Goal: Task Accomplishment & Management: Use online tool/utility

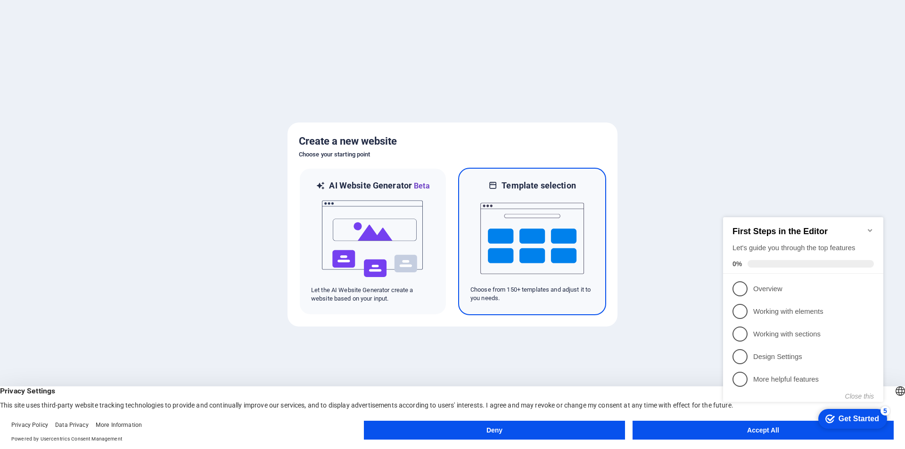
click at [537, 204] on img at bounding box center [532, 238] width 104 height 94
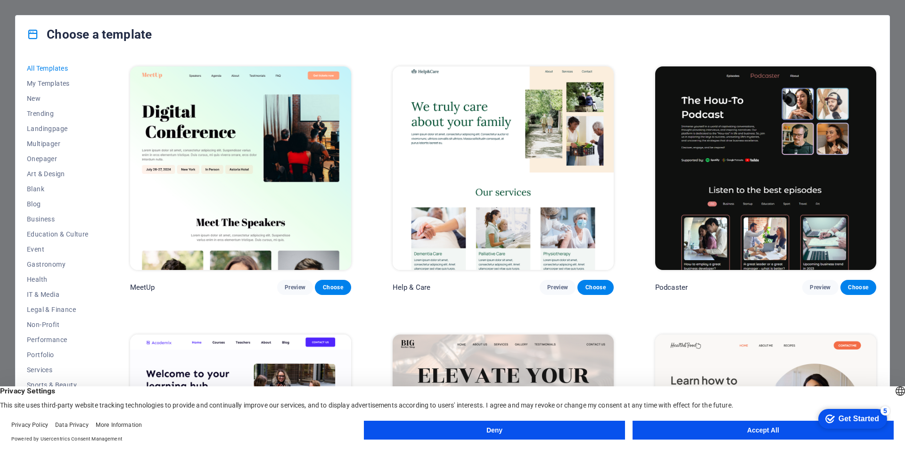
scroll to position [1037, 0]
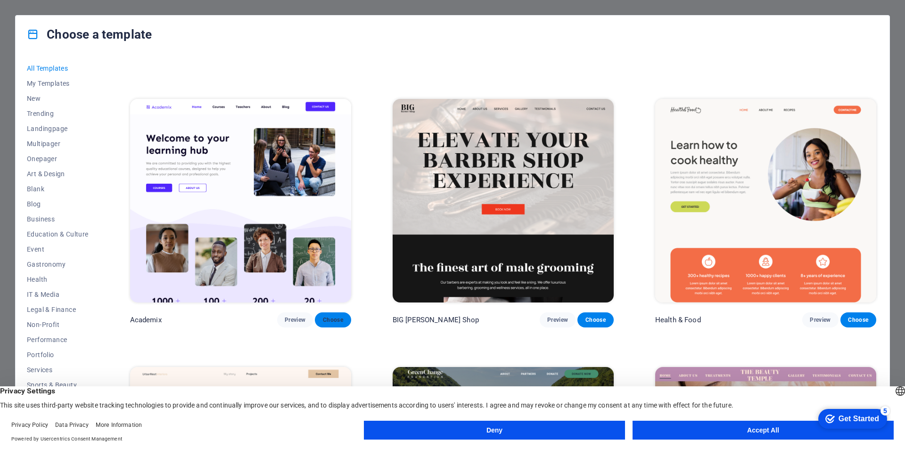
click at [332, 316] on span "Choose" at bounding box center [332, 320] width 21 height 8
click at [491, 429] on button "Deny" at bounding box center [494, 430] width 261 height 19
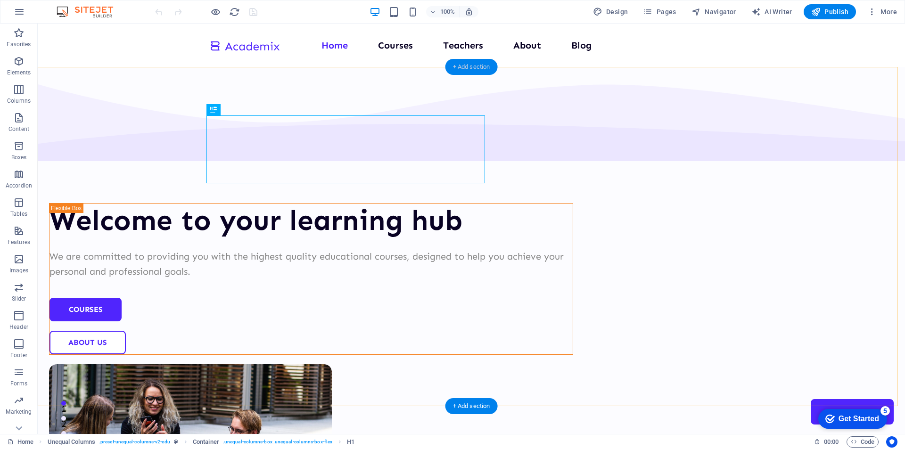
click at [483, 60] on div "+ Add section" at bounding box center [471, 67] width 52 height 16
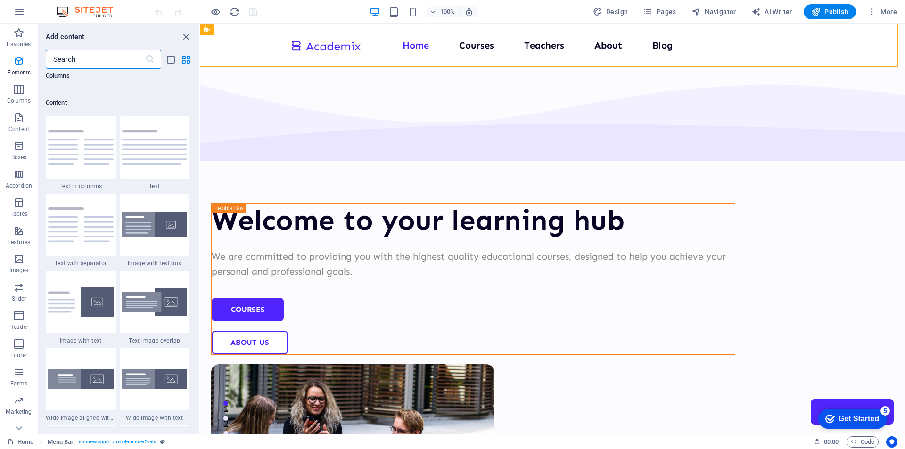
scroll to position [1649, 0]
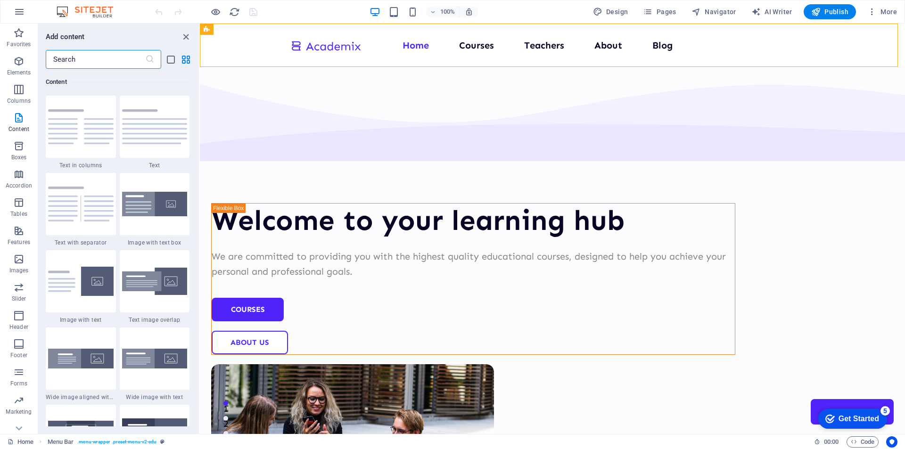
click at [85, 57] on input "text" at bounding box center [95, 59] width 99 height 19
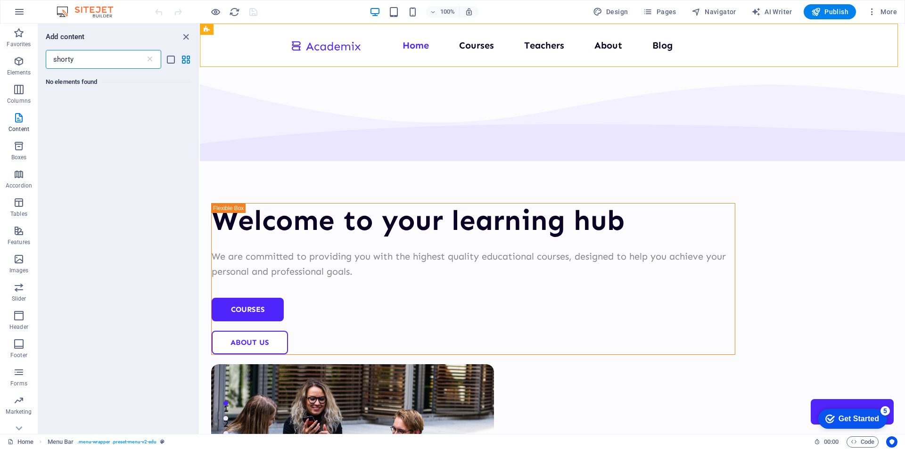
scroll to position [0, 0]
type input "s"
type input "c"
type input "html"
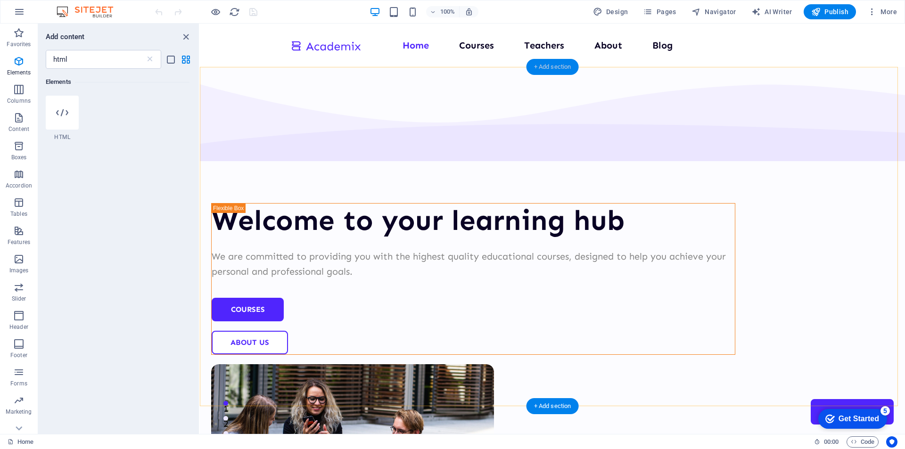
click at [542, 66] on div "+ Add section" at bounding box center [552, 67] width 52 height 16
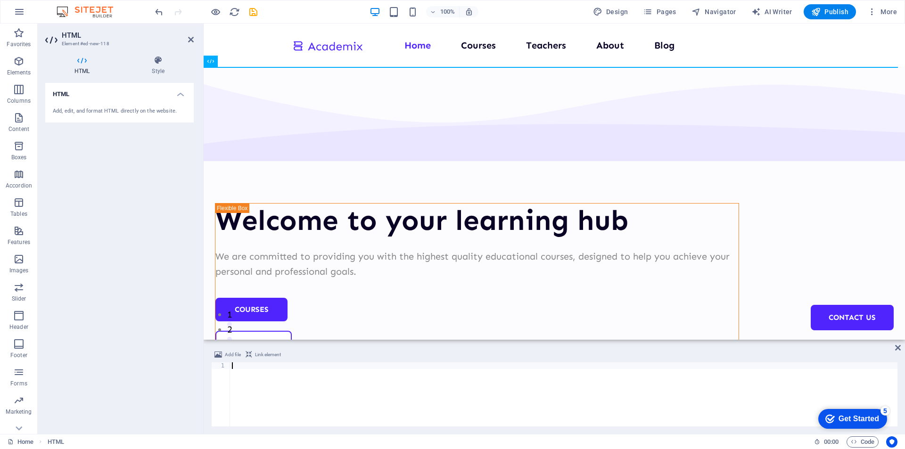
click at [263, 370] on div at bounding box center [563, 400] width 667 height 77
click at [252, 369] on div at bounding box center [563, 400] width 667 height 77
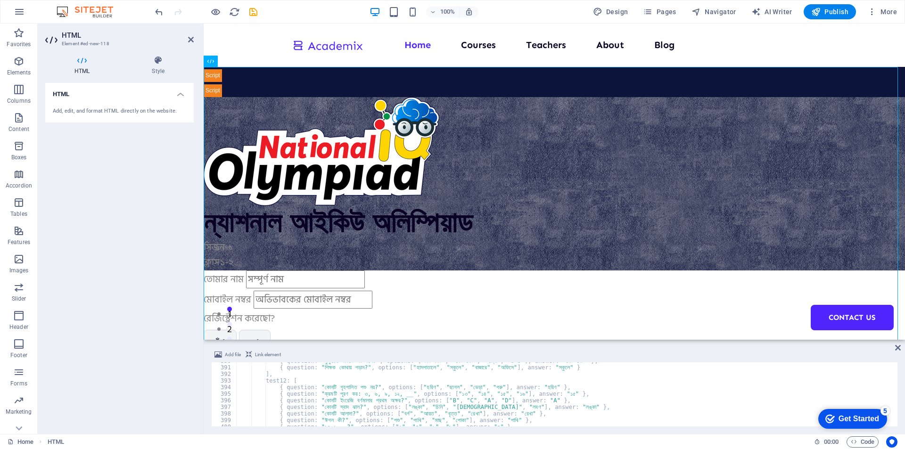
scroll to position [2571, 0]
click at [853, 439] on icon "button" at bounding box center [854, 442] width 6 height 6
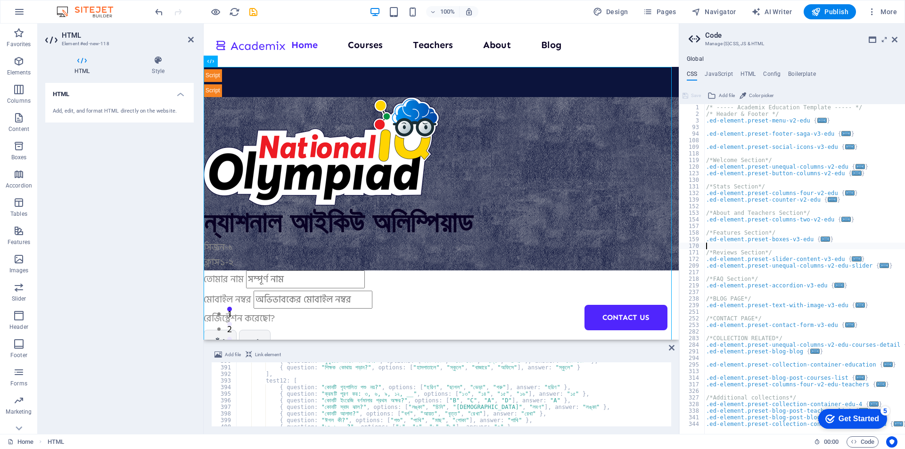
click at [773, 245] on div "/* ----- Academix Education Template ----- */ /* Header & Footer */ .ed-element…" at bounding box center [804, 275] width 201 height 343
type textarea "); }"
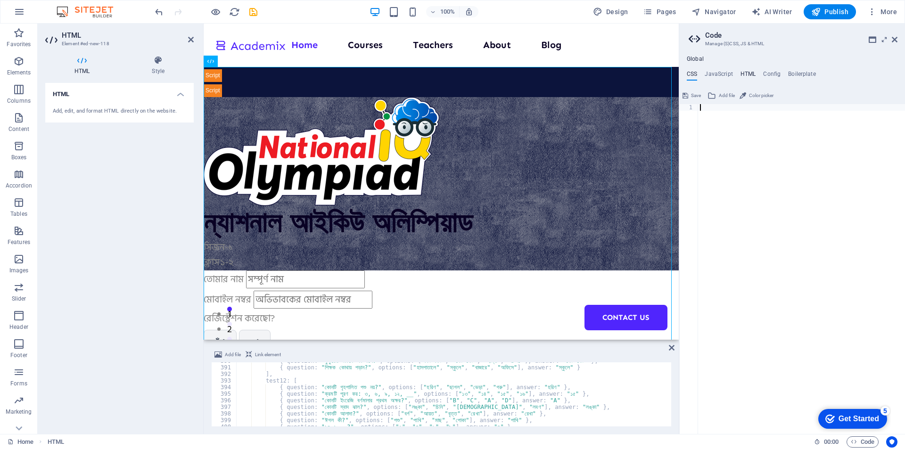
click at [755, 71] on h4 "HTML" at bounding box center [748, 76] width 16 height 10
click at [735, 116] on div "< a href = "#main-content" class = "wv-link-content button" > Skip to main cont…" at bounding box center [825, 272] width 254 height 336
type textarea "{{content}}"
click at [797, 71] on h4 "Boilerplate" at bounding box center [802, 76] width 28 height 10
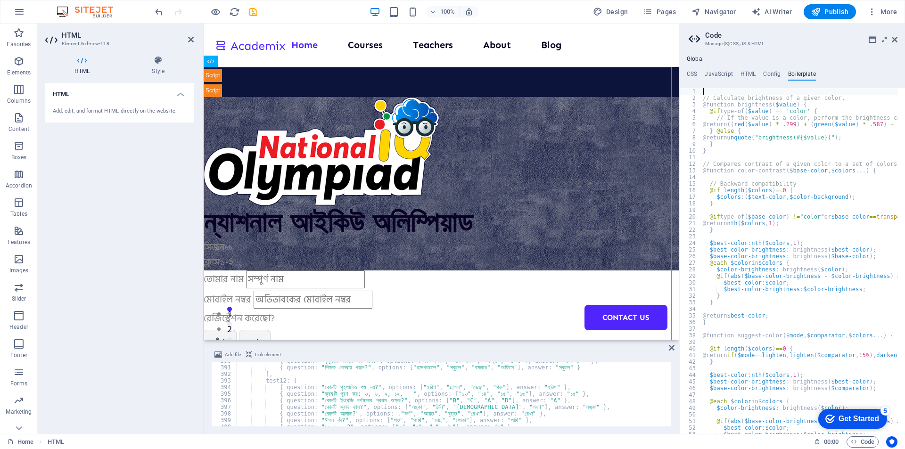
click at [761, 78] on ul "CSS JavaScript HTML Config Boilerplate" at bounding box center [792, 76] width 226 height 10
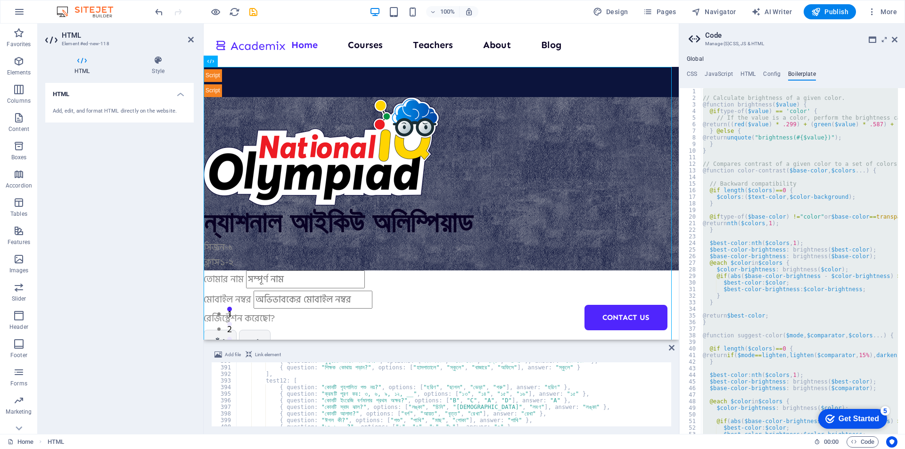
click at [754, 139] on div "// Calculate brightness of a given color. @function brightness ( $value ) { @if…" at bounding box center [799, 261] width 197 height 346
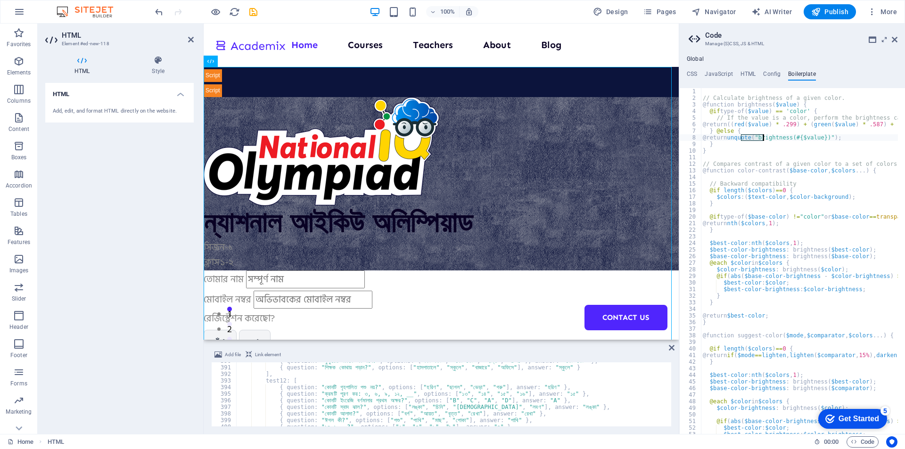
type textarea "}"
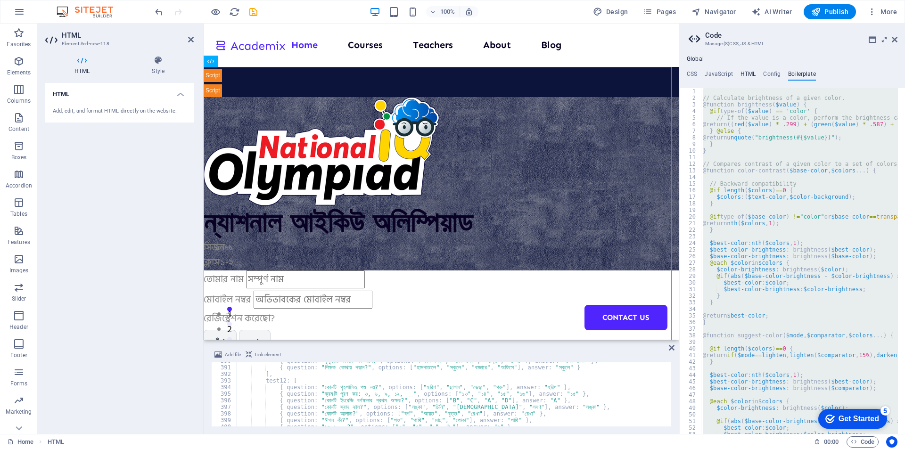
click at [753, 71] on h4 "HTML" at bounding box center [748, 76] width 16 height 10
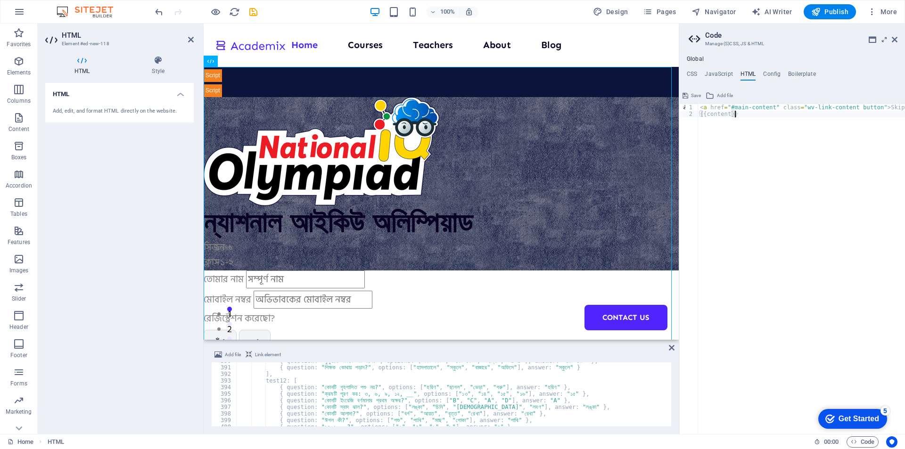
click at [702, 73] on ul "CSS JavaScript HTML Config Boilerplate" at bounding box center [792, 76] width 226 height 10
click at [685, 74] on ul "CSS JavaScript HTML Config Boilerplate" at bounding box center [792, 76] width 226 height 10
click at [716, 75] on h4 "JavaScript" at bounding box center [718, 76] width 28 height 10
type textarea "/* JS for preset "Menu V2" */"
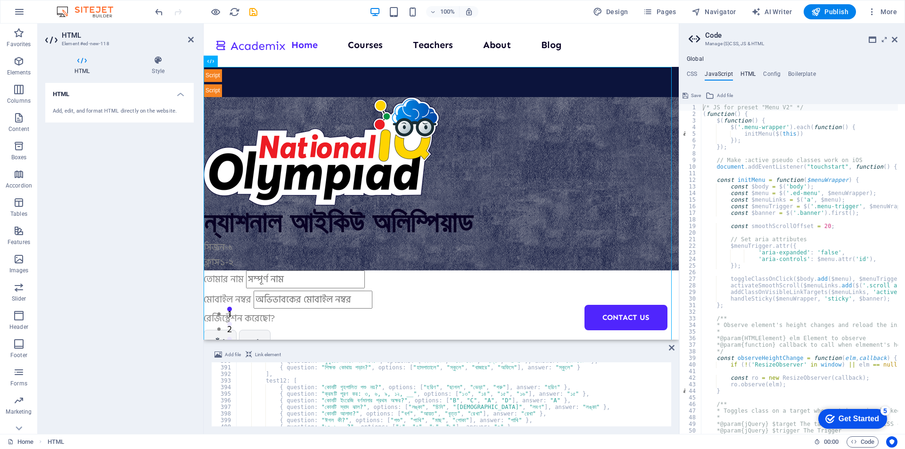
click at [751, 74] on h4 "HTML" at bounding box center [748, 76] width 16 height 10
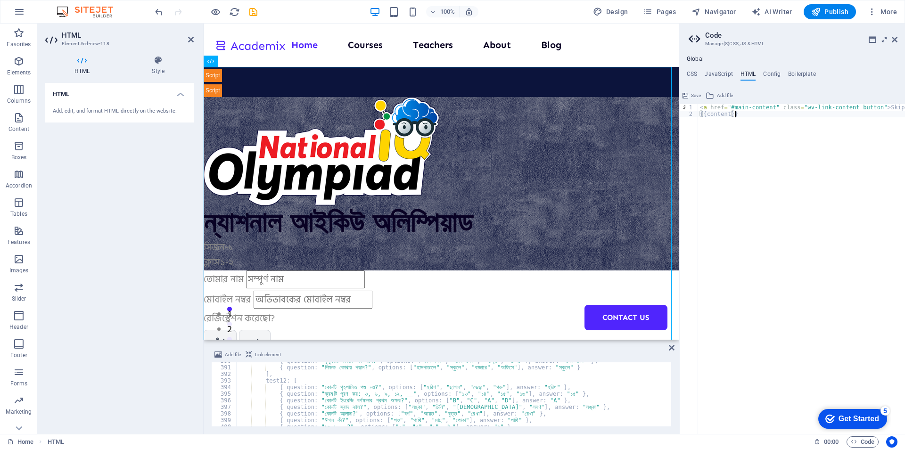
click at [742, 135] on div "< a href = "#main-content" class = "wv-link-content button" > Skip to main cont…" at bounding box center [825, 272] width 254 height 336
drag, startPoint x: 968, startPoint y: 149, endPoint x: 661, endPoint y: 100, distance: 310.6
click at [714, 111] on div "< a href = "#main-content" class = "wv-link-content button" > Skip to main cont…" at bounding box center [825, 272] width 254 height 336
type textarea "<a href="#main-content" class="wv-link-content button">Skip to main content</a>…"
paste textarea
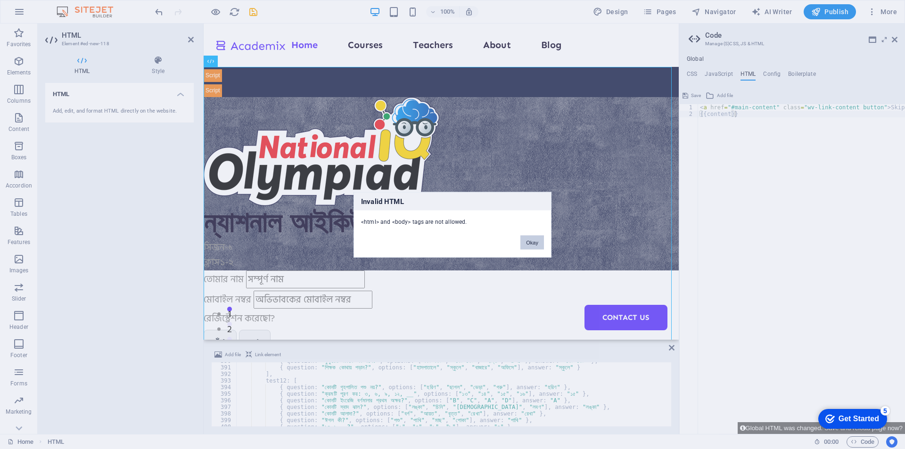
click at [528, 242] on button "Okay" at bounding box center [532, 242] width 24 height 14
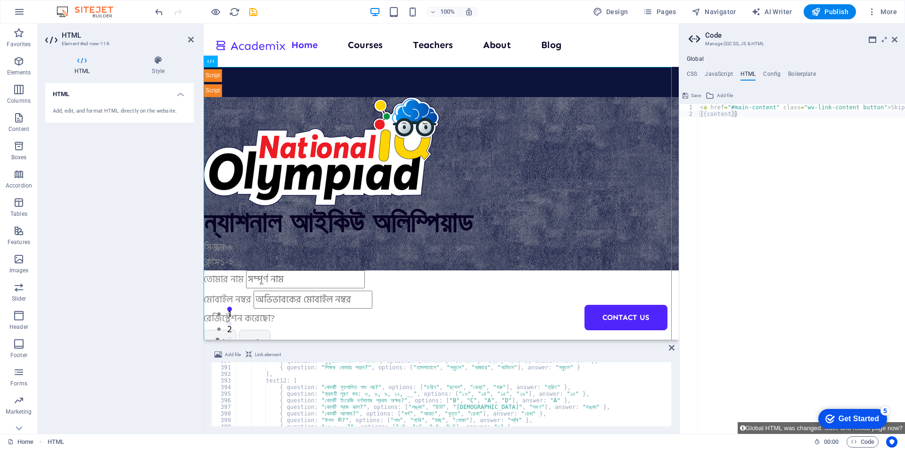
click at [736, 71] on ul "CSS JavaScript HTML Config Boilerplate" at bounding box center [792, 76] width 226 height 10
click at [722, 71] on h4 "JavaScript" at bounding box center [718, 76] width 28 height 10
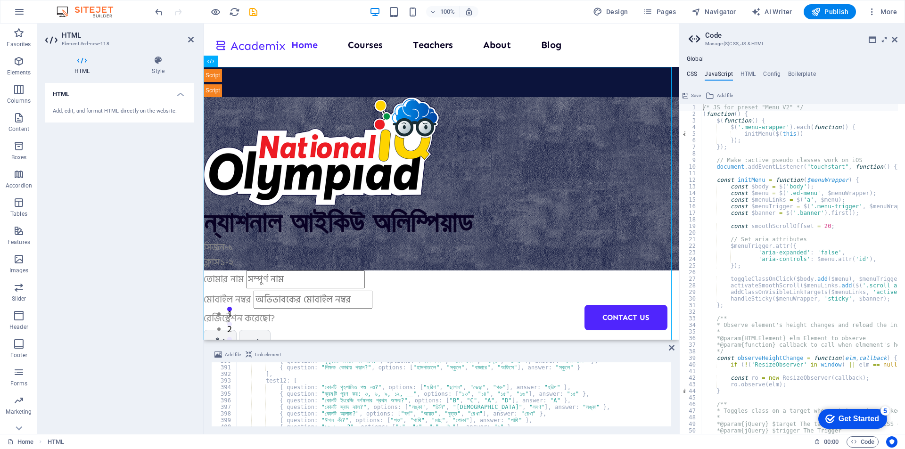
click at [693, 74] on h4 "CSS" at bounding box center [692, 76] width 10 height 10
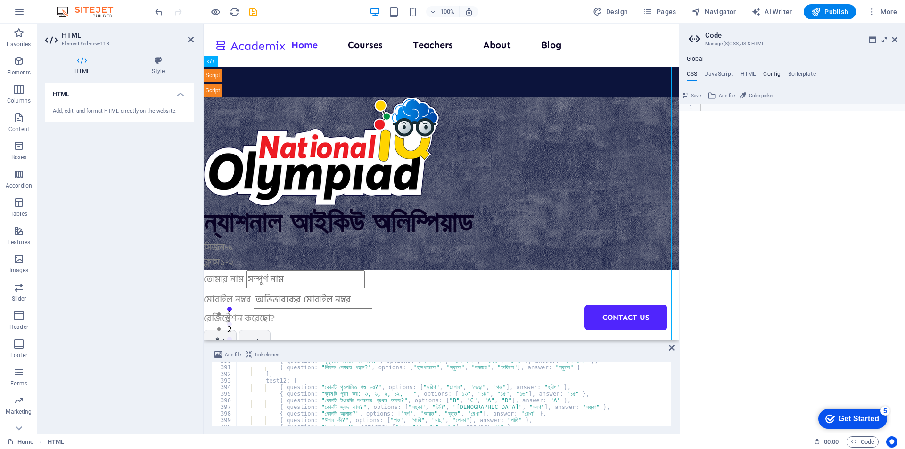
click at [774, 71] on h4 "Config" at bounding box center [771, 76] width 17 height 10
type textarea "$color-user-4: #9e86fe;"
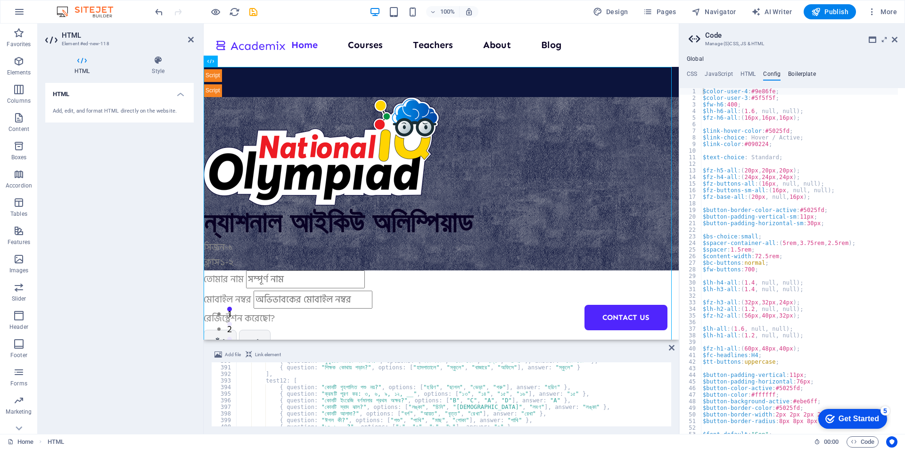
click at [802, 77] on h4 "Boilerplate" at bounding box center [802, 76] width 28 height 10
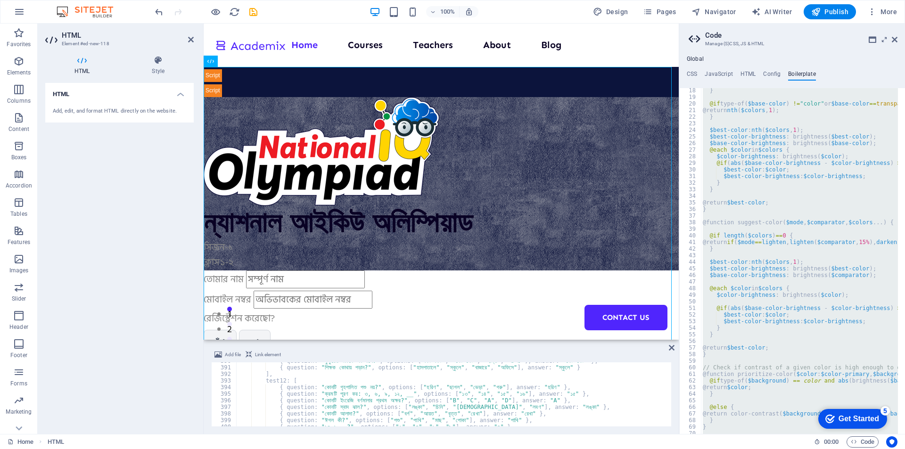
scroll to position [128, 0]
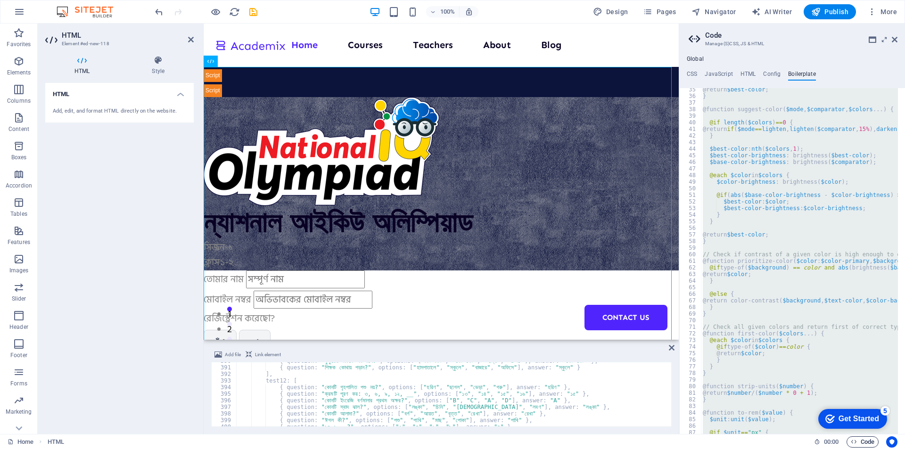
click at [864, 441] on span "Code" at bounding box center [863, 441] width 24 height 11
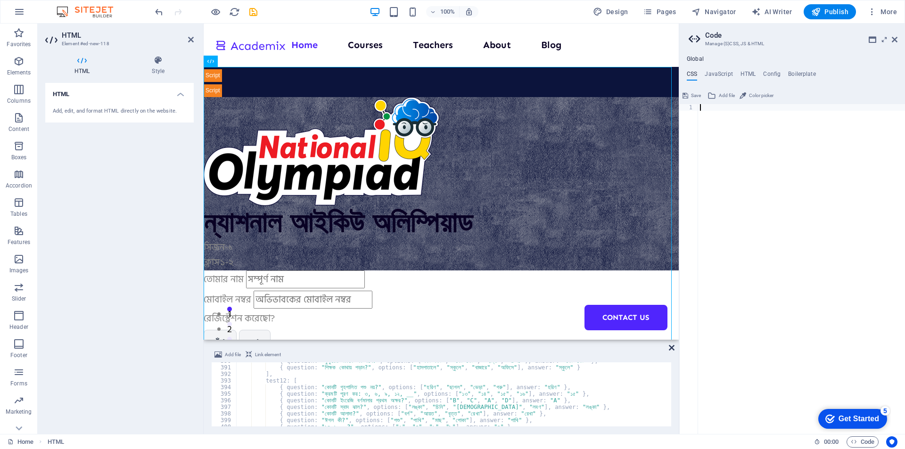
click at [674, 351] on icon at bounding box center [672, 348] width 6 height 8
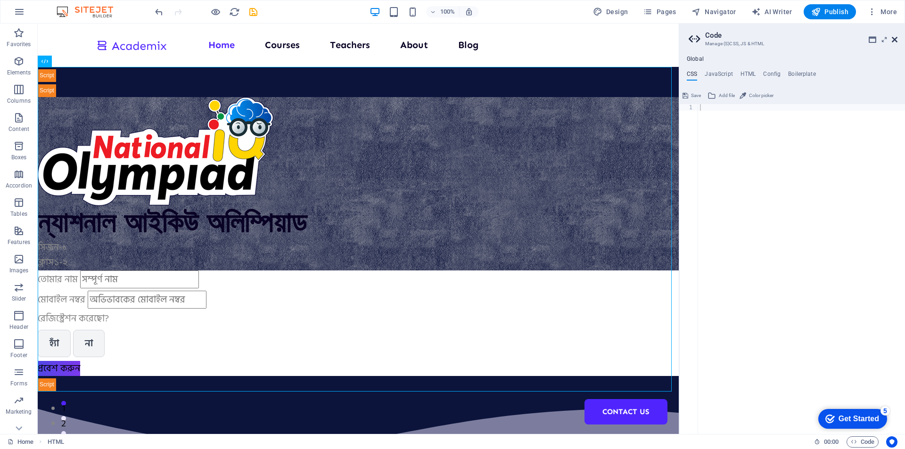
click at [895, 40] on icon at bounding box center [895, 40] width 6 height 8
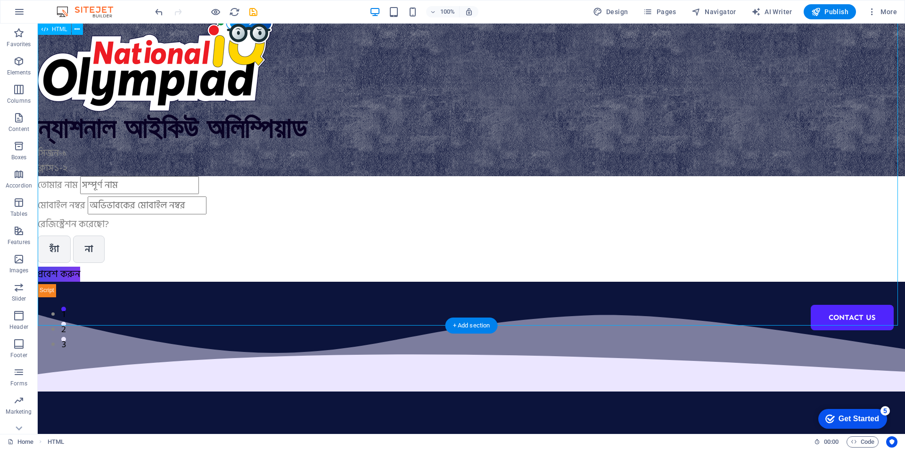
scroll to position [0, 0]
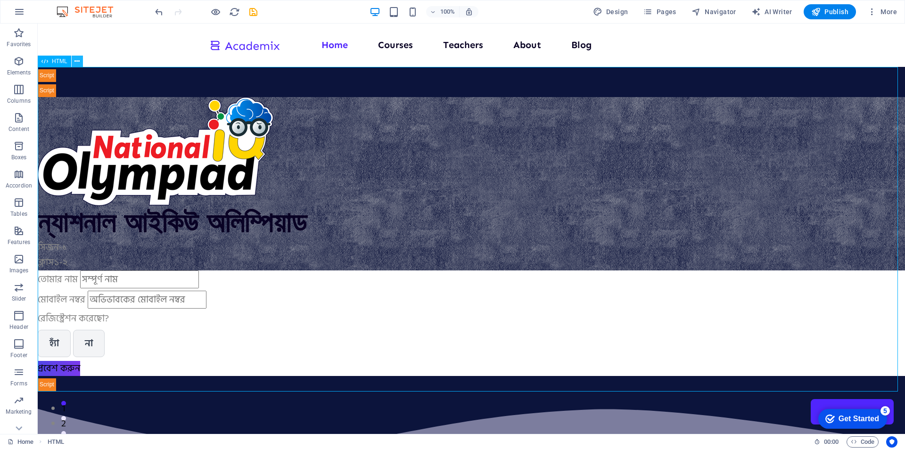
click at [75, 61] on icon at bounding box center [76, 62] width 5 height 10
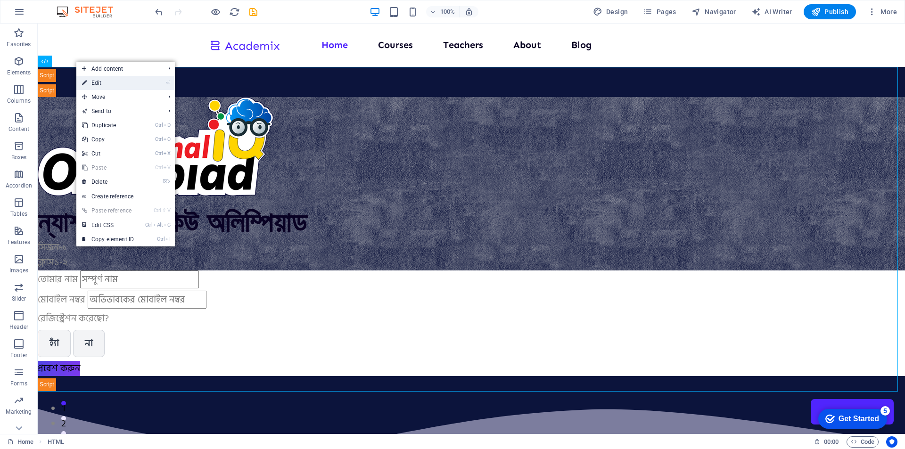
click at [120, 86] on link "⏎ Edit" at bounding box center [107, 83] width 63 height 14
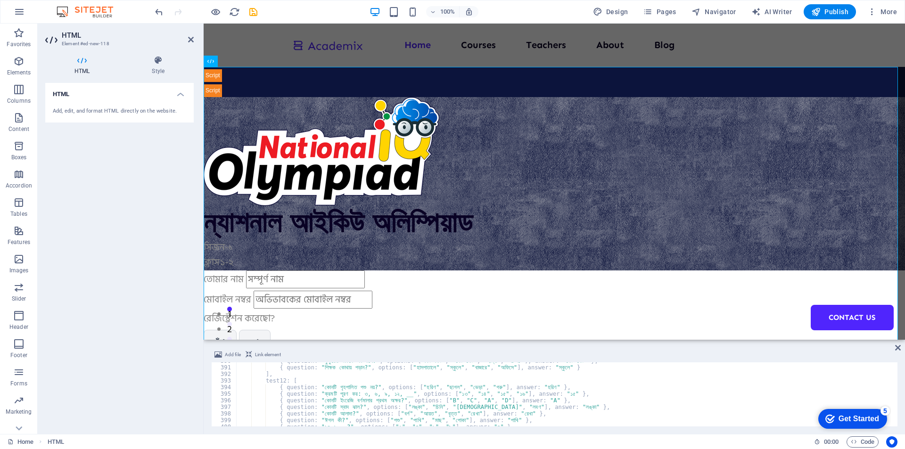
click at [264, 352] on span "Link element" at bounding box center [268, 354] width 26 height 11
click at [327, 385] on div "{ question : "কুকুরের ডাককে কী বলে?" , options : [ "মিউ মিউ" , "ঘেউ ঘেউ" , "হাম…" at bounding box center [750, 395] width 1029 height 75
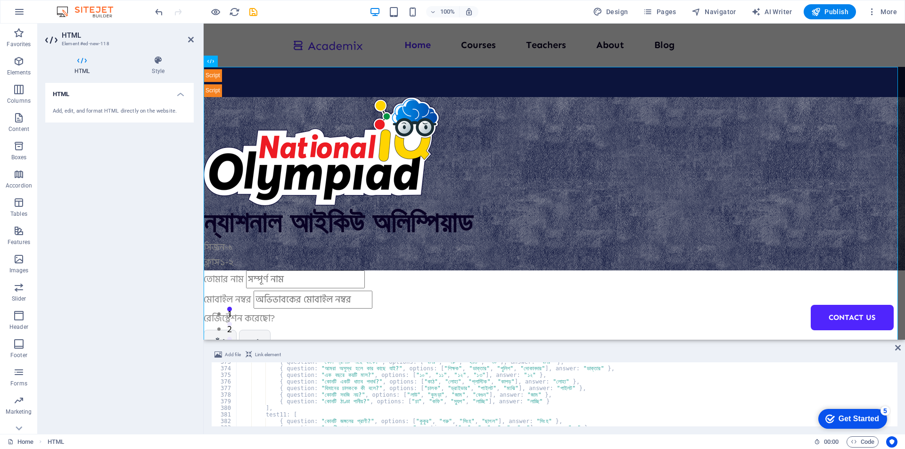
scroll to position [2345, 0]
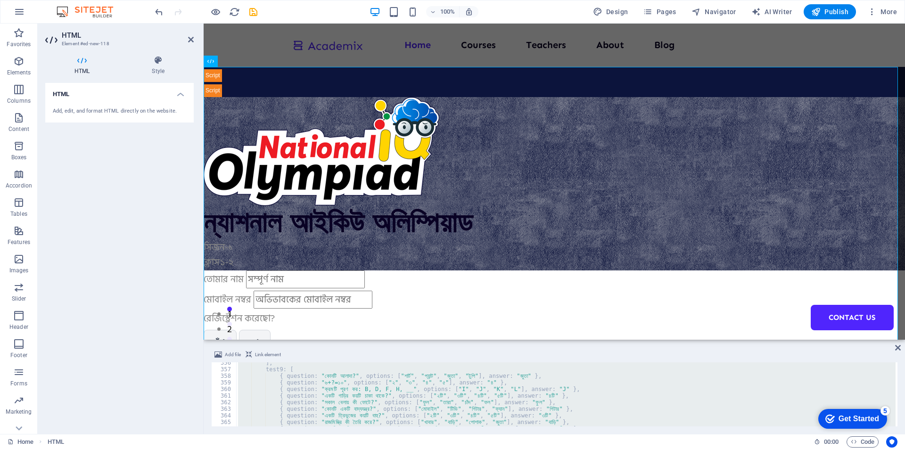
type textarea "</html>"
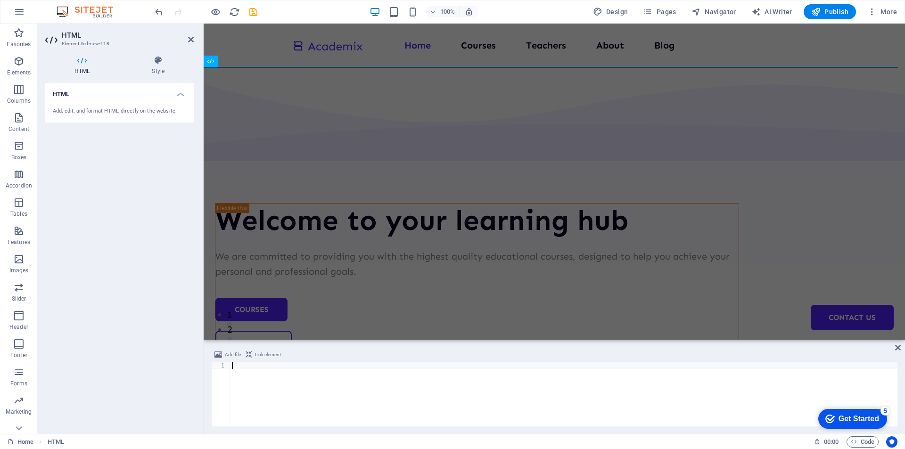
click at [114, 104] on div "Add, edit, and format HTML directly on the website." at bounding box center [119, 111] width 148 height 23
click at [158, 68] on h4 "Style" at bounding box center [158, 66] width 71 height 20
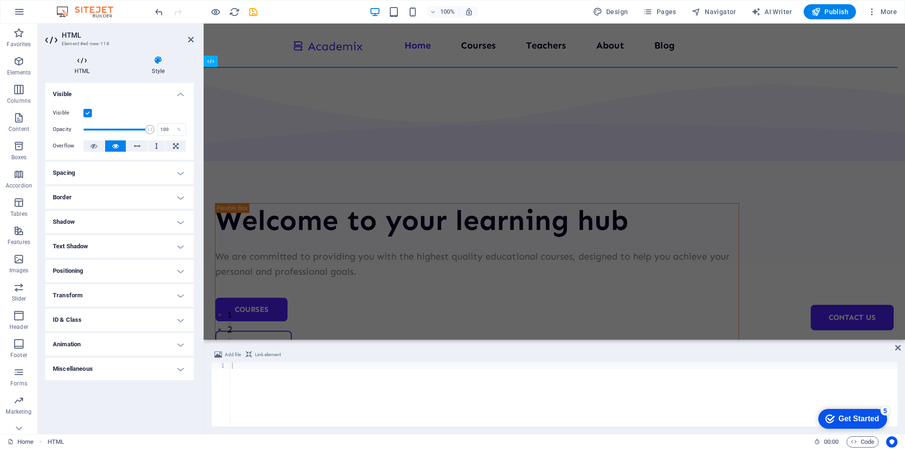
click at [89, 68] on h4 "HTML" at bounding box center [83, 66] width 77 height 20
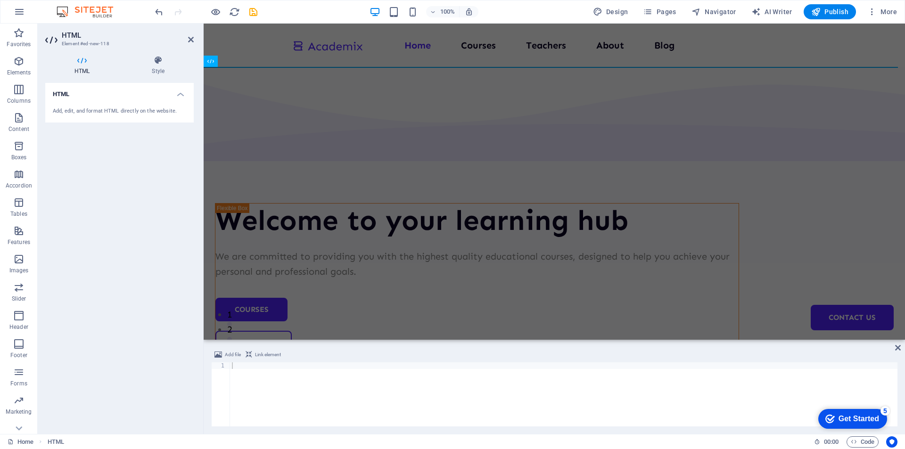
click at [94, 110] on div "Add, edit, and format HTML directly on the website." at bounding box center [119, 111] width 133 height 8
click at [263, 376] on div at bounding box center [563, 400] width 667 height 77
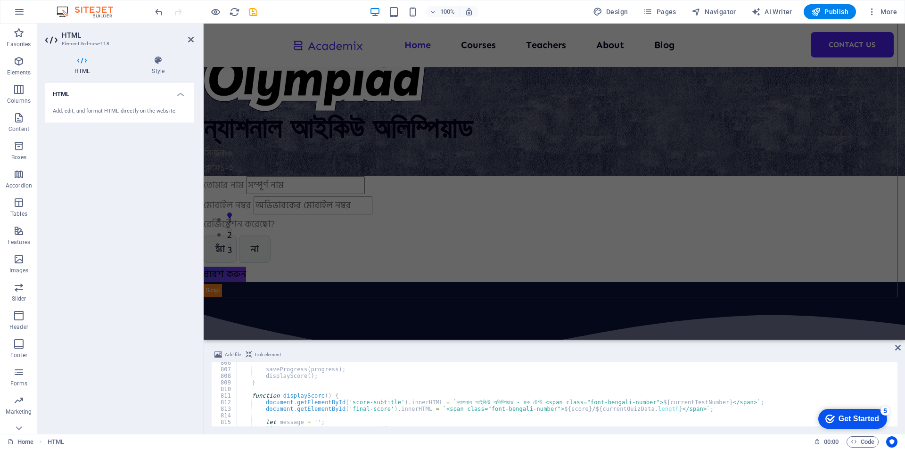
scroll to position [5200, 0]
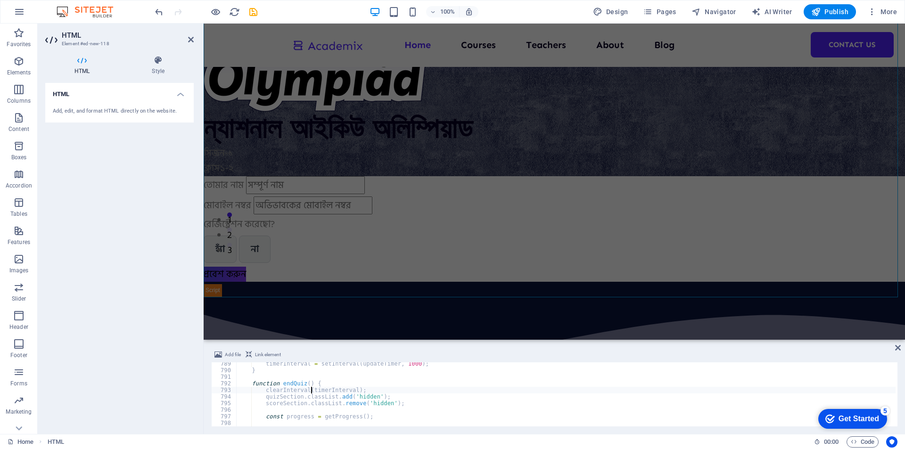
click at [312, 392] on div "timerInterval = setInterval ( updateTimer , 1000 ) ; } function endQuiz ( ) { c…" at bounding box center [750, 397] width 1029 height 75
type textarea "</html>"
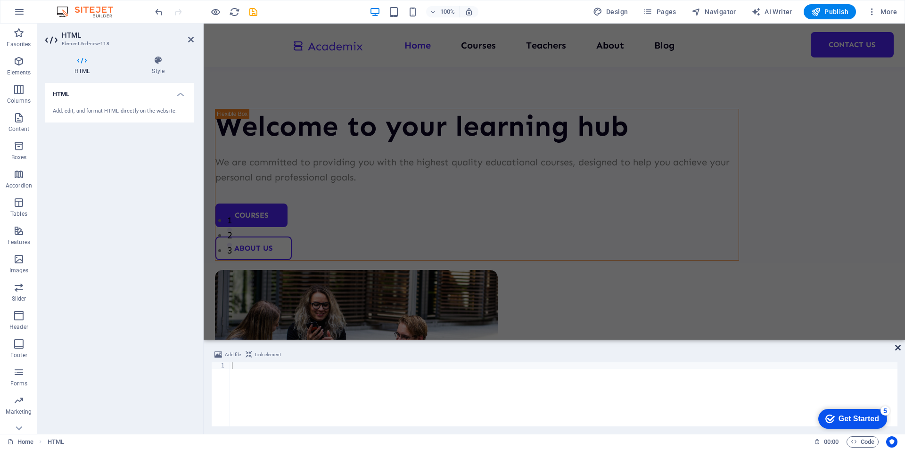
drag, startPoint x: 898, startPoint y: 347, endPoint x: 562, endPoint y: 216, distance: 361.2
click at [898, 347] on icon at bounding box center [898, 348] width 6 height 8
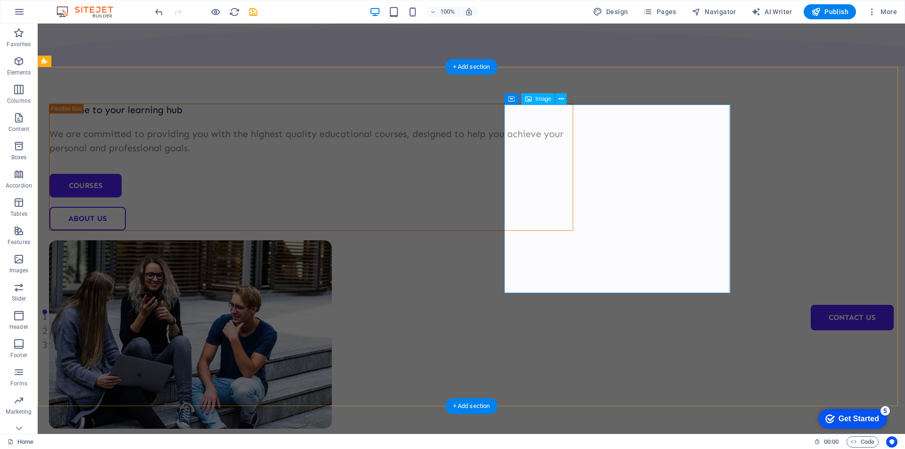
scroll to position [0, 0]
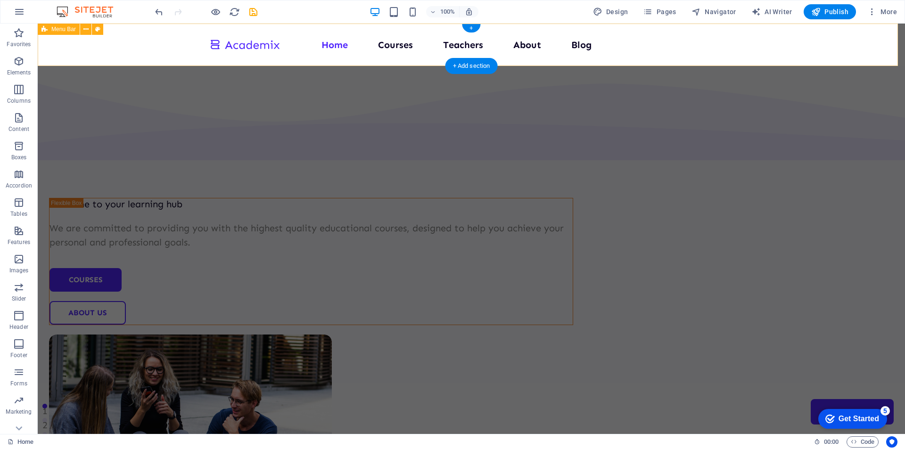
click at [434, 33] on div "Home Courses Teachers About Blog Contact Us" at bounding box center [471, 45] width 867 height 42
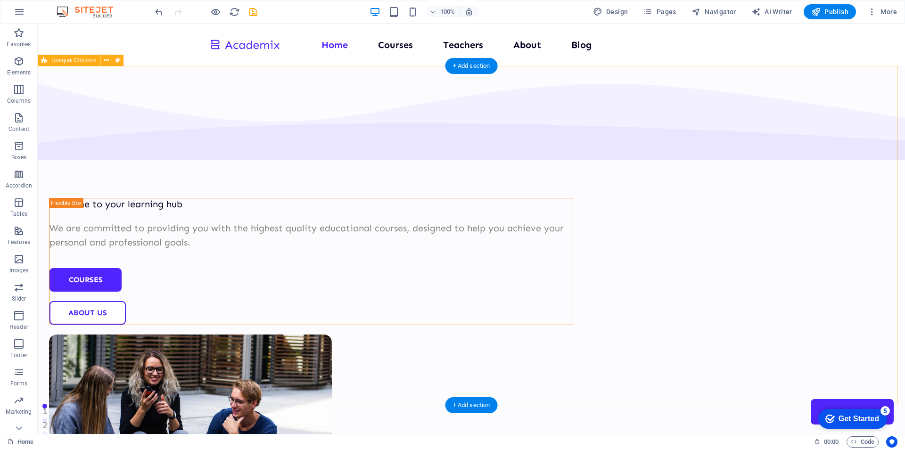
click at [382, 102] on div "Welcome to your learning hub We are committed to providing you with the highest…" at bounding box center [471, 351] width 867 height 570
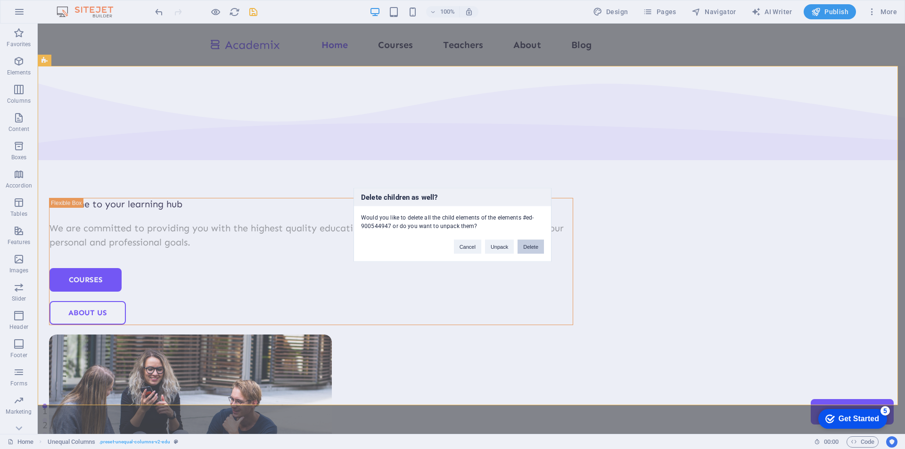
drag, startPoint x: 532, startPoint y: 246, endPoint x: 451, endPoint y: 173, distance: 108.8
click at [532, 246] on button "Delete" at bounding box center [530, 246] width 26 height 14
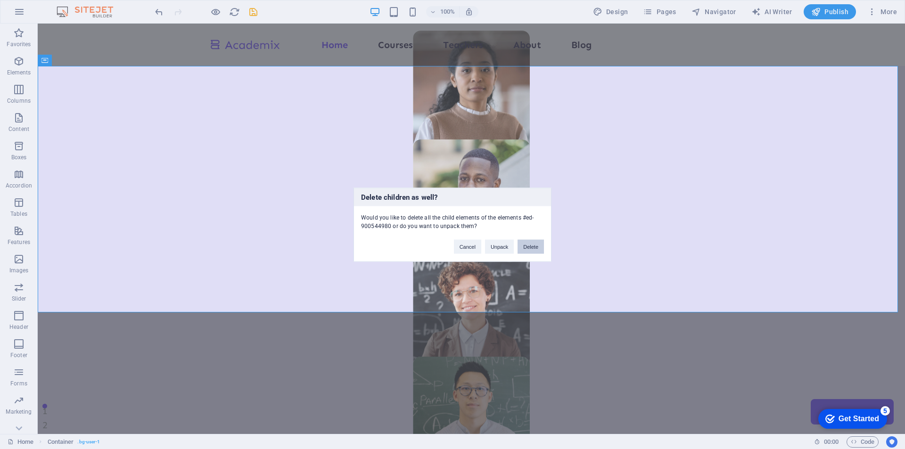
click at [539, 248] on button "Delete" at bounding box center [530, 246] width 26 height 14
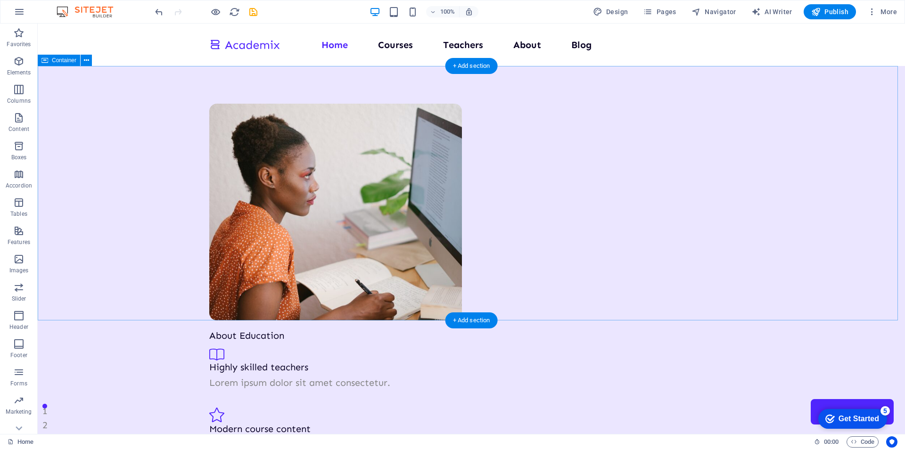
click at [148, 151] on div "About Education Highly skilled teachers Lorem ipsum dolor sit amet consectetur.…" at bounding box center [471, 311] width 867 height 490
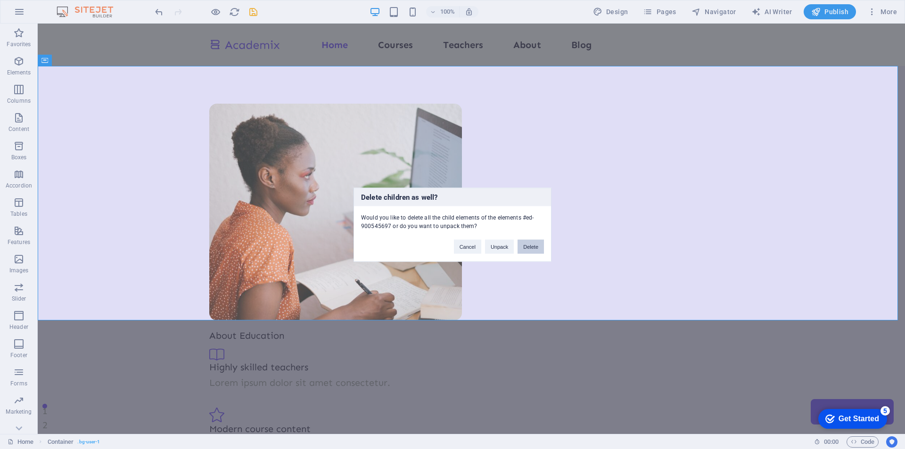
drag, startPoint x: 534, startPoint y: 244, endPoint x: 148, endPoint y: 150, distance: 397.6
click at [534, 244] on button "Delete" at bounding box center [530, 246] width 26 height 14
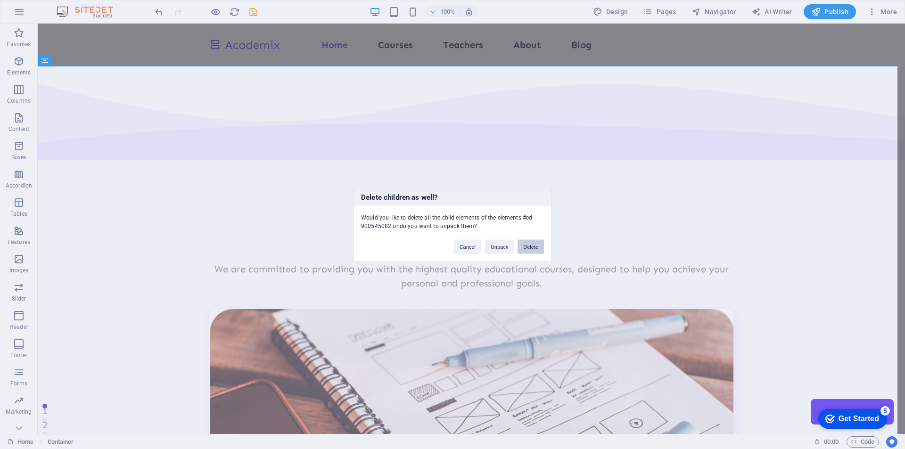
click at [532, 241] on button "Delete" at bounding box center [530, 246] width 26 height 14
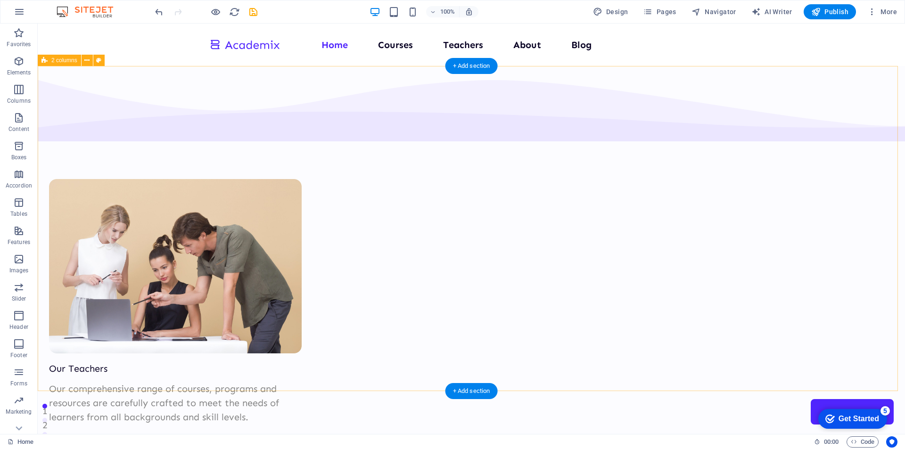
click at [131, 164] on div "Our Teachers Our comprehensive range of courses, programs and resources are car…" at bounding box center [471, 323] width 867 height 514
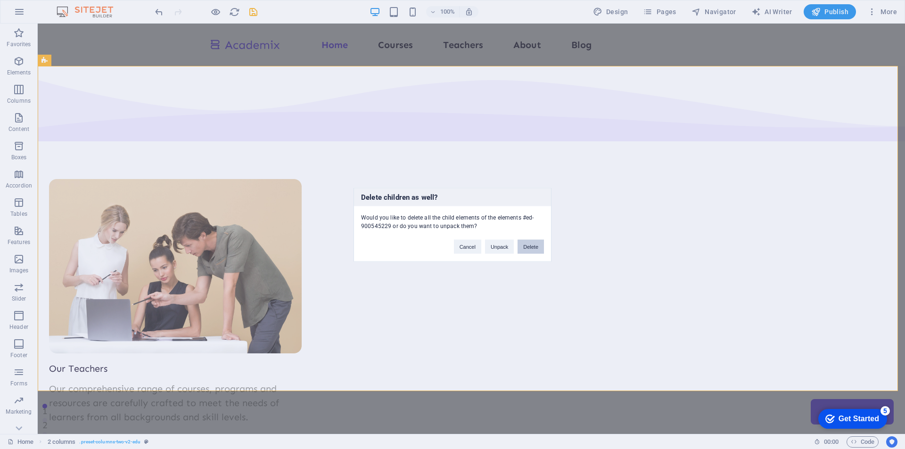
click at [531, 248] on button "Delete" at bounding box center [530, 246] width 26 height 14
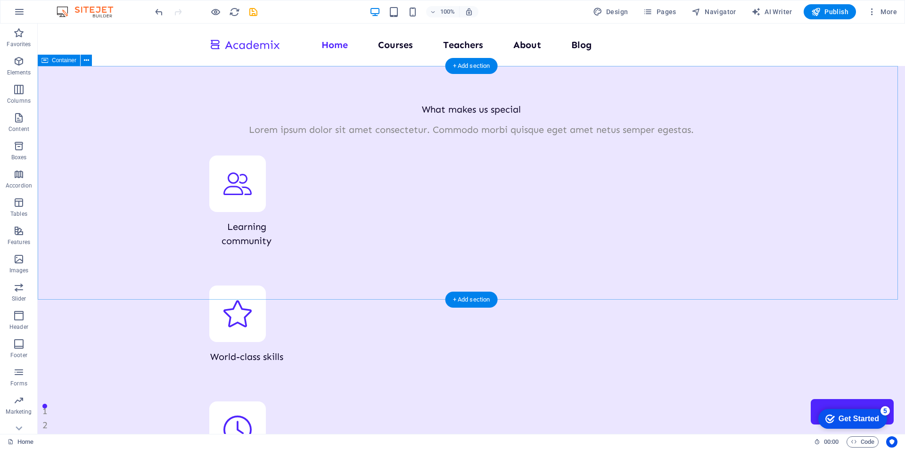
click at [121, 168] on div "What makes us special Lorem ipsum dolor sit amet consectetur. Commodo morbi qui…" at bounding box center [471, 364] width 867 height 596
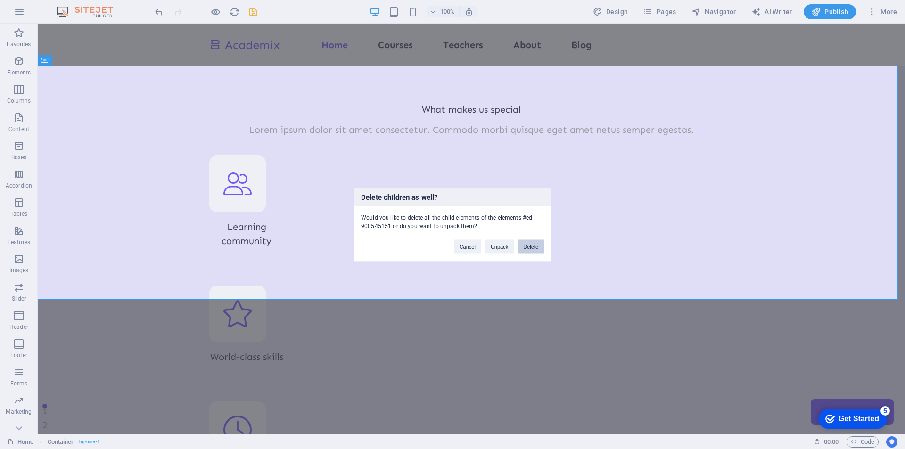
click at [529, 244] on button "Delete" at bounding box center [530, 246] width 26 height 14
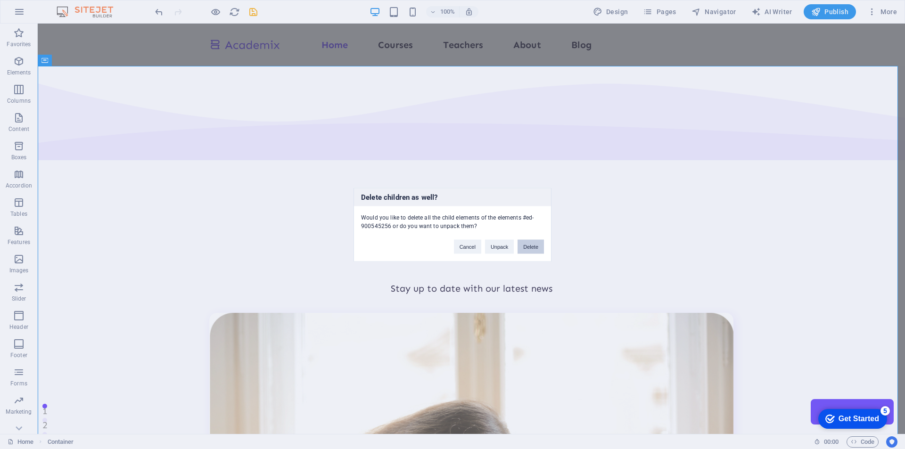
click at [527, 245] on button "Delete" at bounding box center [530, 246] width 26 height 14
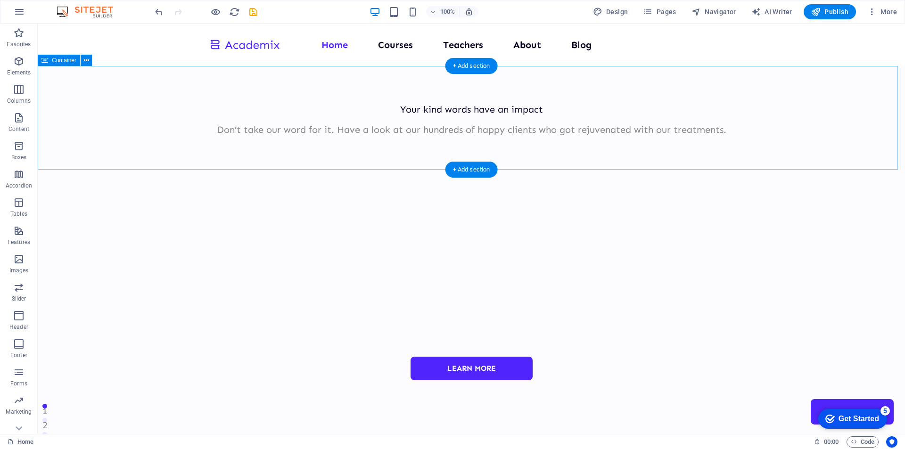
click at [155, 150] on div "Your kind words have an impact Don’t take our word for it. Have a look at our h…" at bounding box center [471, 111] width 867 height 90
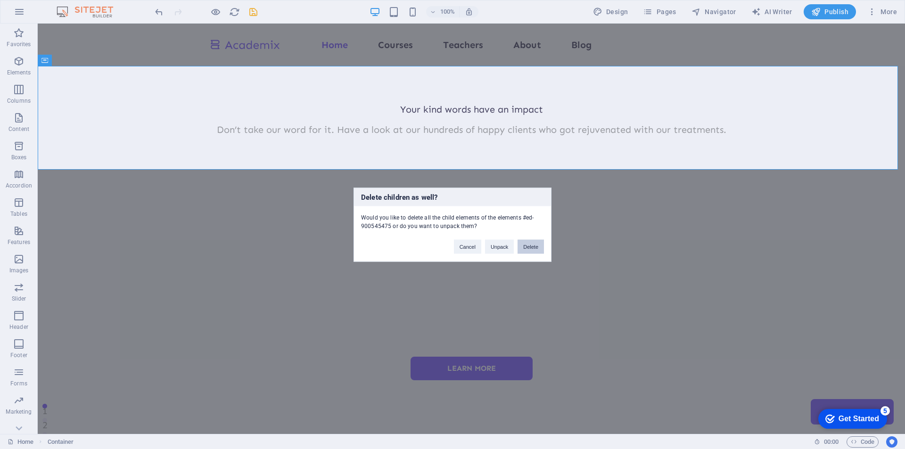
click at [526, 249] on button "Delete" at bounding box center [530, 246] width 26 height 14
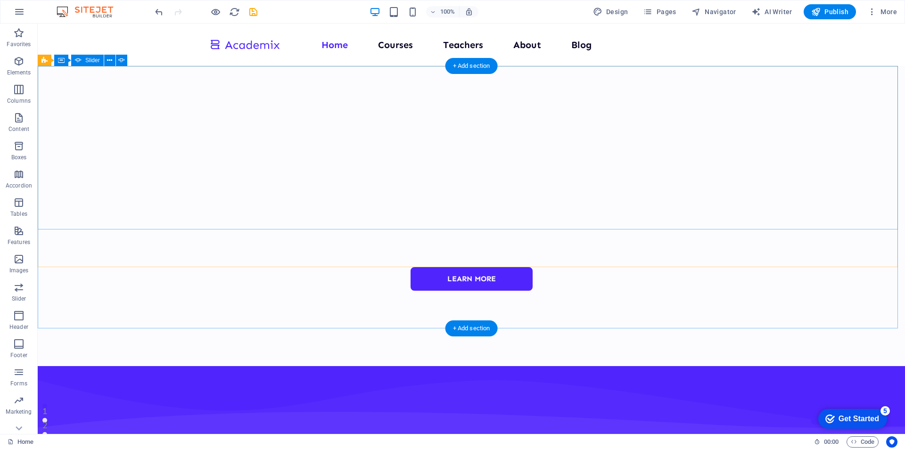
click at [155, 114] on div "Rob Jones 3 days ago “...amazing service...” Nec dolor in molestie lacus. Orci …" at bounding box center [471, 148] width 867 height 164
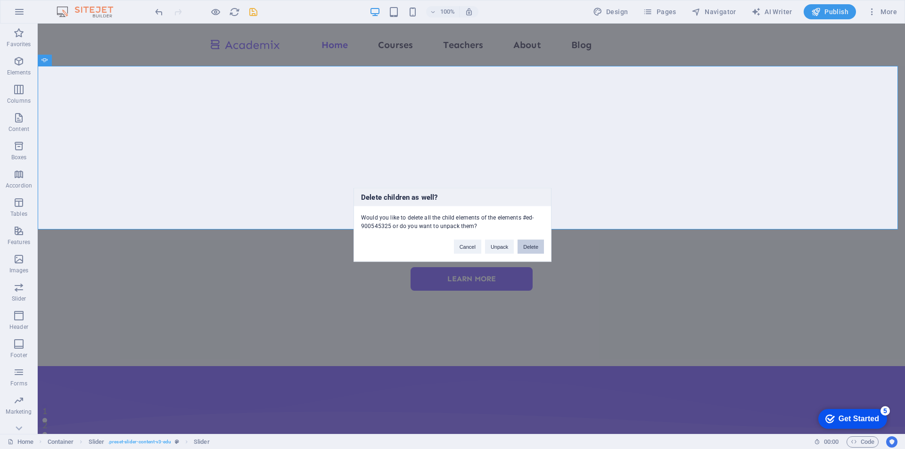
click at [529, 251] on button "Delete" at bounding box center [530, 246] width 26 height 14
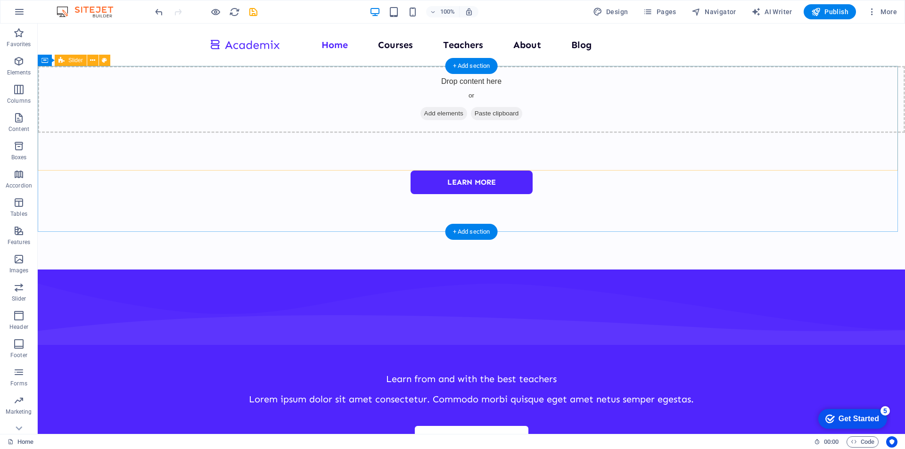
click at [222, 105] on div "Drop content here or Add elements Paste clipboard" at bounding box center [471, 99] width 867 height 67
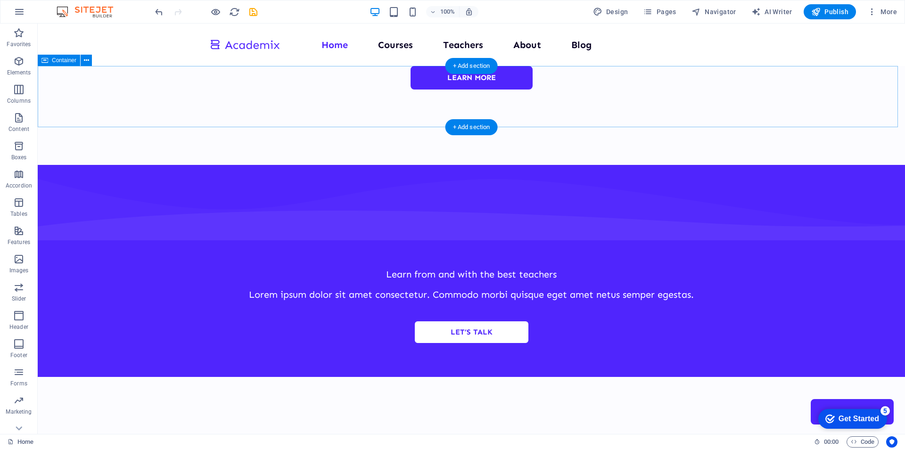
click at [335, 97] on div "Learn more" at bounding box center [471, 96] width 867 height 61
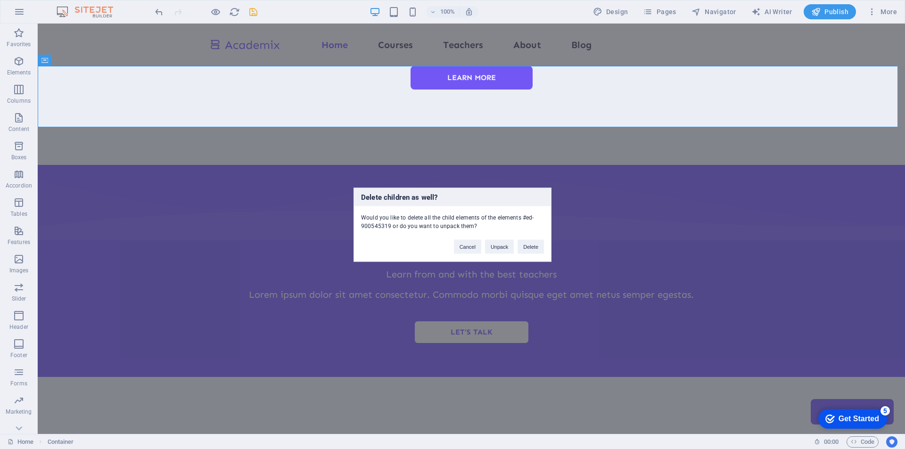
click at [312, 105] on div "Delete children as well? Would you like to delete all the child elements of the…" at bounding box center [452, 224] width 905 height 449
drag, startPoint x: 527, startPoint y: 242, endPoint x: 287, endPoint y: 78, distance: 290.5
click at [527, 242] on button "Delete" at bounding box center [530, 246] width 26 height 14
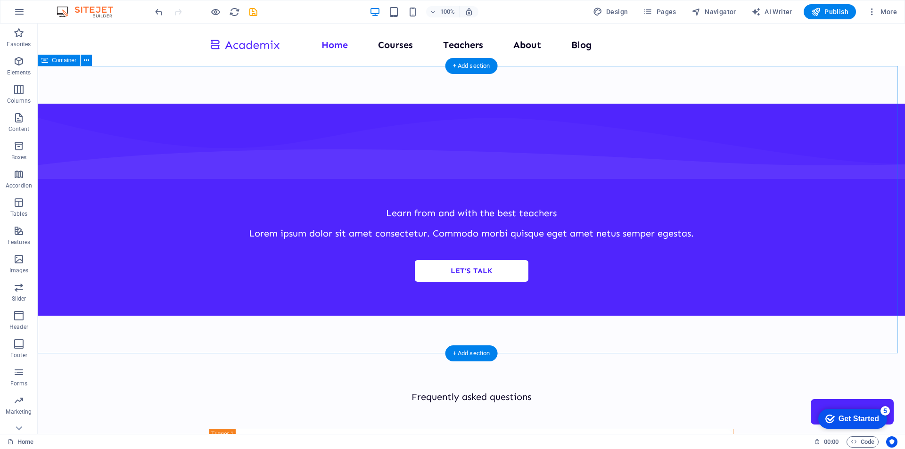
click at [325, 101] on div "Learn from and with the best teachers Lorem ipsum dolor sit amet consectetur. C…" at bounding box center [471, 209] width 867 height 287
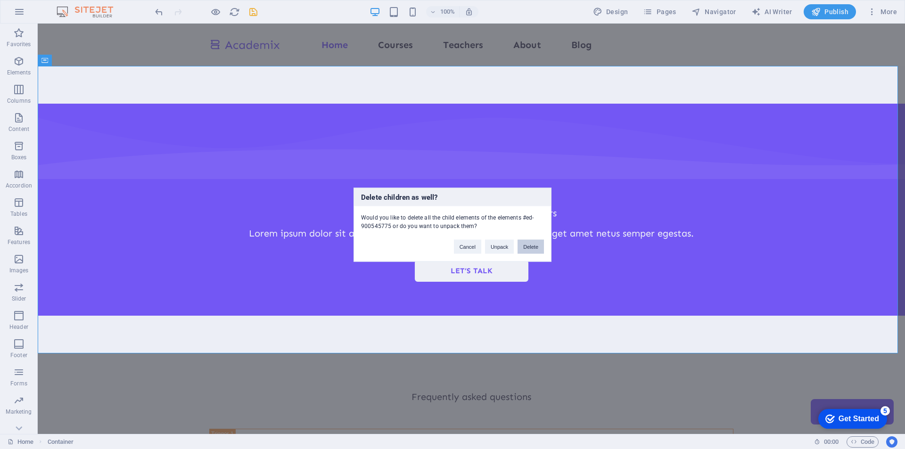
click at [532, 247] on button "Delete" at bounding box center [530, 246] width 26 height 14
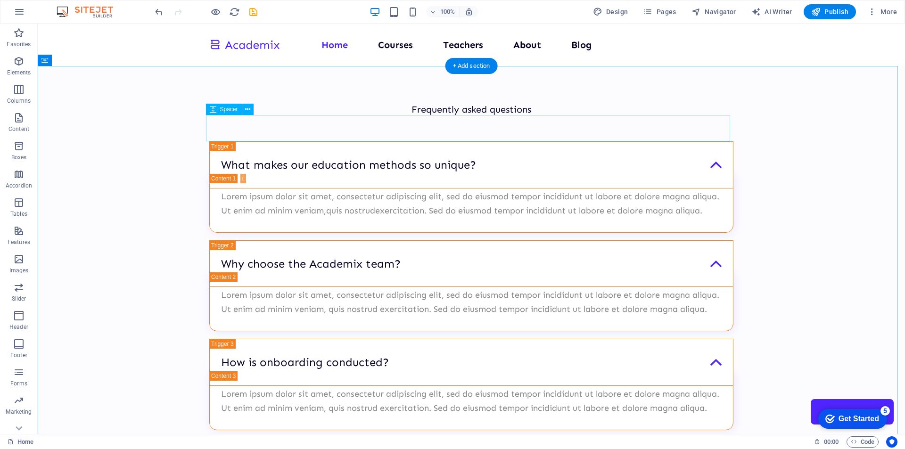
click at [243, 123] on div at bounding box center [471, 128] width 524 height 26
click at [178, 89] on div "Frequently asked questions What makes our education methods so unique? Lorem ip…" at bounding box center [471, 335] width 867 height 538
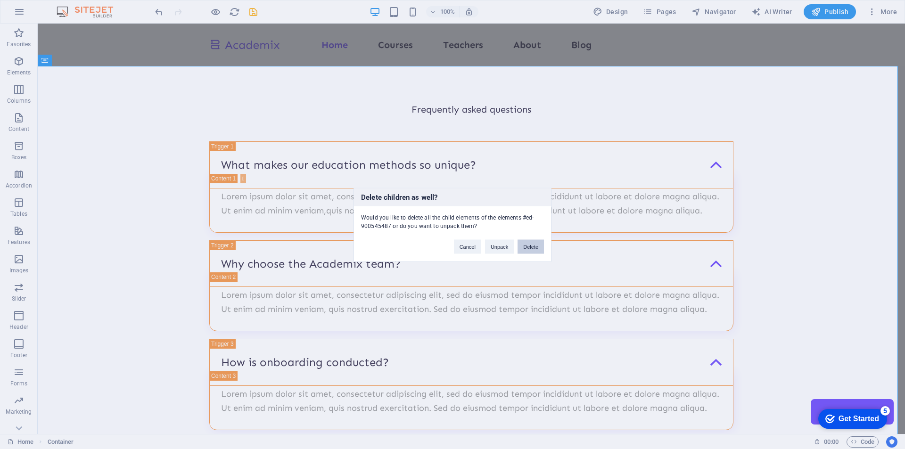
drag, startPoint x: 535, startPoint y: 245, endPoint x: 258, endPoint y: 105, distance: 311.0
click at [535, 245] on button "Delete" at bounding box center [530, 246] width 26 height 14
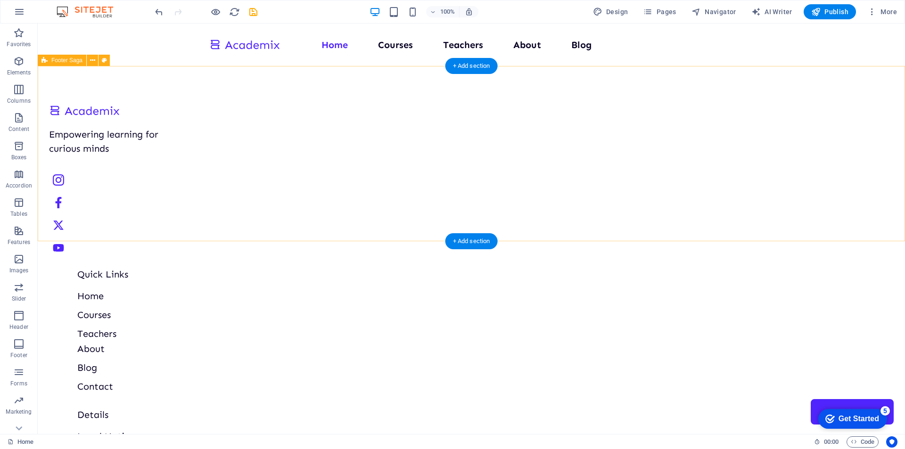
click at [155, 124] on div "Empowering learning for curious minds Quick Links Home Courses Teachers About B…" at bounding box center [471, 361] width 867 height 590
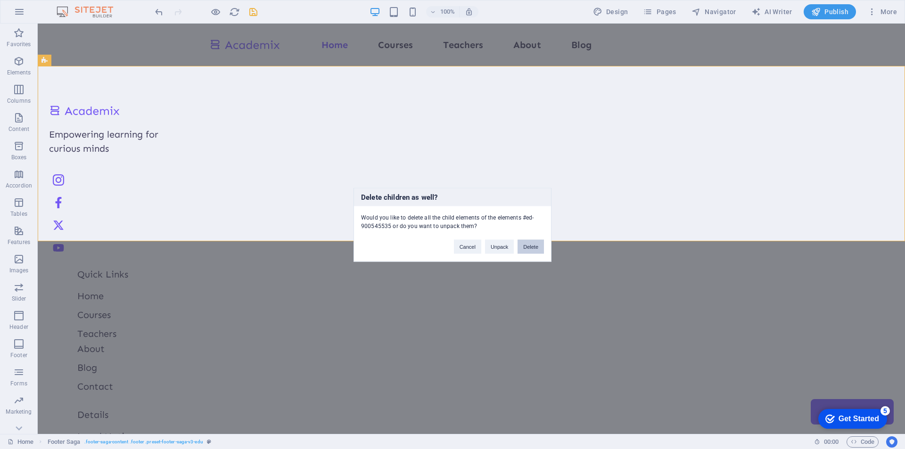
drag, startPoint x: 529, startPoint y: 244, endPoint x: 369, endPoint y: 150, distance: 185.2
click at [529, 244] on button "Delete" at bounding box center [530, 246] width 26 height 14
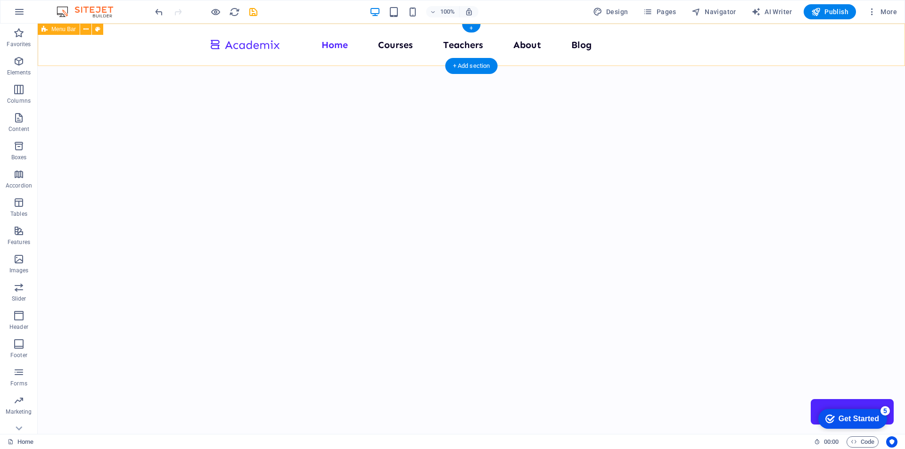
click at [172, 42] on div "Home Courses Teachers About Blog Contact Us" at bounding box center [471, 45] width 867 height 42
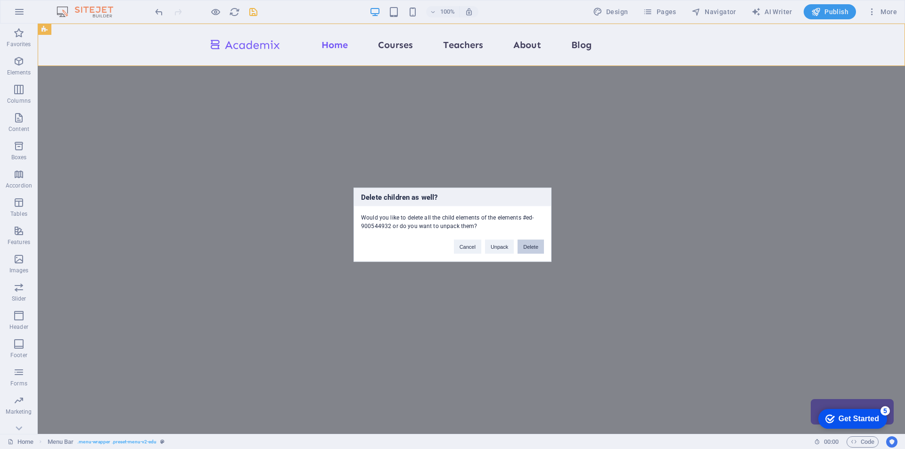
click at [533, 252] on button "Delete" at bounding box center [530, 246] width 26 height 14
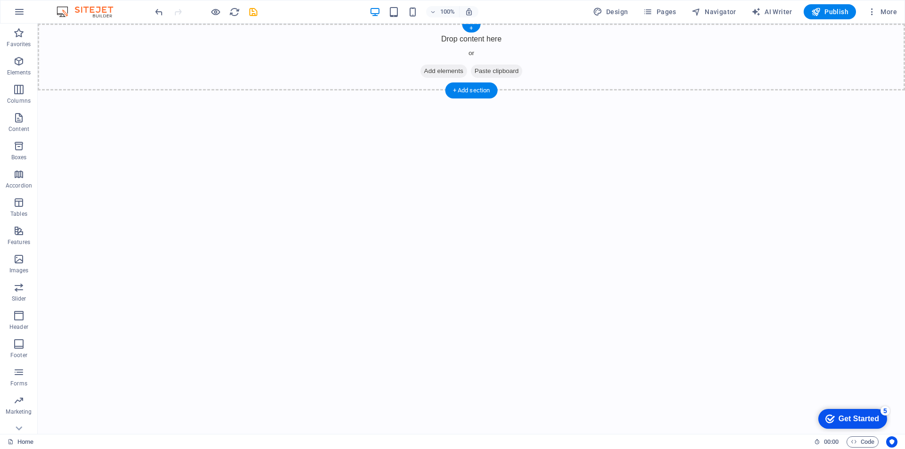
click at [450, 67] on span "Add elements" at bounding box center [443, 71] width 47 height 13
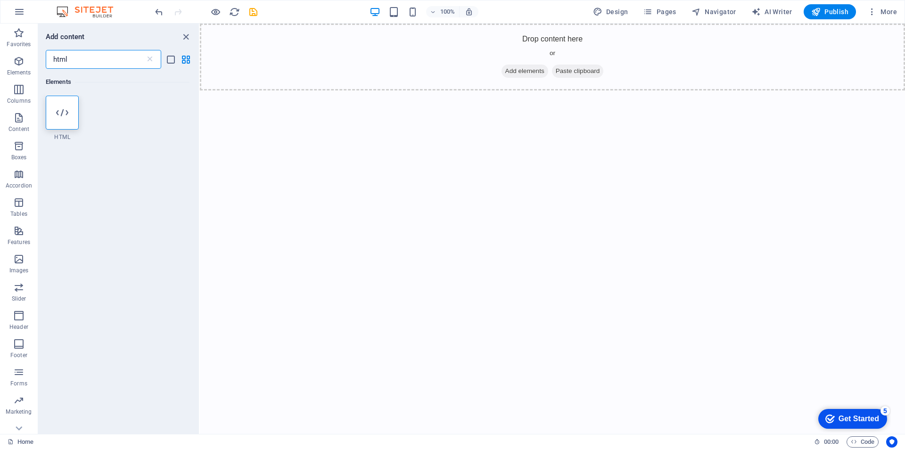
click at [118, 61] on input "html" at bounding box center [95, 59] width 99 height 19
type input "code"
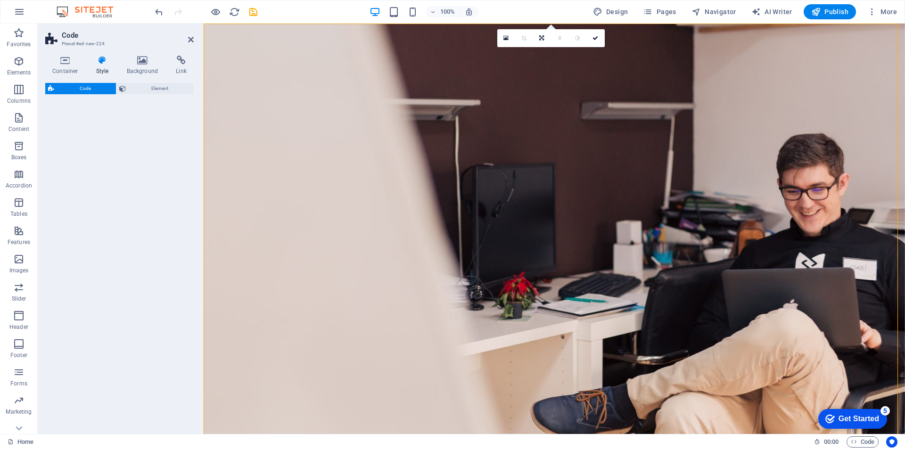
select select "%"
select select "rem"
select select "px"
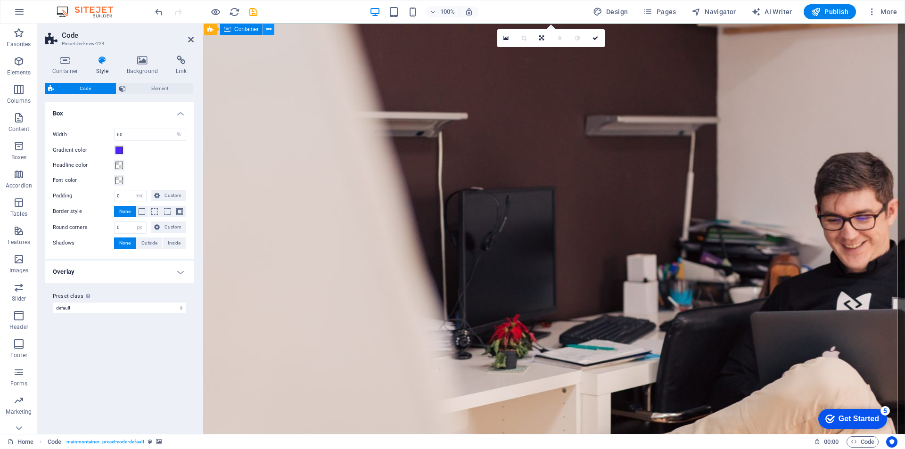
click at [267, 28] on icon at bounding box center [268, 30] width 5 height 10
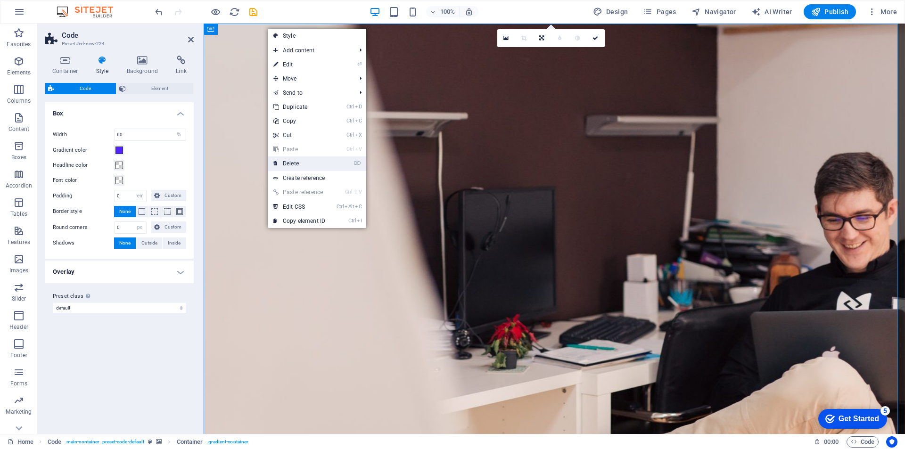
click at [297, 164] on link "⌦ Delete" at bounding box center [299, 163] width 63 height 14
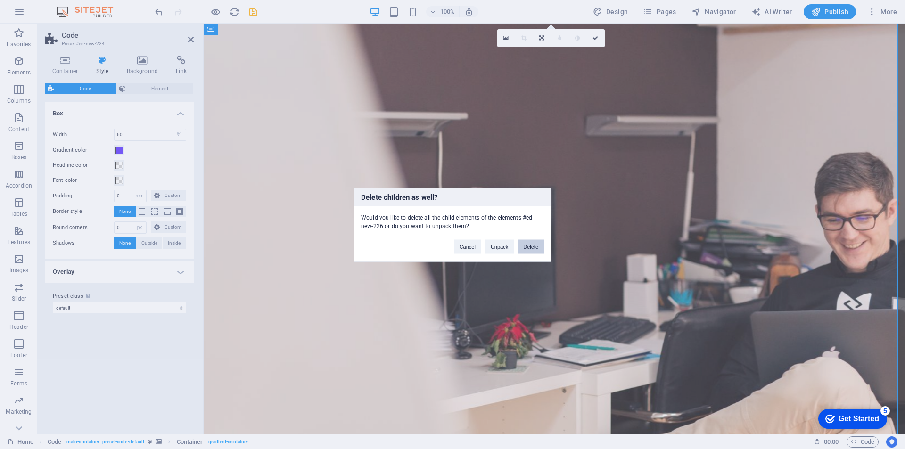
click at [534, 243] on button "Delete" at bounding box center [530, 246] width 26 height 14
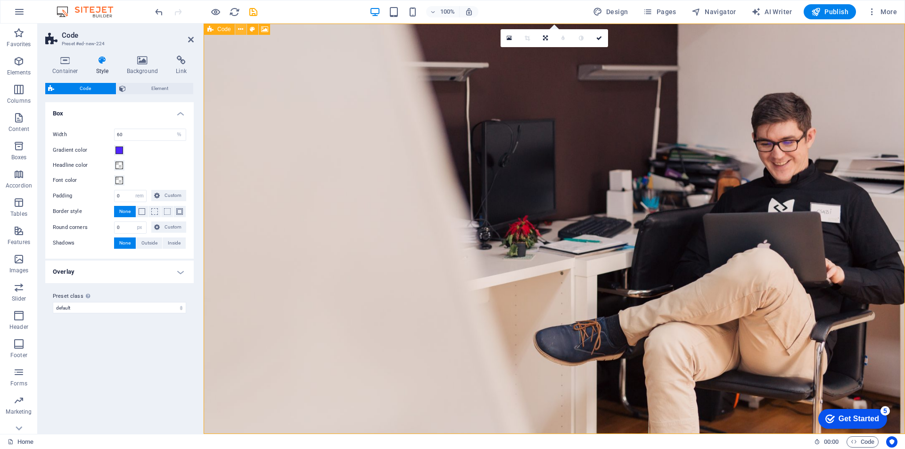
click at [242, 28] on icon at bounding box center [240, 30] width 5 height 10
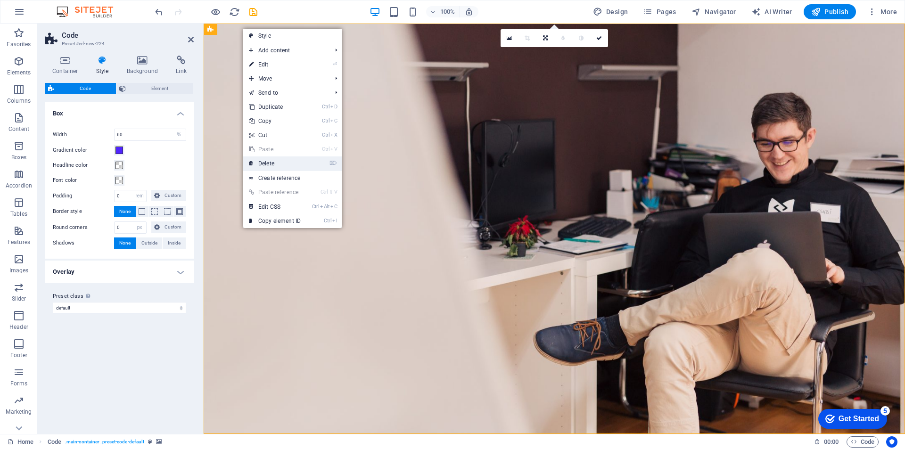
click at [275, 167] on link "⌦ Delete" at bounding box center [274, 163] width 63 height 14
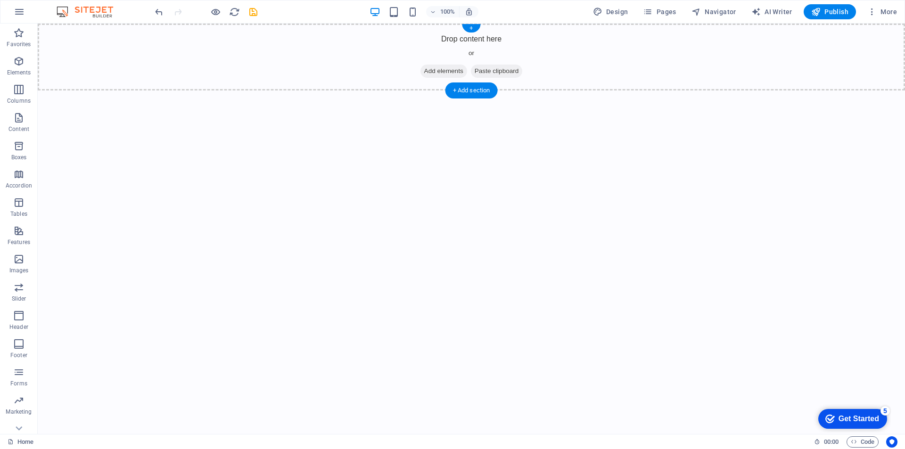
click at [334, 47] on div "Drop content here or Add elements Paste clipboard" at bounding box center [471, 57] width 867 height 67
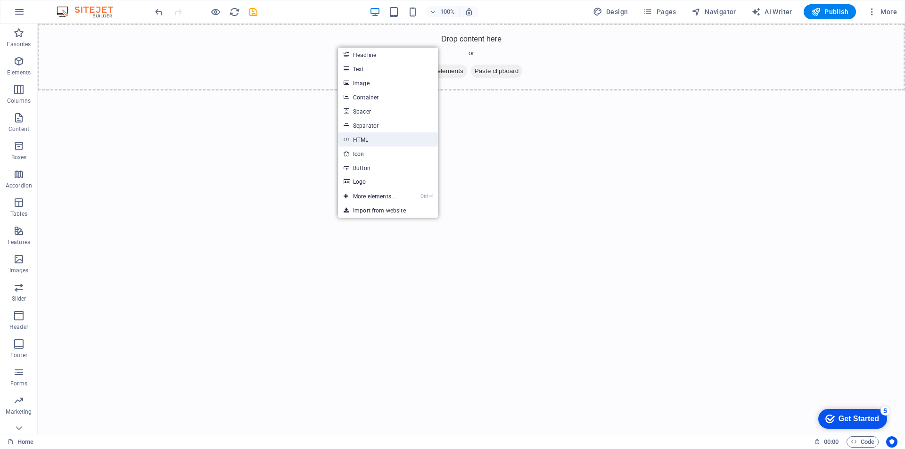
click at [373, 135] on link "HTML" at bounding box center [388, 139] width 100 height 14
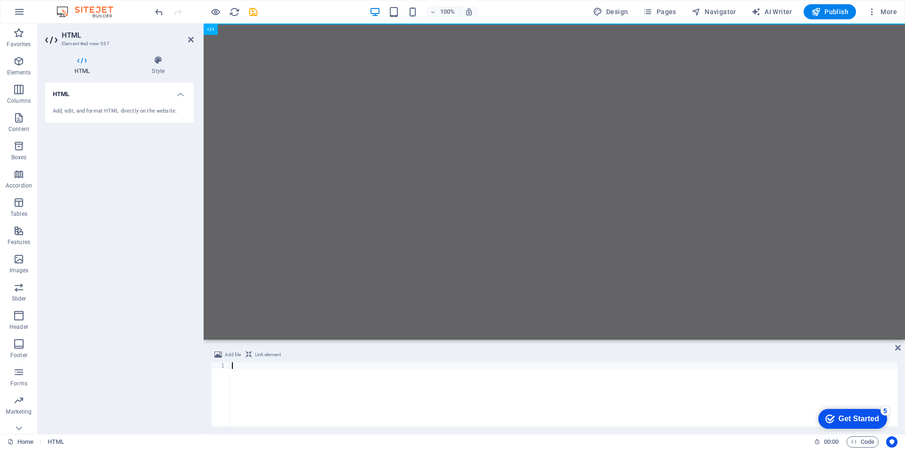
click at [278, 369] on div at bounding box center [563, 400] width 667 height 77
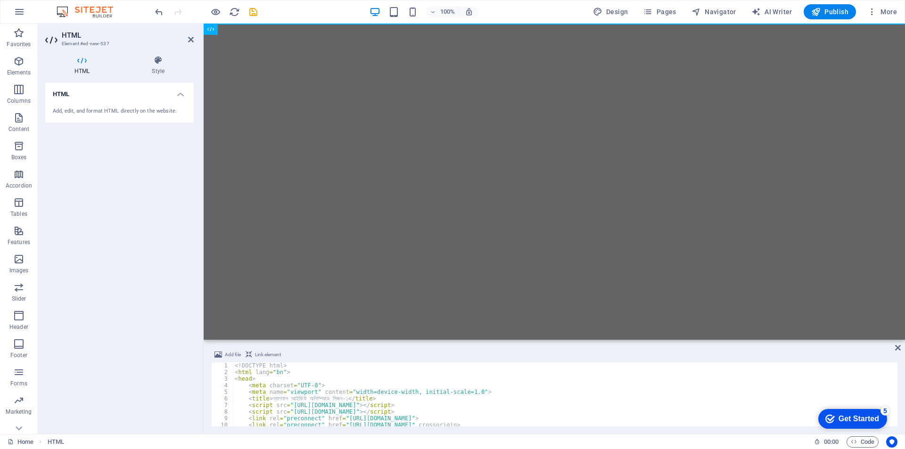
click at [597, 24] on html "Skip to main content" at bounding box center [554, 24] width 701 height 0
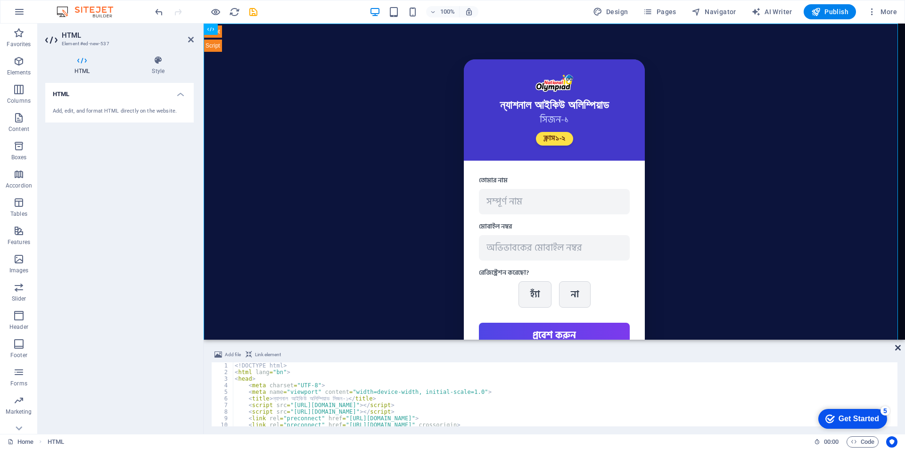
drag, startPoint x: 897, startPoint y: 349, endPoint x: 612, endPoint y: 219, distance: 313.3
click at [897, 349] on icon at bounding box center [898, 348] width 6 height 8
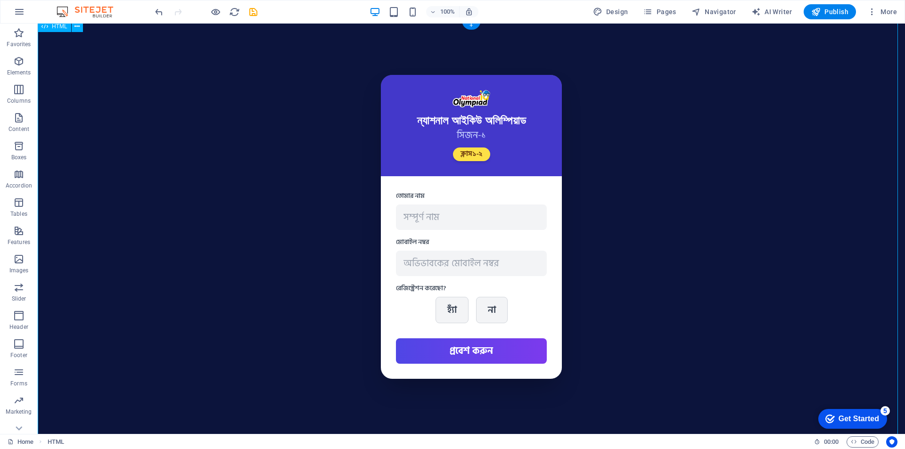
scroll to position [42, 0]
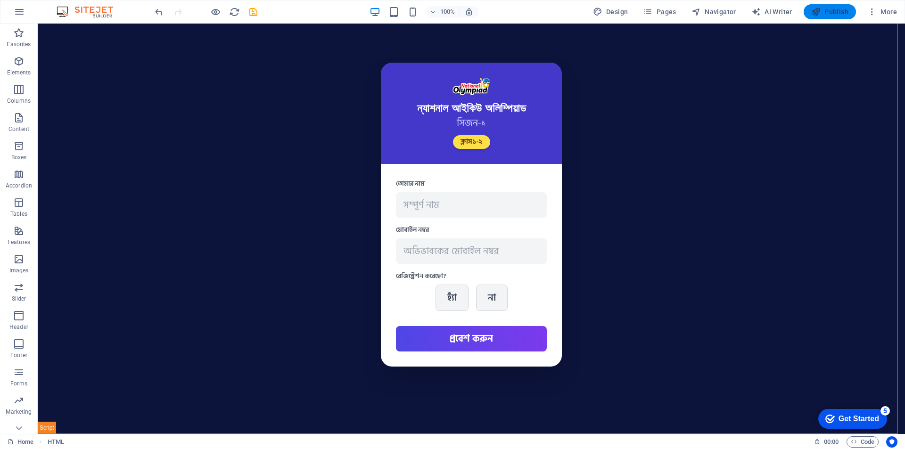
click at [826, 10] on span "Publish" at bounding box center [829, 11] width 37 height 9
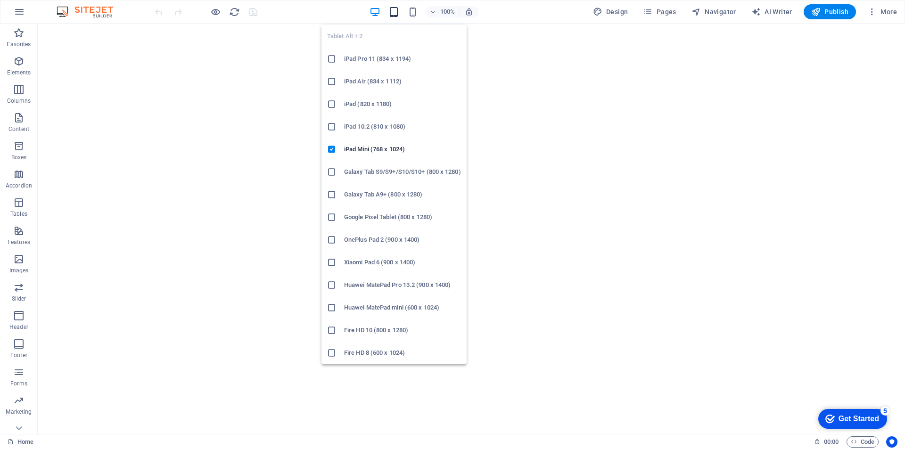
click at [391, 12] on icon "button" at bounding box center [393, 12] width 11 height 11
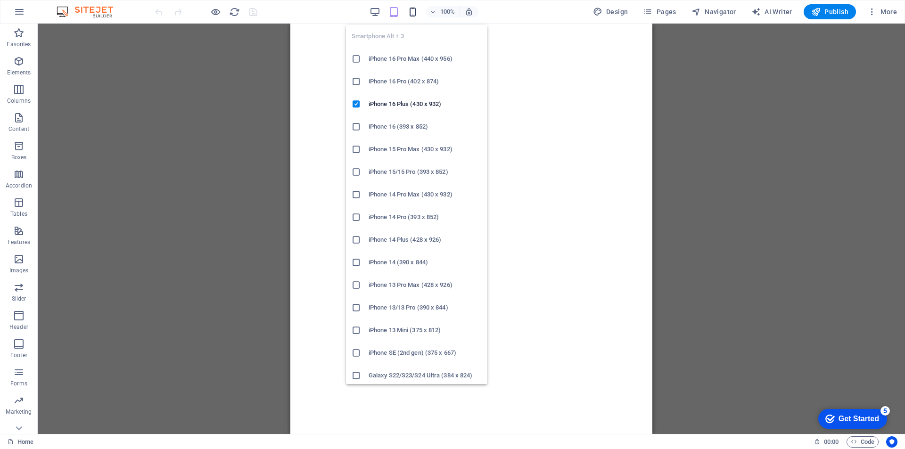
click at [415, 10] on icon "button" at bounding box center [412, 12] width 11 height 11
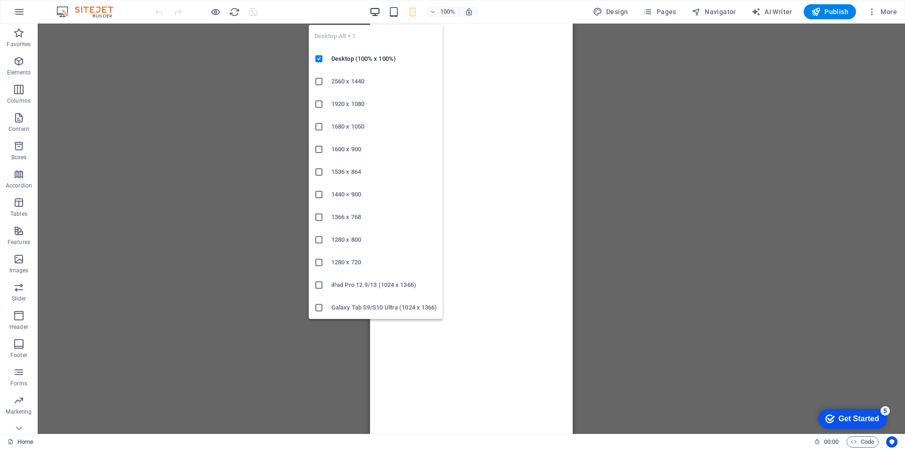
click at [380, 10] on icon "button" at bounding box center [374, 12] width 11 height 11
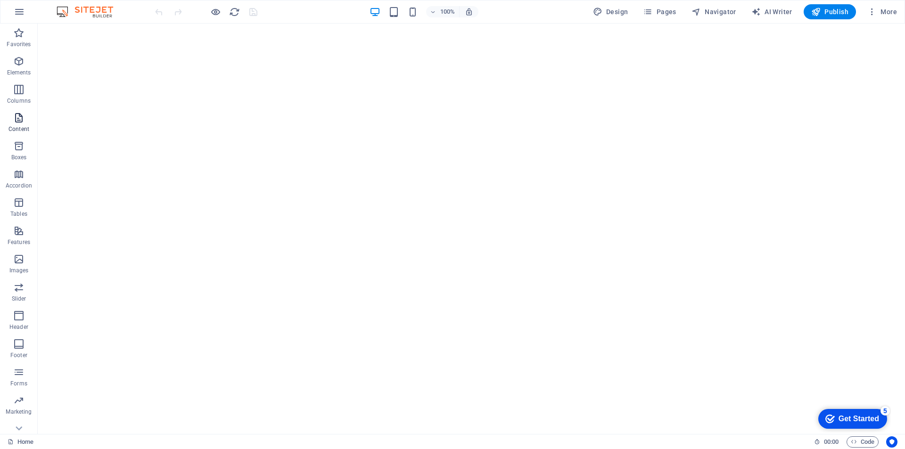
click at [17, 126] on p "Content" at bounding box center [18, 129] width 21 height 8
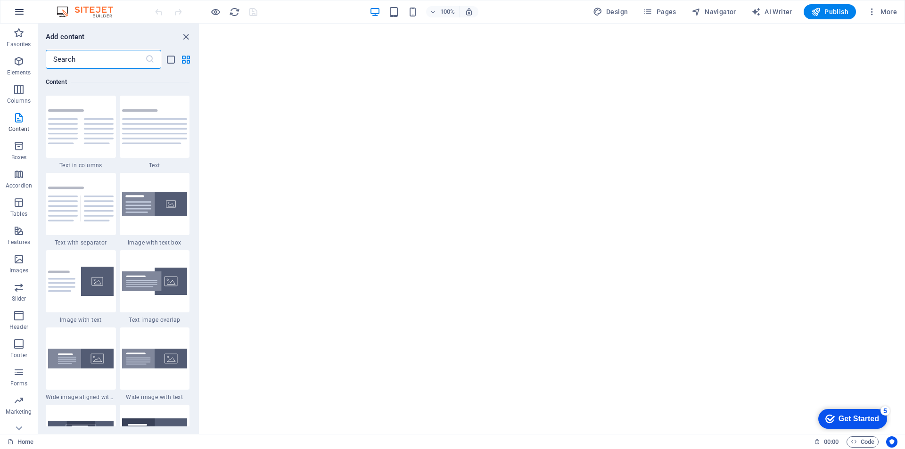
click at [22, 13] on icon "button" at bounding box center [19, 11] width 11 height 11
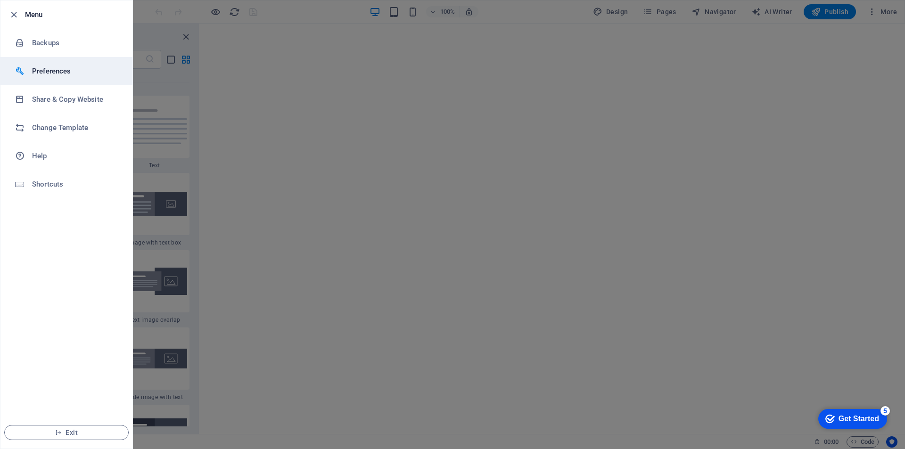
click at [71, 74] on h6 "Preferences" at bounding box center [75, 70] width 87 height 11
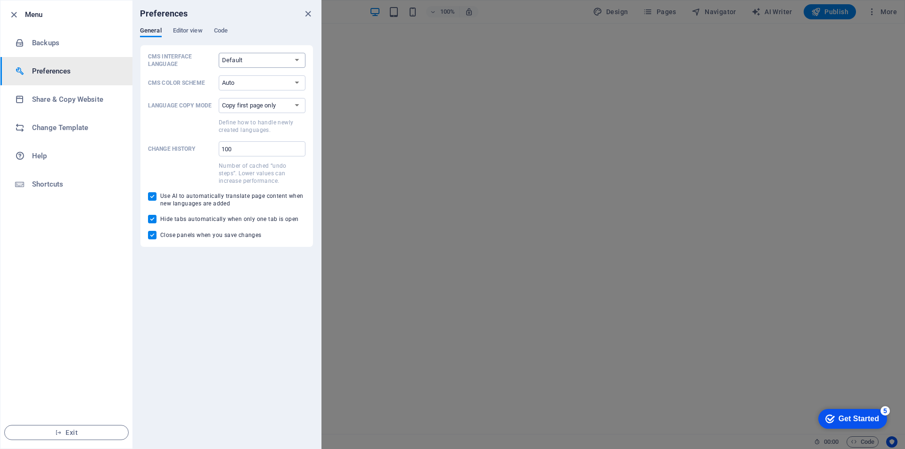
click at [254, 63] on select "Default Deutsch English Español Français Magyar Italiano Nederlands Polski Port…" at bounding box center [262, 60] width 87 height 15
click at [226, 24] on div "Preferences" at bounding box center [226, 13] width 188 height 26
click at [226, 28] on span "Code" at bounding box center [221, 31] width 14 height 13
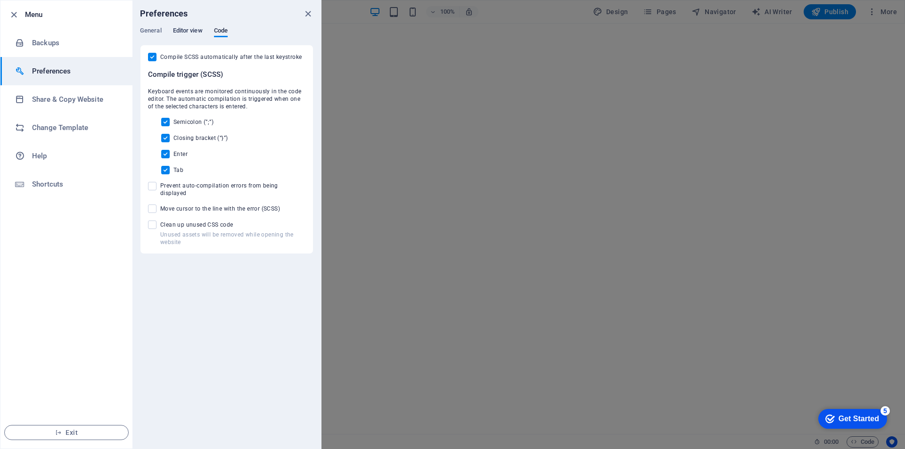
click at [185, 32] on span "Editor view" at bounding box center [188, 31] width 30 height 13
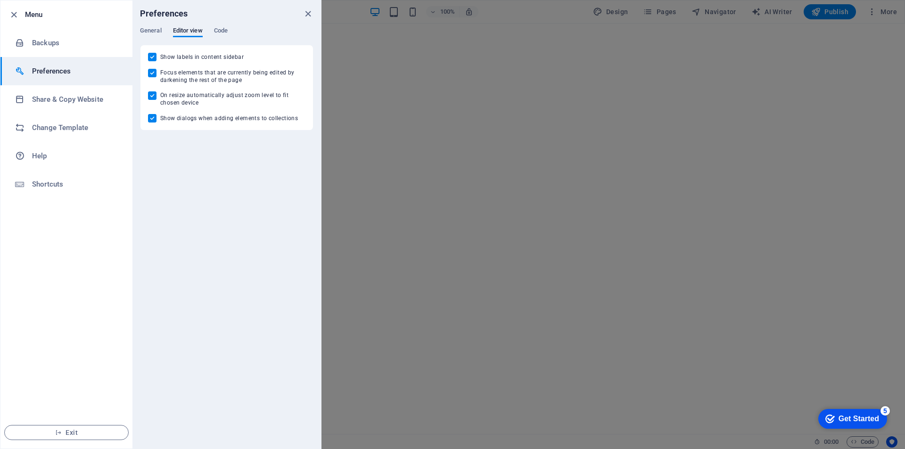
click at [150, 25] on div "Preferences" at bounding box center [226, 13] width 188 height 26
click at [146, 27] on span "General" at bounding box center [151, 31] width 22 height 13
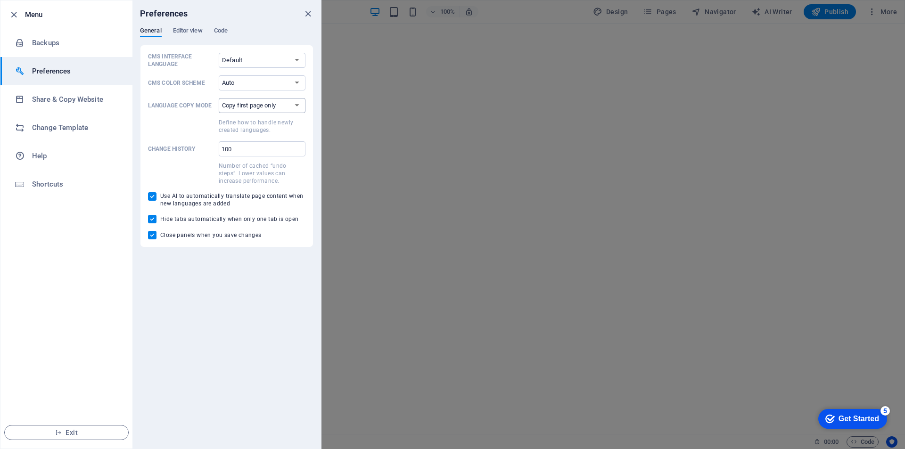
click at [265, 105] on select "Copy first page only Copy all pages" at bounding box center [262, 105] width 87 height 15
click at [236, 80] on select "Auto Dark Light" at bounding box center [262, 82] width 87 height 15
click at [256, 80] on select "Auto Dark Light" at bounding box center [262, 82] width 87 height 15
click at [256, 84] on select "Auto Dark Light" at bounding box center [262, 82] width 87 height 15
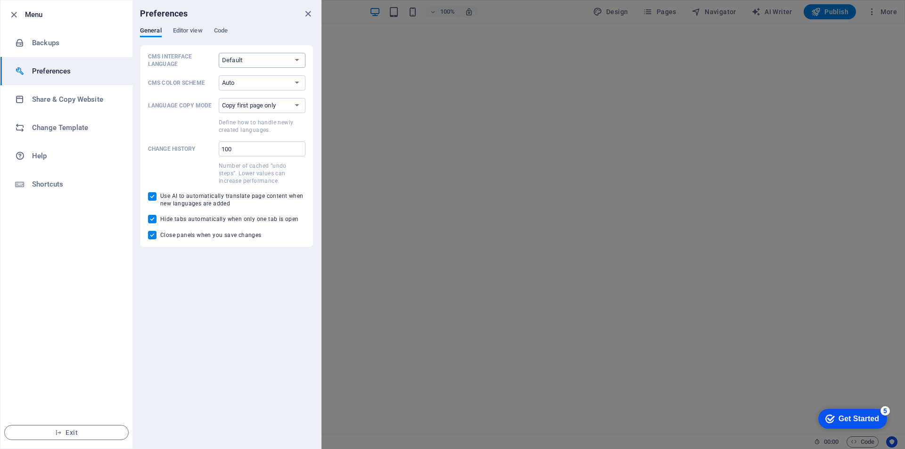
drag, startPoint x: 256, startPoint y: 84, endPoint x: 248, endPoint y: 59, distance: 26.7
click at [256, 84] on select "Auto Dark Light" at bounding box center [262, 82] width 87 height 15
click at [247, 56] on select "Default Deutsch English Español Français Magyar Italiano Nederlands Polski Port…" at bounding box center [262, 60] width 87 height 15
click at [196, 97] on div "CMS Interface Language Default Deutsch English Español Français Magyar Italiano…" at bounding box center [226, 146] width 157 height 187
click at [261, 107] on select "Copy first page only Copy all pages" at bounding box center [262, 105] width 87 height 15
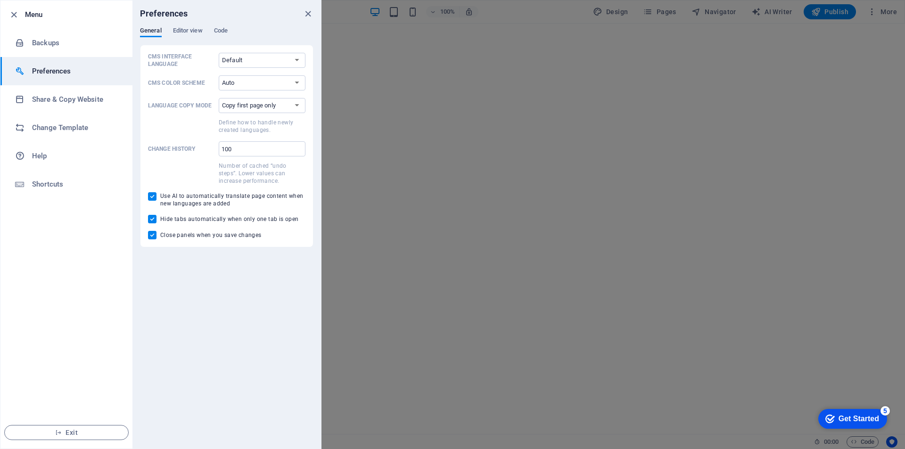
click at [197, 135] on div "CMS Interface Language Default Deutsch English Español Français Magyar Italiano…" at bounding box center [226, 146] width 157 height 187
click at [58, 158] on h6 "Help" at bounding box center [75, 155] width 87 height 11
click at [61, 183] on h6 "Shortcuts" at bounding box center [75, 184] width 87 height 11
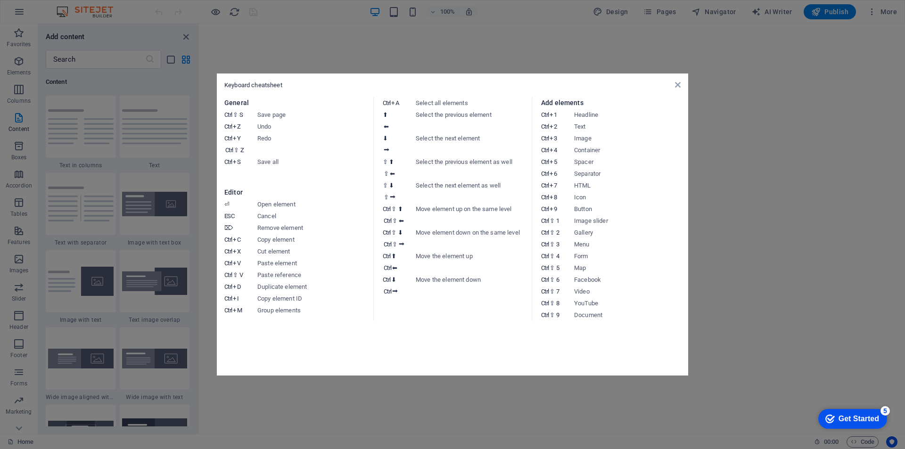
click at [15, 23] on aside "Keyboard cheatsheet General Ctrl ⇧ S Save page Ctrl Z Undo Ctrl Y Ctrl ⇧ Z Redo…" at bounding box center [452, 224] width 905 height 449
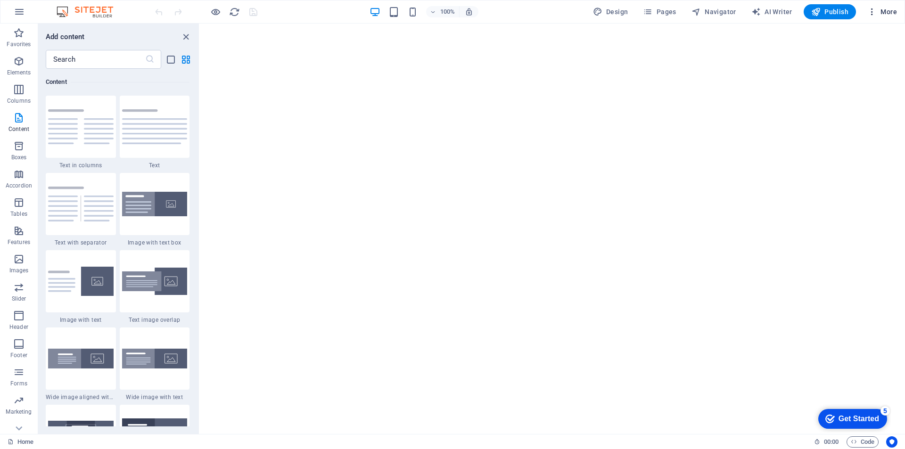
click at [873, 11] on icon "button" at bounding box center [871, 11] width 9 height 9
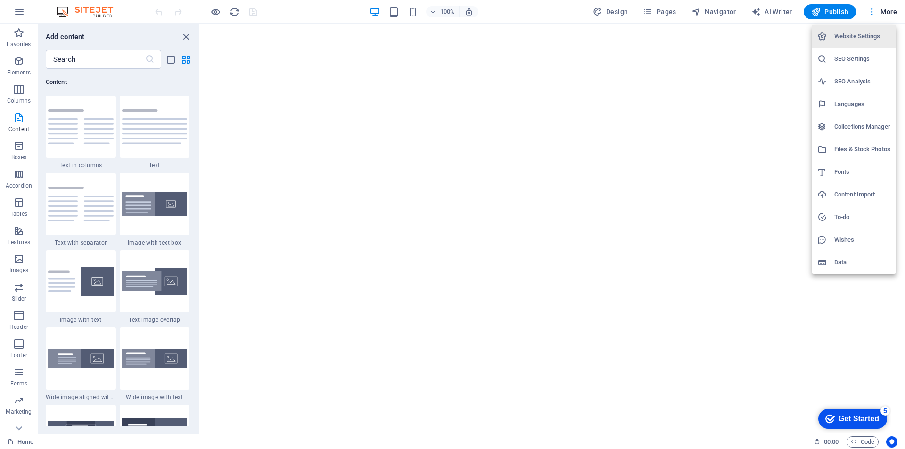
click at [847, 168] on h6 "Fonts" at bounding box center [862, 171] width 56 height 11
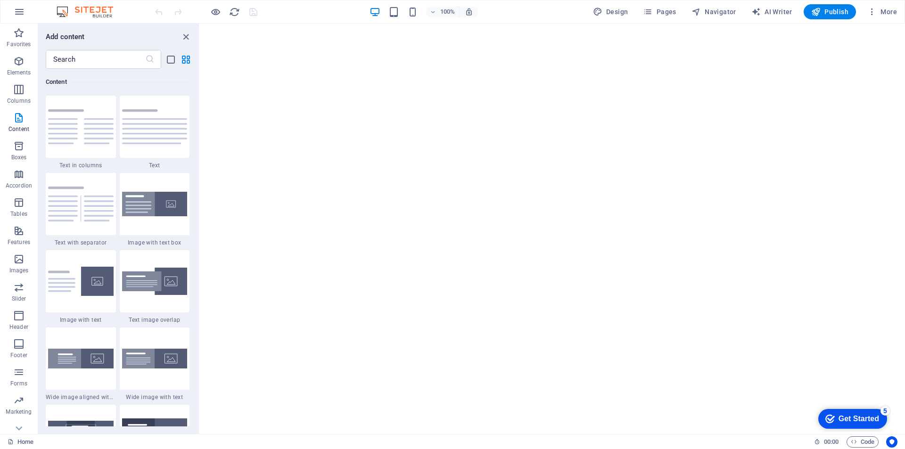
select select "popularity"
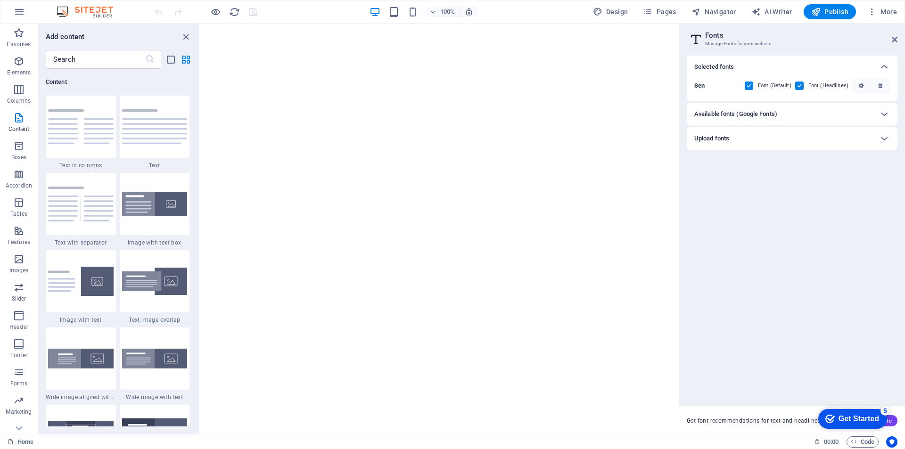
click at [807, 112] on div "Available fonts (Google Fonts)" at bounding box center [783, 113] width 179 height 11
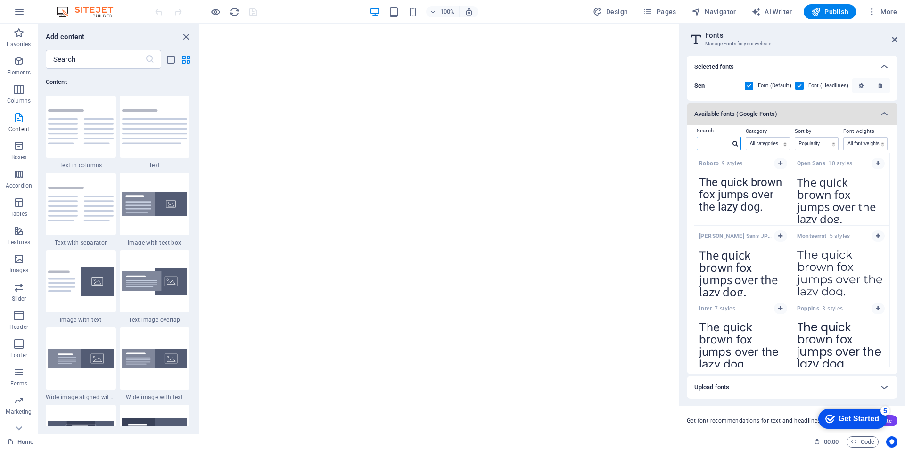
click at [716, 145] on input "text" at bounding box center [713, 143] width 33 height 12
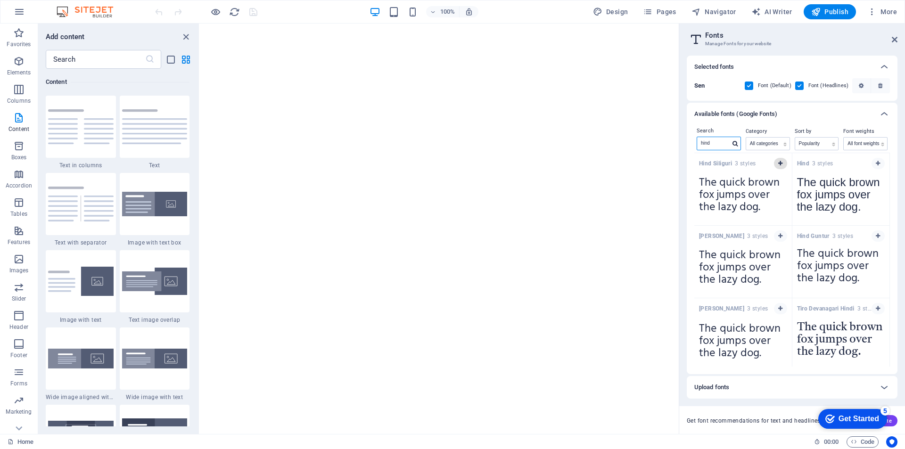
type input "hind"
click at [780, 162] on icon "button" at bounding box center [780, 164] width 4 height 6
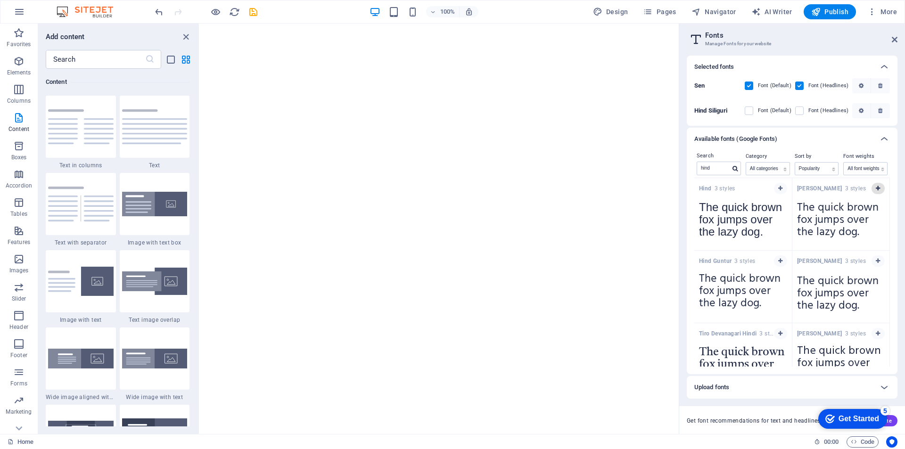
click at [875, 185] on button "button" at bounding box center [877, 188] width 13 height 11
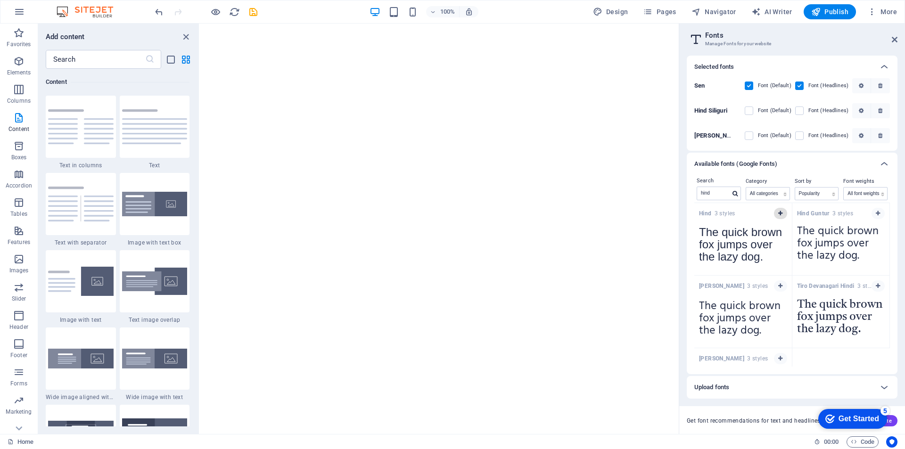
click at [778, 213] on icon "button" at bounding box center [780, 214] width 4 height 6
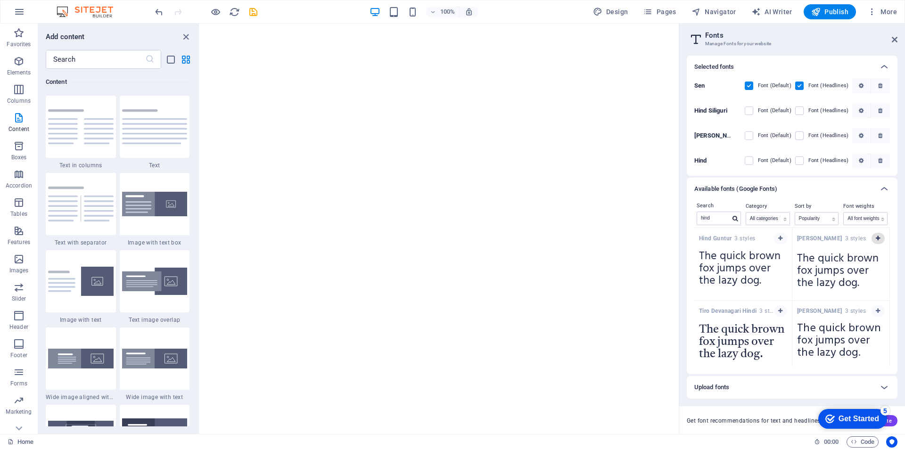
click at [875, 238] on icon "button" at bounding box center [877, 239] width 4 height 6
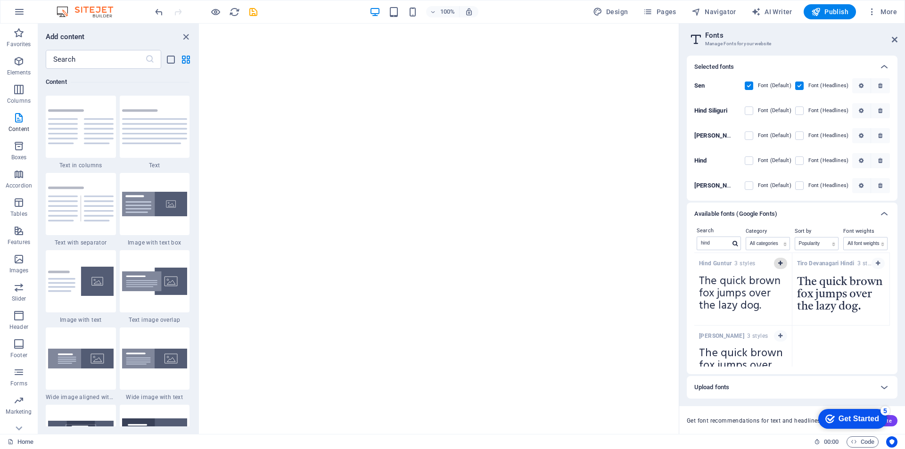
click at [782, 262] on button "button" at bounding box center [780, 263] width 13 height 11
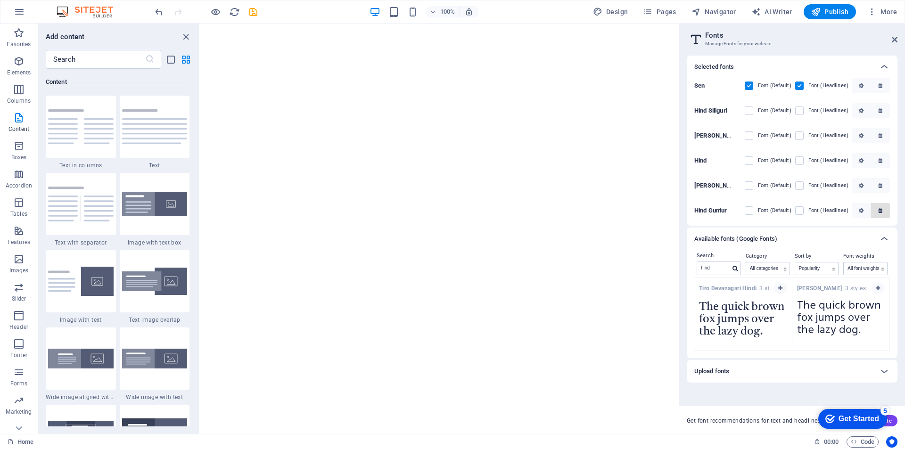
click at [884, 213] on span "button" at bounding box center [880, 211] width 11 height 6
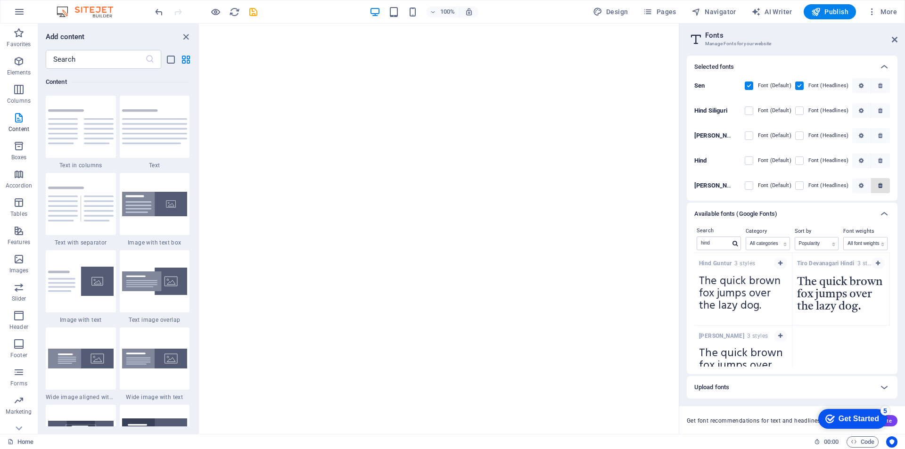
click at [884, 188] on span "button" at bounding box center [880, 186] width 11 height 6
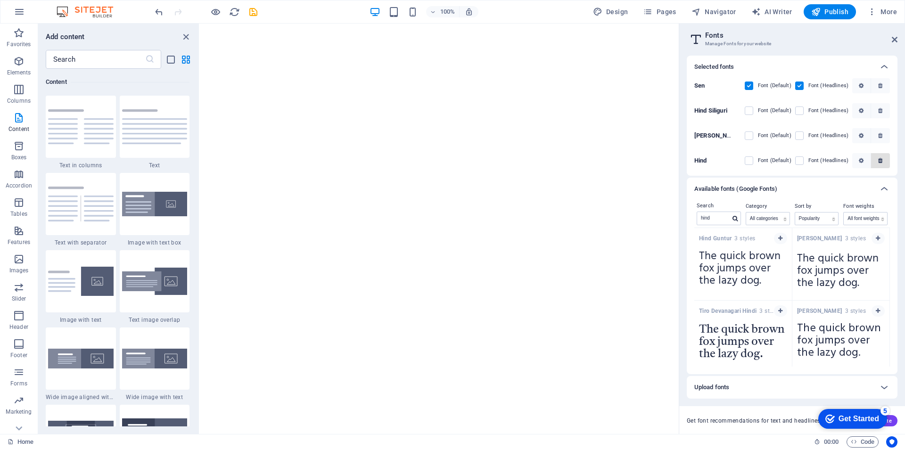
click at [882, 160] on icon "button" at bounding box center [880, 161] width 4 height 6
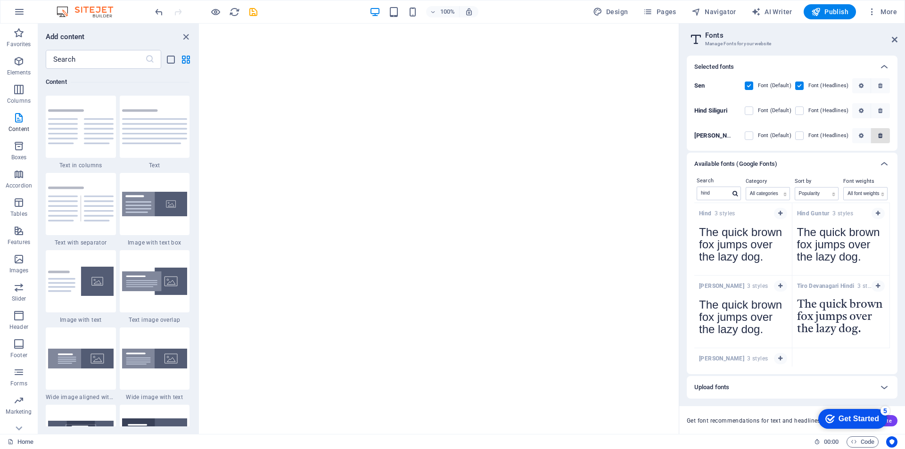
click at [881, 135] on icon "button" at bounding box center [880, 136] width 4 height 6
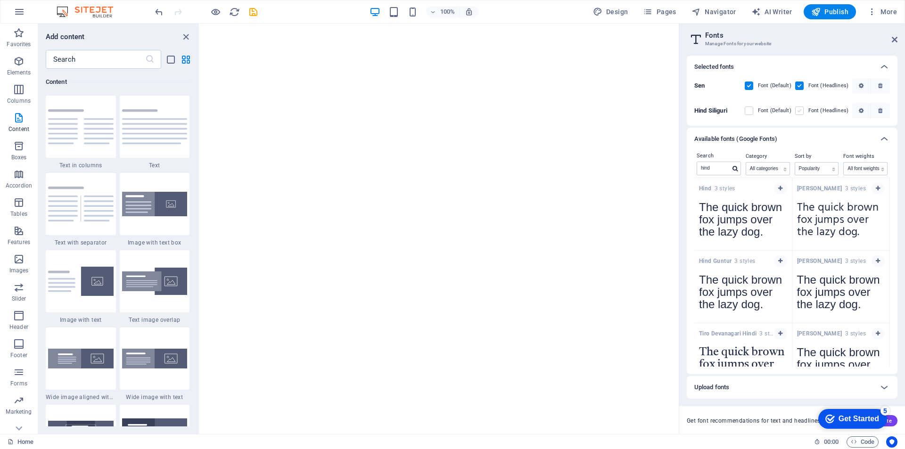
click at [797, 107] on label at bounding box center [799, 110] width 8 height 8
click at [0, 0] on Siliguri "checkbox" at bounding box center [0, 0] width 0 height 0
click at [753, 109] on label at bounding box center [748, 110] width 8 height 8
click at [0, 0] on Siliguri "checkbox" at bounding box center [0, 0] width 0 height 0
click at [750, 112] on label at bounding box center [748, 110] width 8 height 8
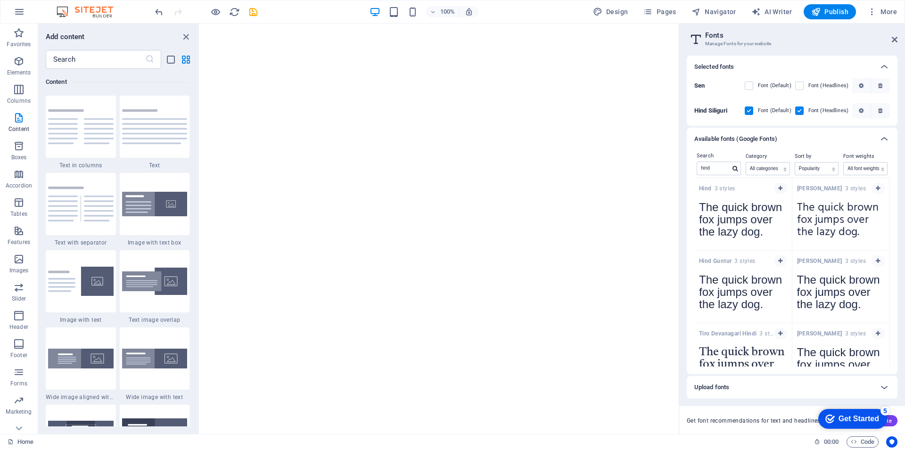
click at [0, 0] on Siliguri "checkbox" at bounding box center [0, 0] width 0 height 0
click at [750, 86] on label at bounding box center [748, 86] width 8 height 8
click at [0, 0] on input "checkbox" at bounding box center [0, 0] width 0 height 0
click at [751, 109] on label at bounding box center [748, 110] width 8 height 8
click at [0, 0] on Siliguri "checkbox" at bounding box center [0, 0] width 0 height 0
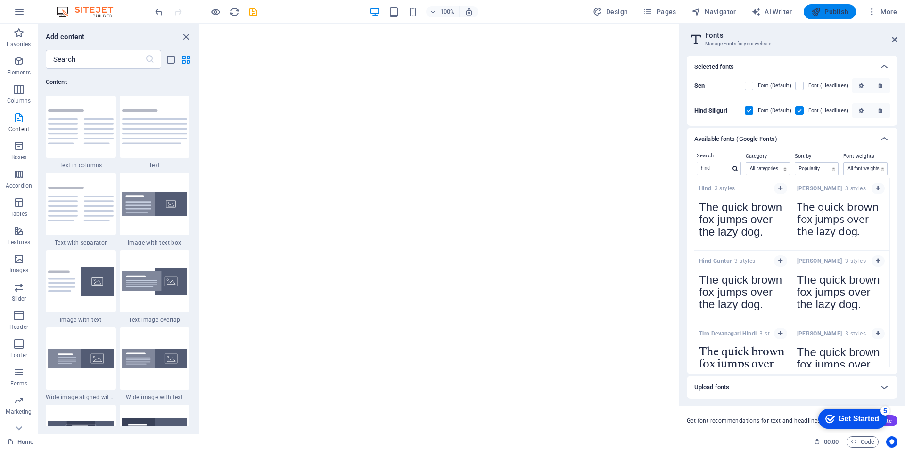
click at [831, 11] on span "Publish" at bounding box center [829, 11] width 37 height 9
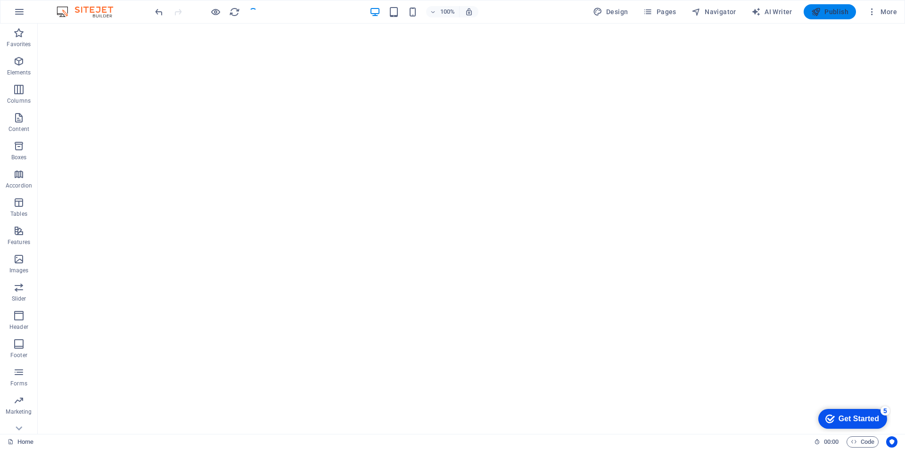
click at [831, 11] on span "Publish" at bounding box center [829, 11] width 37 height 9
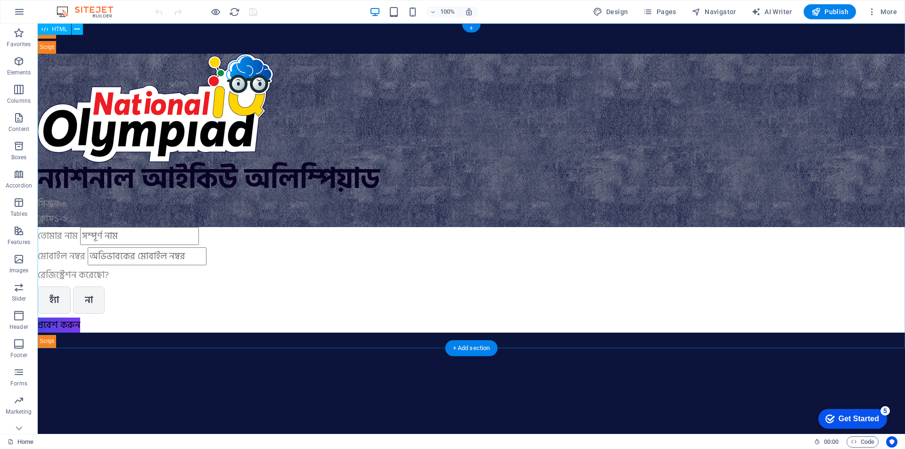
click at [383, 76] on div "ন্যাশনাল আইকিউ অলিম্পিয়াড সিজন-১ ন্যাশনাল আইকিউ অলিম্পিয়াড সিজন-১ ক্লাস ১-২ ত…" at bounding box center [471, 186] width 867 height 325
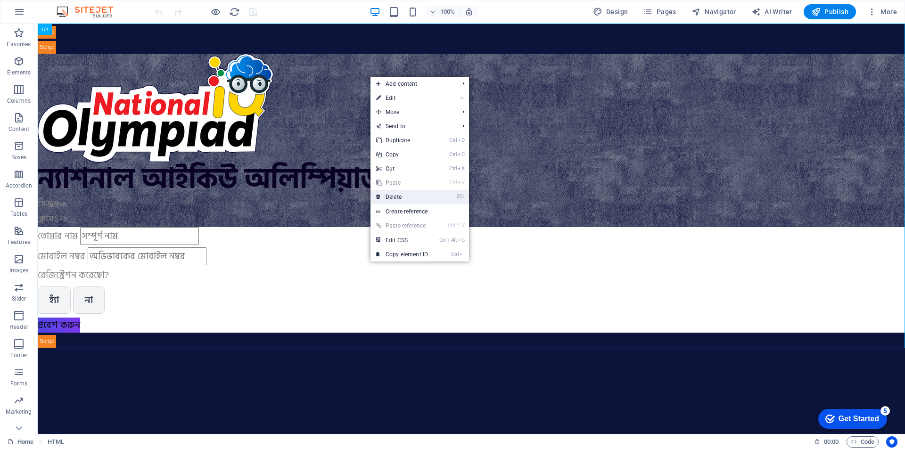
click at [406, 200] on link "⌦ Delete" at bounding box center [401, 197] width 63 height 14
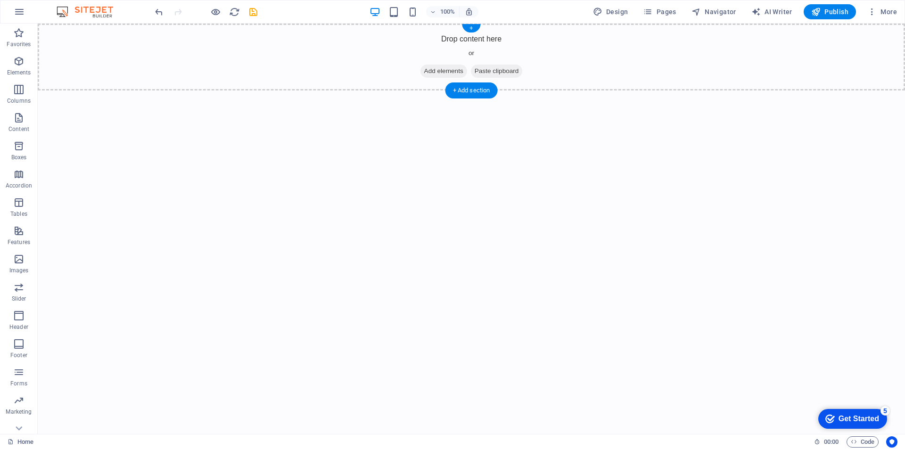
click at [445, 67] on span "Add elements" at bounding box center [443, 71] width 47 height 13
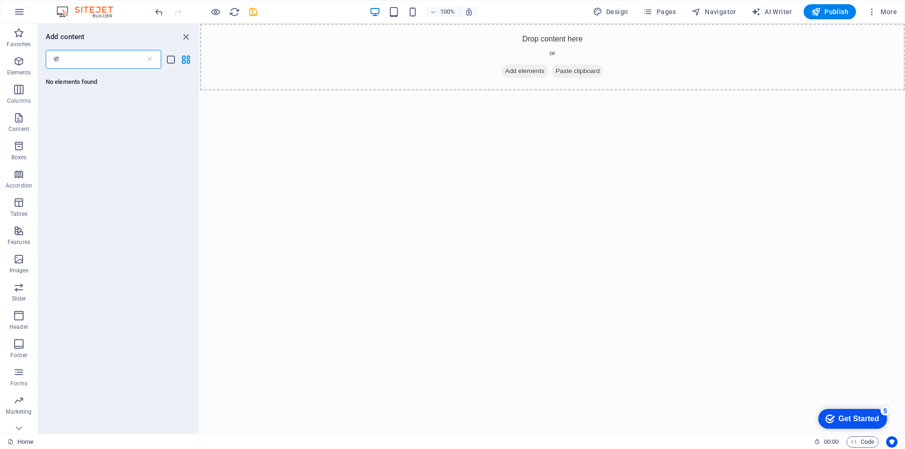
type input "ব"
type input "c"
type input "htm"
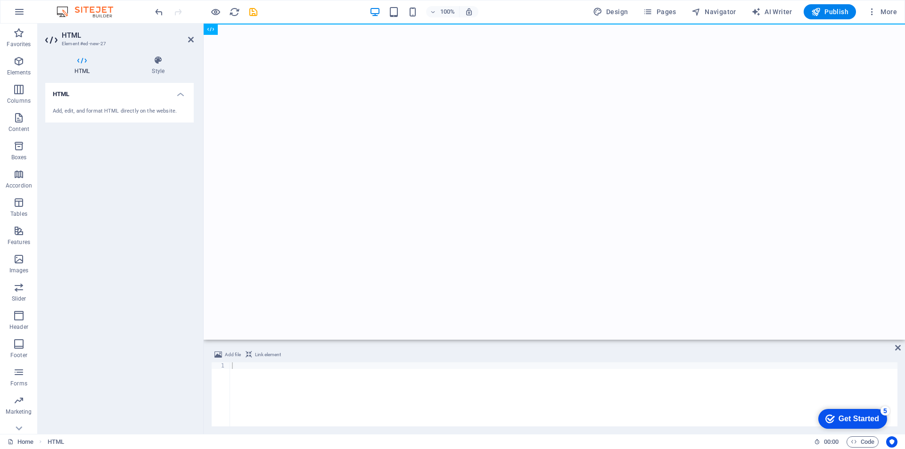
click at [82, 106] on div "Add, edit, and format HTML directly on the website." at bounding box center [119, 111] width 148 height 23
click at [155, 66] on h4 "Style" at bounding box center [158, 66] width 71 height 20
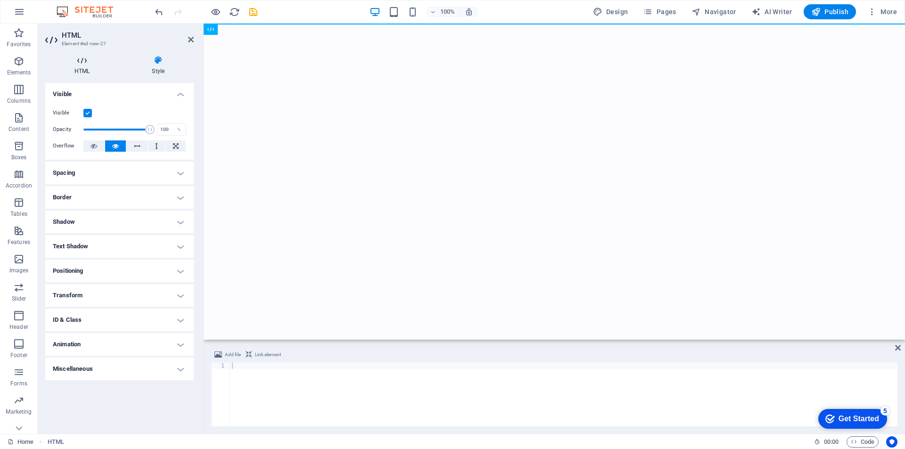
click at [85, 61] on icon at bounding box center [82, 60] width 74 height 9
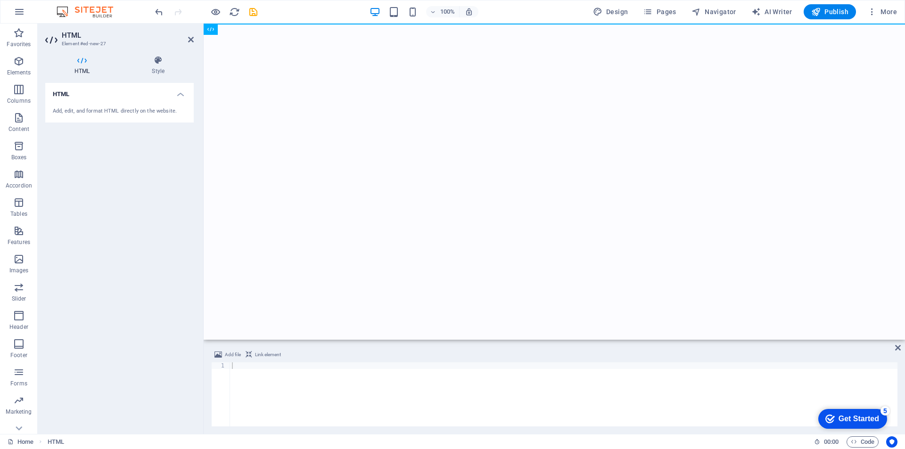
click at [88, 111] on div "Add, edit, and format HTML directly on the website." at bounding box center [119, 111] width 133 height 8
click at [245, 366] on div at bounding box center [563, 400] width 667 height 77
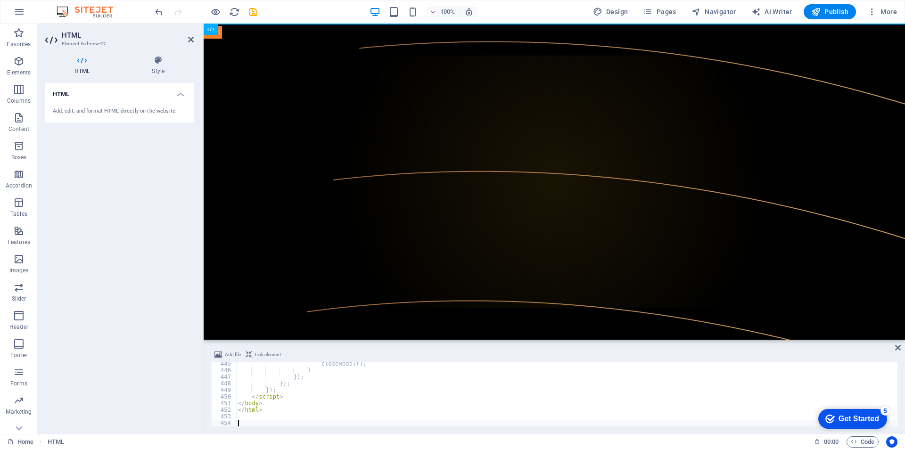
click at [852, 417] on div "Get Started" at bounding box center [858, 419] width 41 height 8
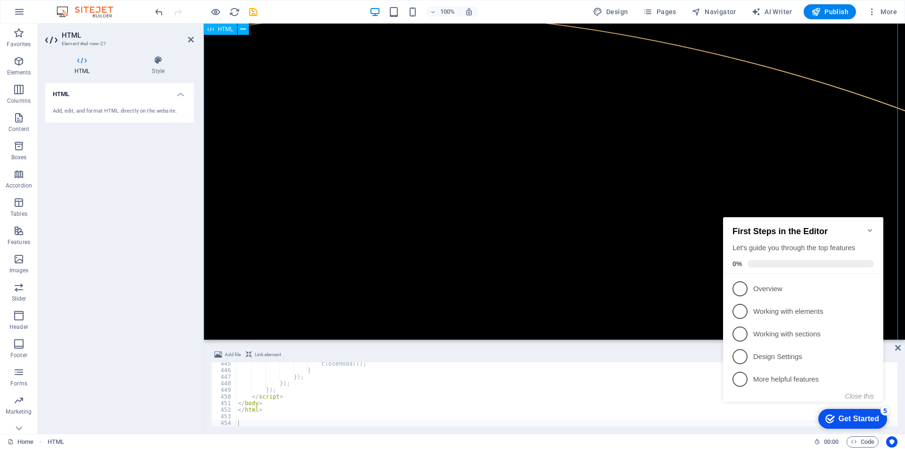
scroll to position [1131, 0]
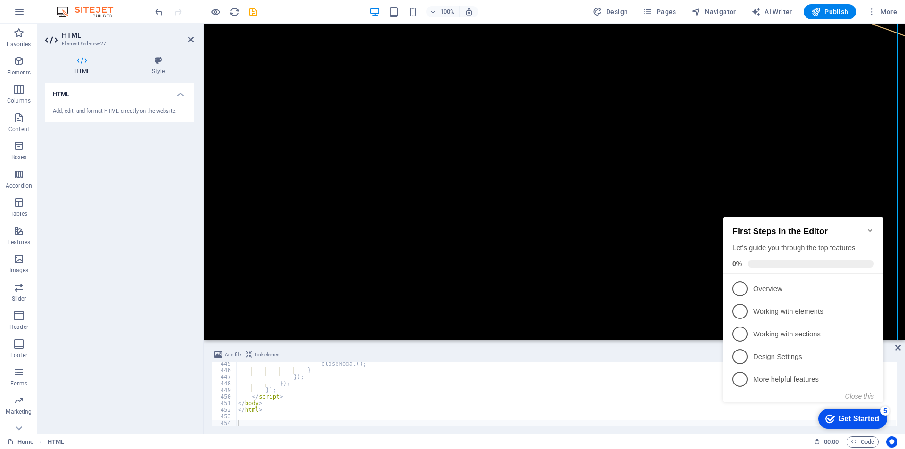
click at [870, 229] on icon "Minimize checklist" at bounding box center [869, 230] width 4 height 3
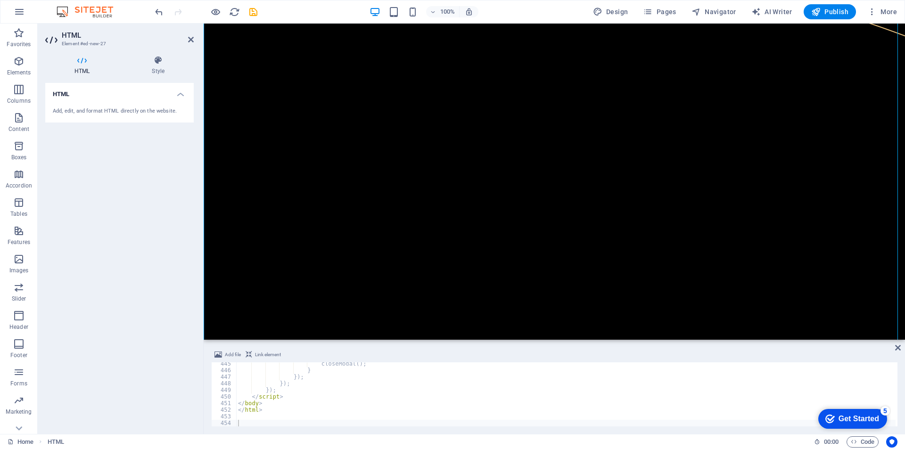
click at [887, 429] on div "checkmark Get Started 5" at bounding box center [852, 419] width 69 height 20
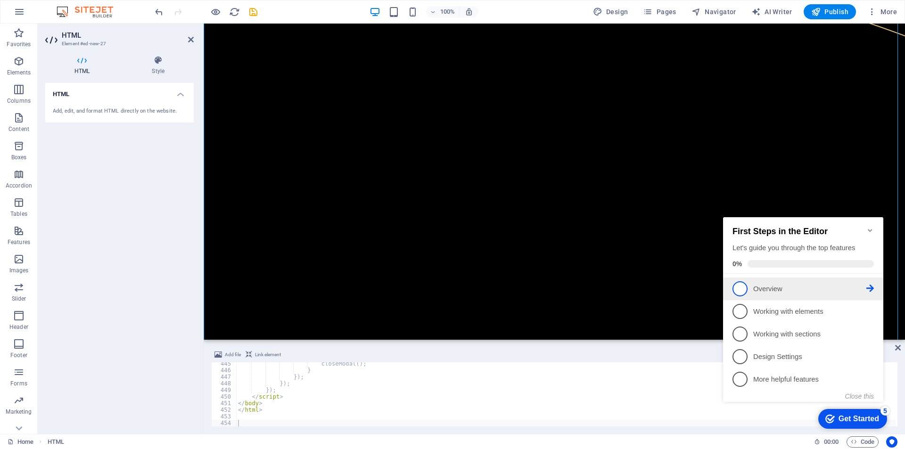
click at [760, 281] on link "1 Overview - incomplete" at bounding box center [802, 288] width 141 height 15
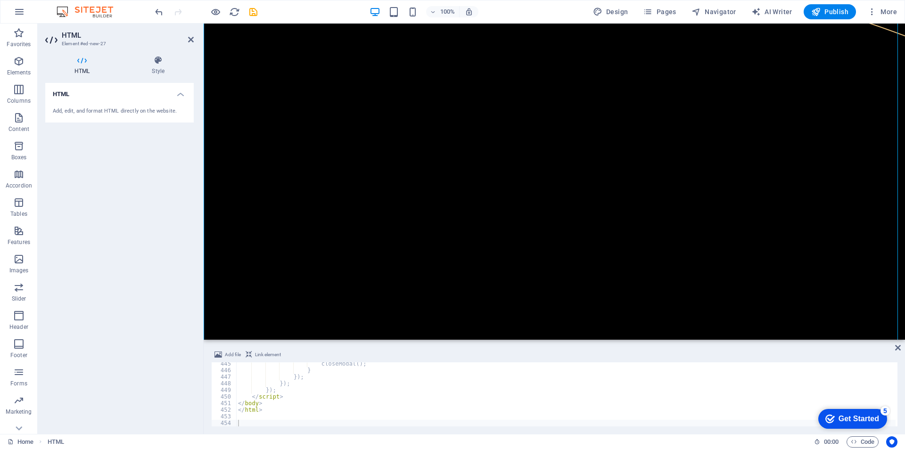
click at [846, 415] on div "Get Started" at bounding box center [858, 419] width 41 height 8
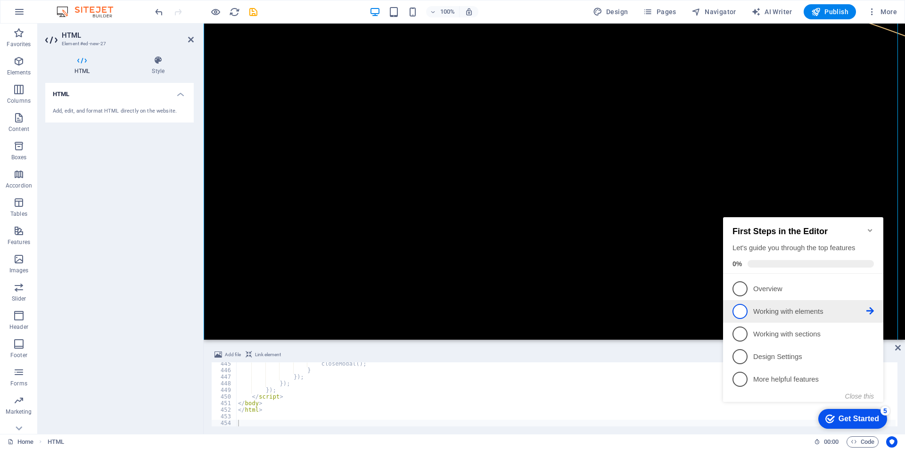
scroll to position [0, 0]
click at [777, 308] on p "Working with elements - incomplete" at bounding box center [809, 312] width 113 height 10
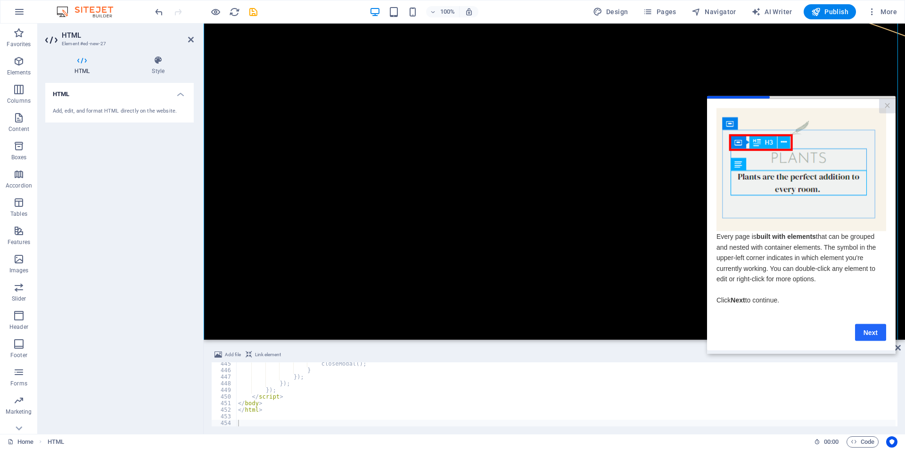
click at [869, 334] on link "Next" at bounding box center [870, 332] width 31 height 17
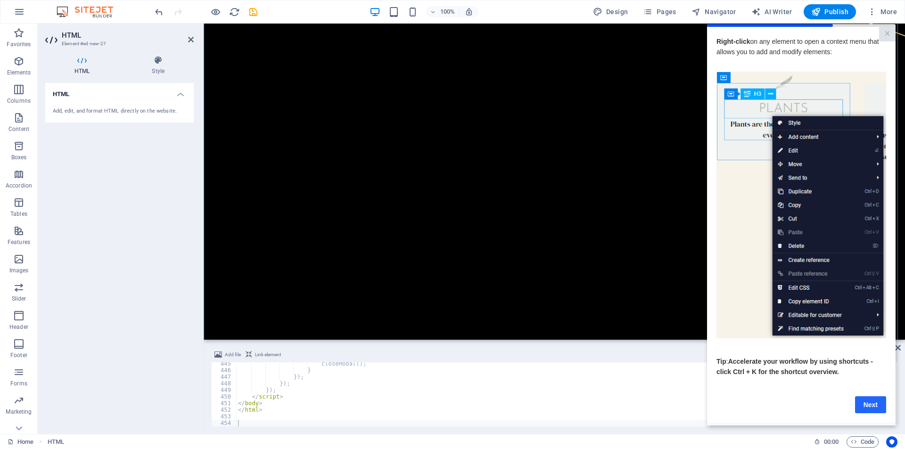
click at [871, 405] on link "Next" at bounding box center [870, 404] width 31 height 17
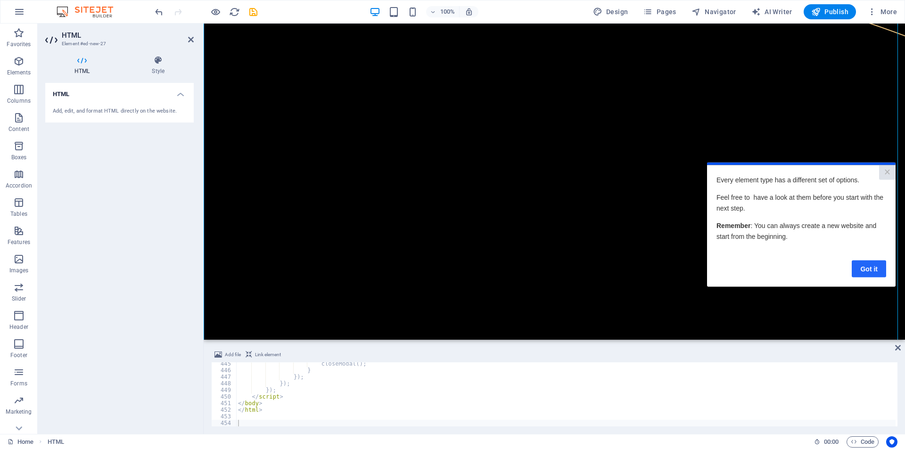
click at [874, 271] on link "Got it" at bounding box center [868, 268] width 34 height 17
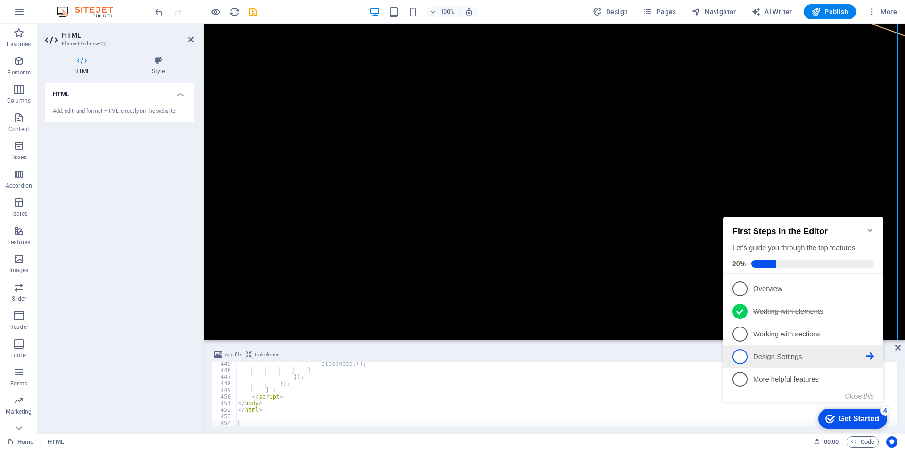
click at [806, 362] on link "4 Design Settings - incomplete" at bounding box center [802, 356] width 141 height 15
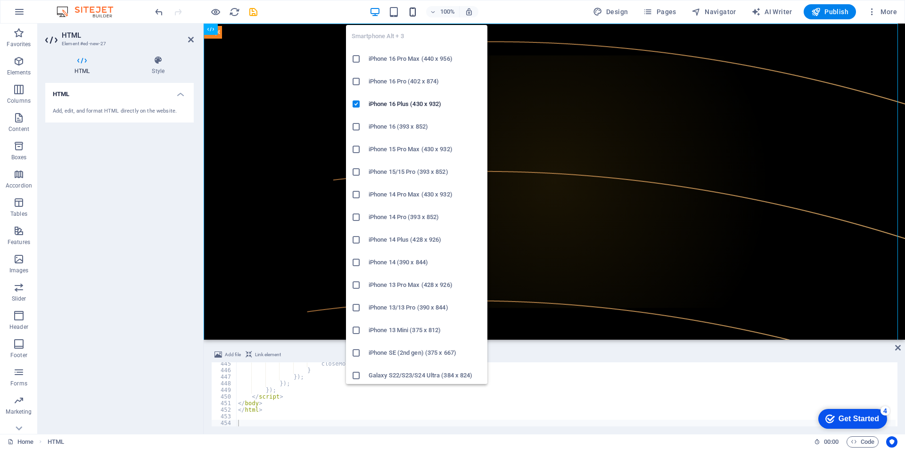
click at [411, 13] on icon "button" at bounding box center [412, 12] width 11 height 11
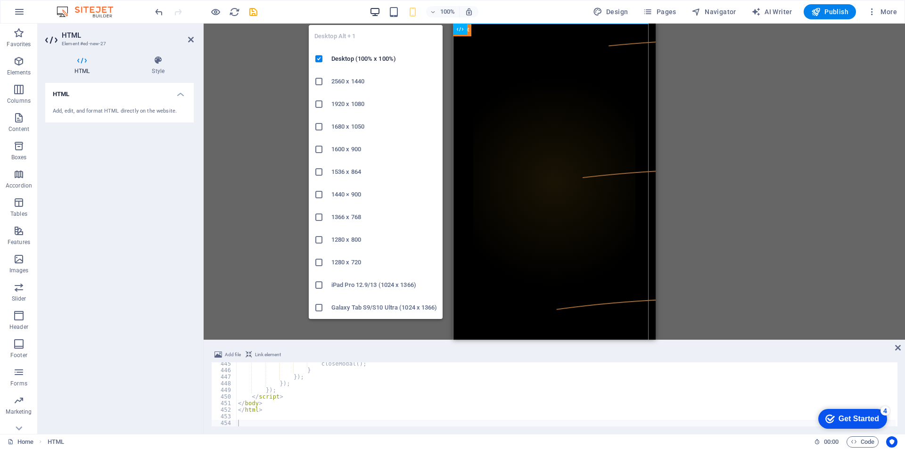
click at [374, 13] on icon "button" at bounding box center [374, 12] width 11 height 11
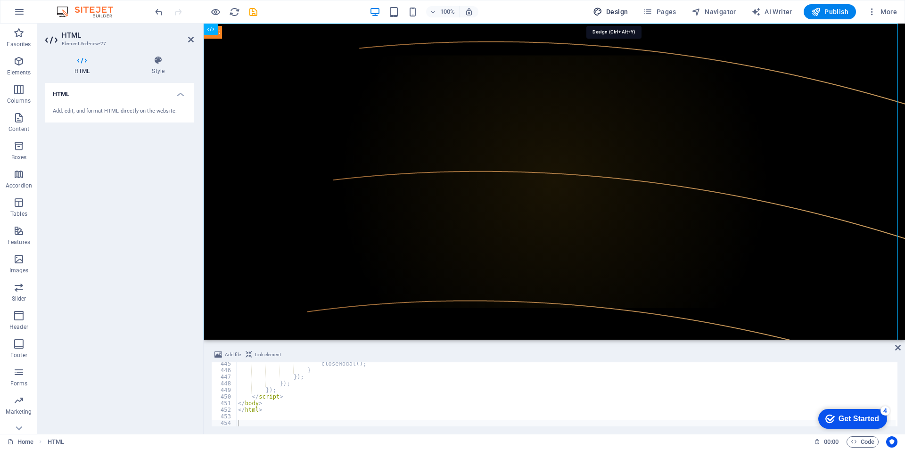
click at [617, 12] on span "Design" at bounding box center [610, 11] width 35 height 9
select select "px"
select select "400"
select select "px"
select select "rem"
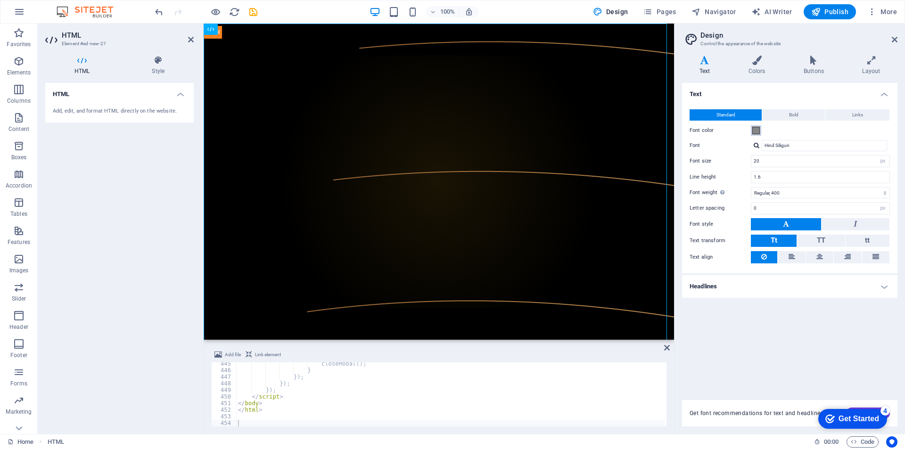
click at [756, 131] on span at bounding box center [756, 131] width 8 height 8
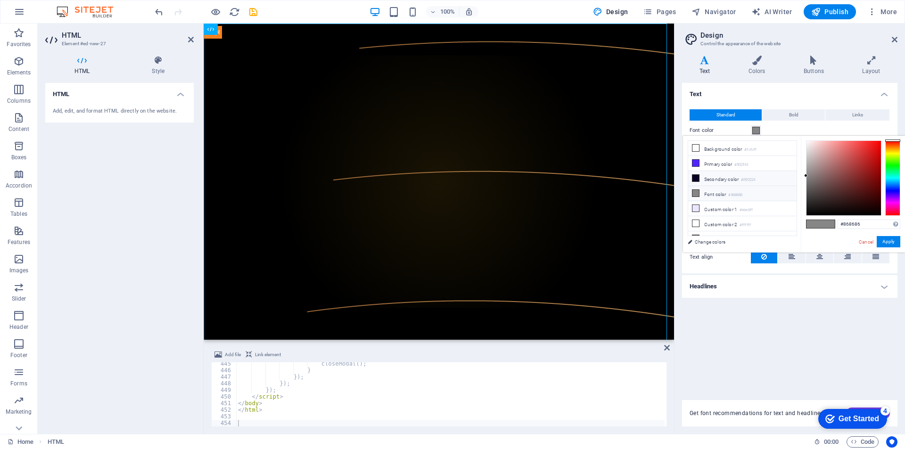
click at [723, 176] on li "Secondary color #090224" at bounding box center [742, 178] width 108 height 15
type input "#090224"
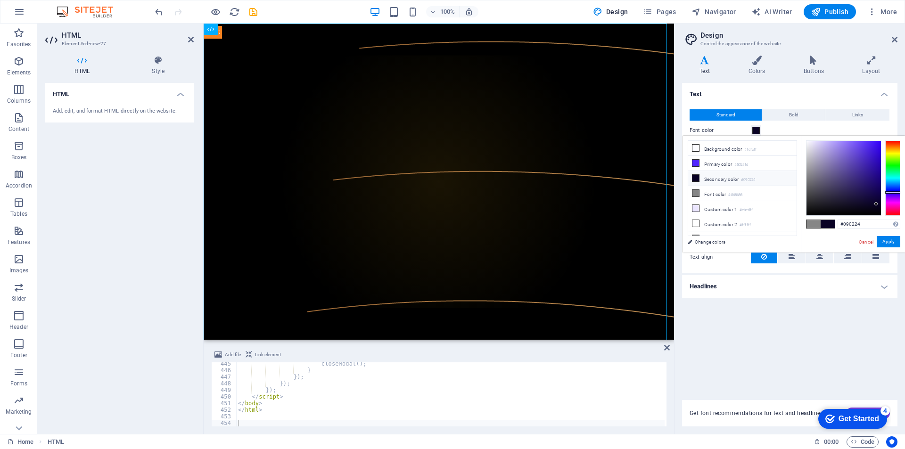
click at [753, 90] on h4 "Text" at bounding box center [789, 91] width 215 height 17
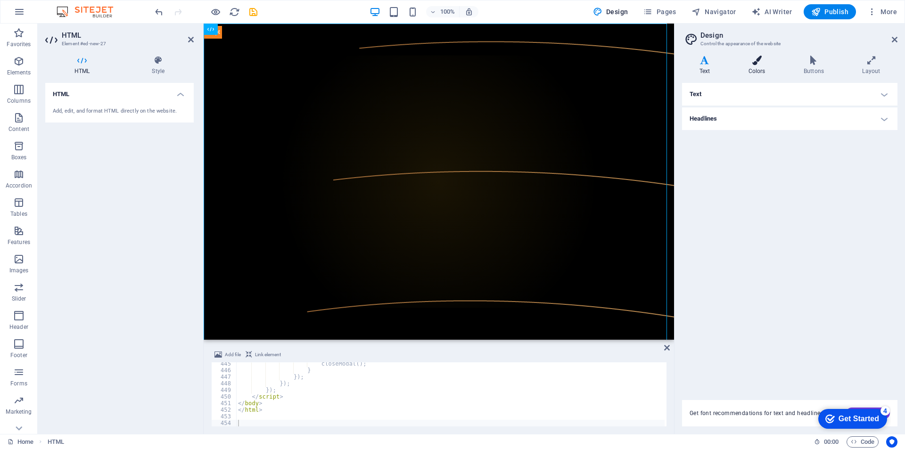
click at [753, 70] on h4 "Colors" at bounding box center [758, 66] width 55 height 20
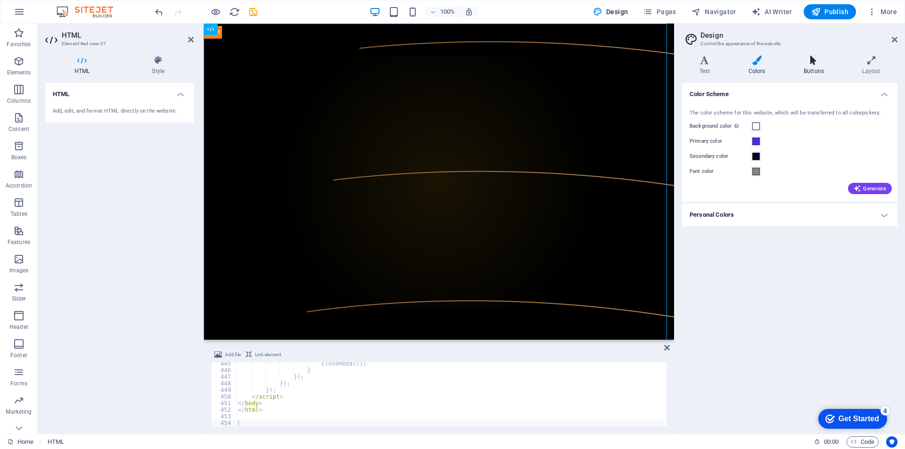
click at [804, 63] on icon at bounding box center [813, 60] width 55 height 9
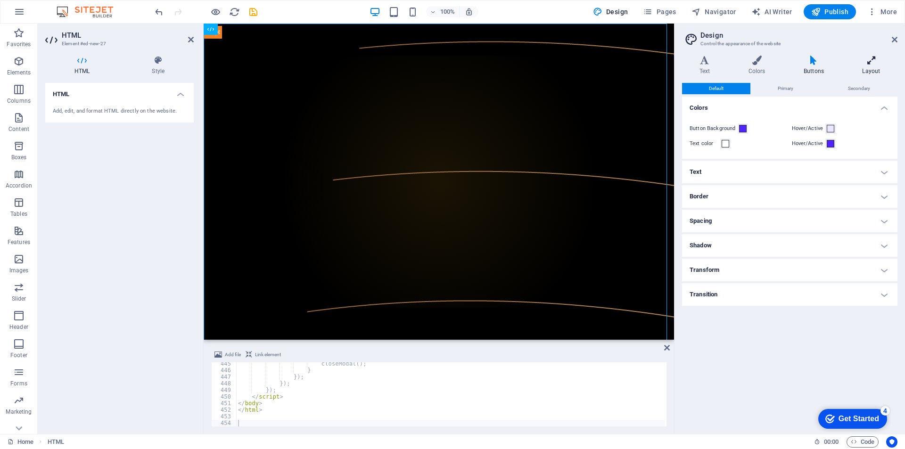
click at [867, 62] on icon at bounding box center [871, 60] width 52 height 9
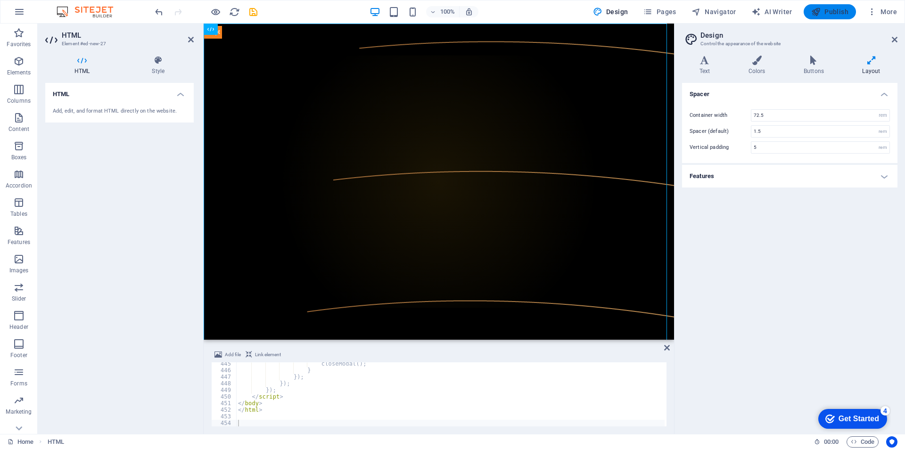
click at [826, 15] on span "Publish" at bounding box center [829, 11] width 37 height 9
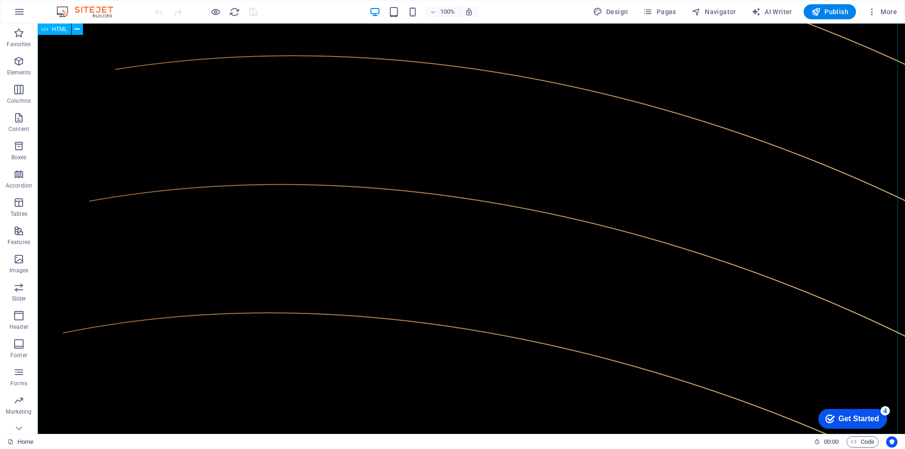
scroll to position [471, 0]
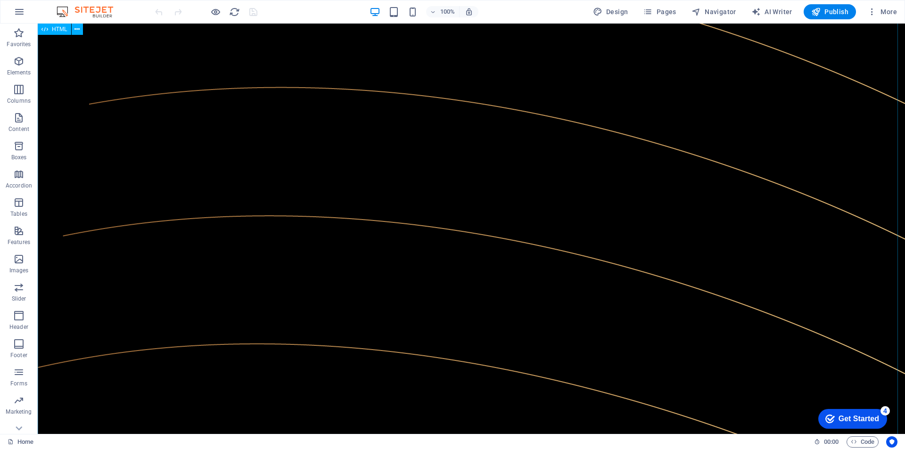
click at [60, 28] on span "HTML" at bounding box center [60, 29] width 16 height 6
click at [78, 31] on icon at bounding box center [76, 30] width 5 height 10
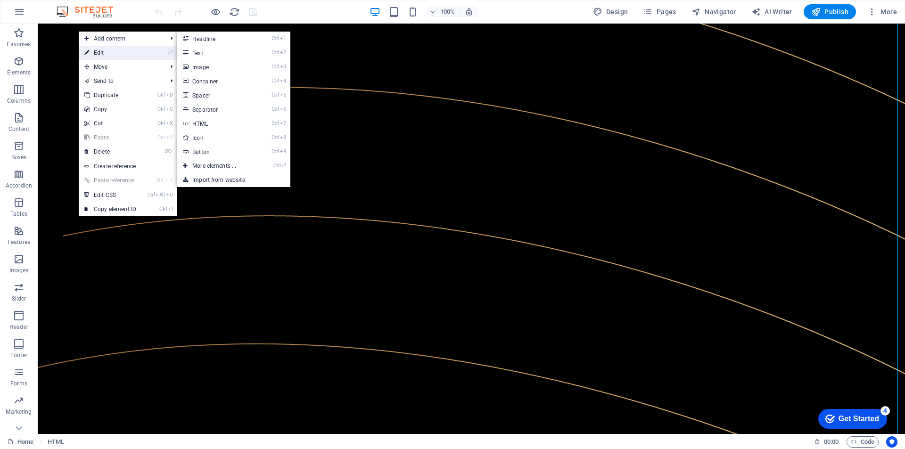
click at [104, 50] on link "⏎ Edit" at bounding box center [110, 53] width 63 height 14
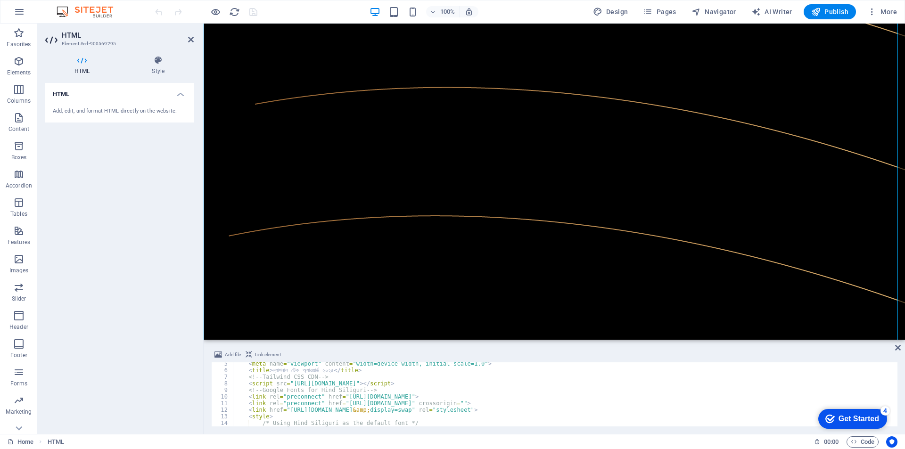
scroll to position [0, 0]
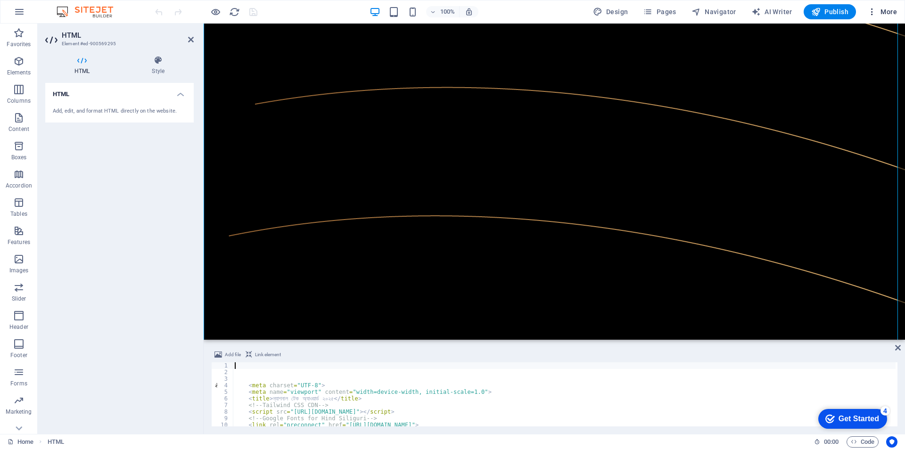
click at [896, 11] on span "More" at bounding box center [882, 11] width 30 height 9
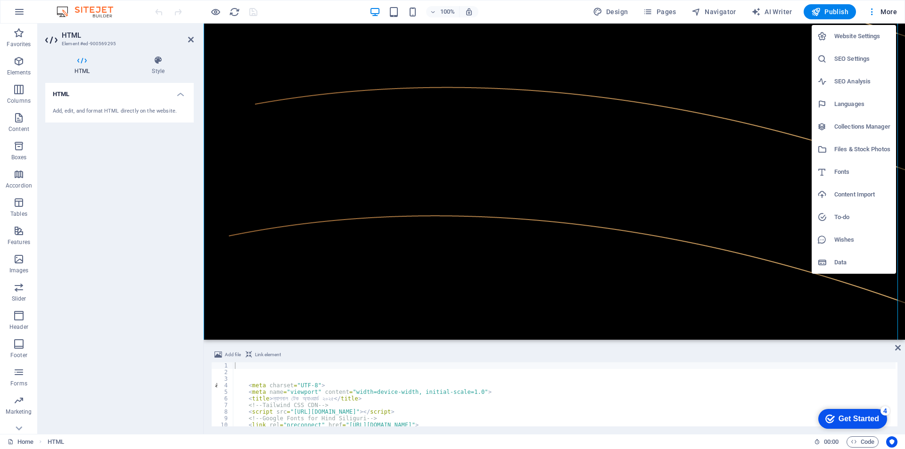
click at [861, 33] on h6 "Website Settings" at bounding box center [862, 36] width 56 height 11
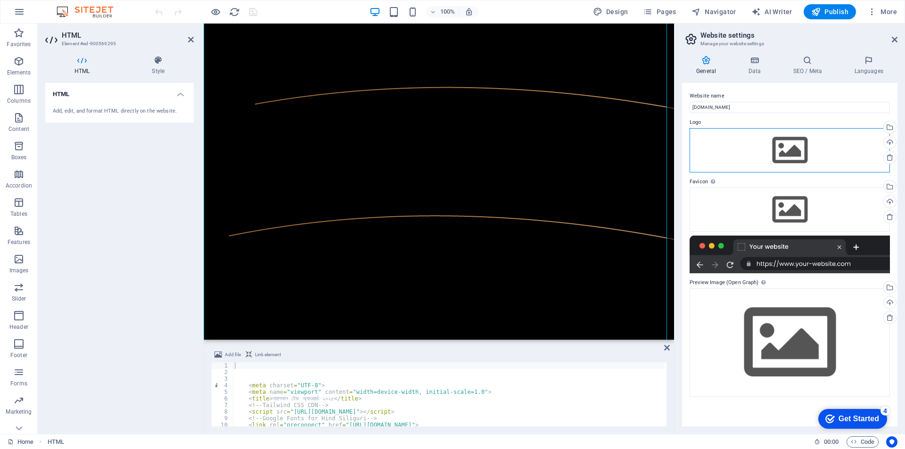
click at [793, 147] on div "Drag files here, click to choose files or select files from Files or our free s…" at bounding box center [789, 150] width 200 height 44
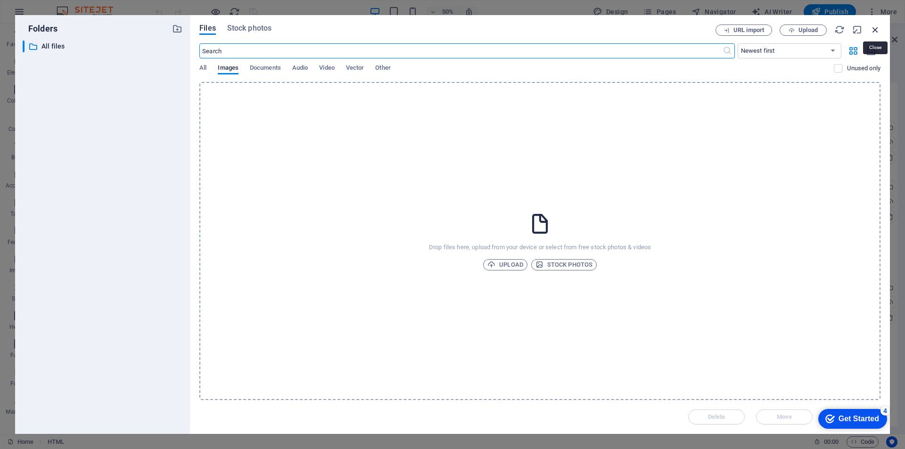
click at [879, 27] on icon "button" at bounding box center [875, 30] width 10 height 10
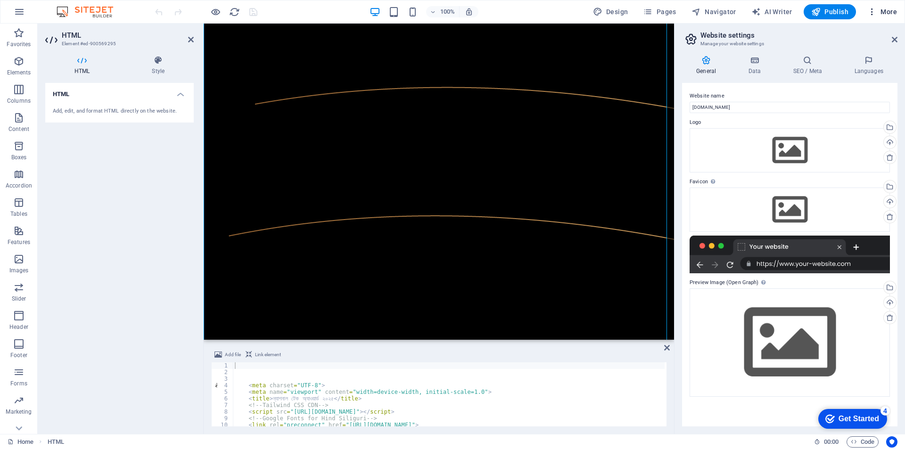
click at [876, 8] on icon "button" at bounding box center [871, 11] width 9 height 9
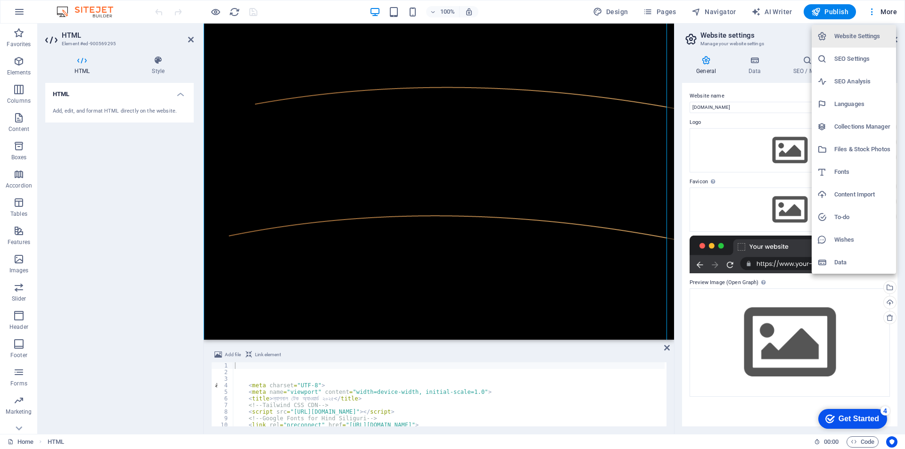
click at [854, 165] on li "Fonts" at bounding box center [853, 172] width 84 height 23
select select "popularity"
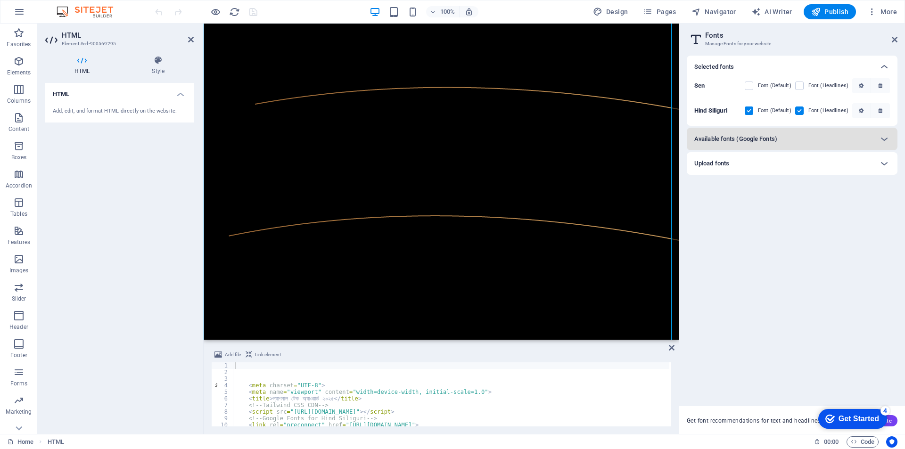
click at [864, 136] on div "Available fonts (Google Fonts)" at bounding box center [783, 138] width 179 height 11
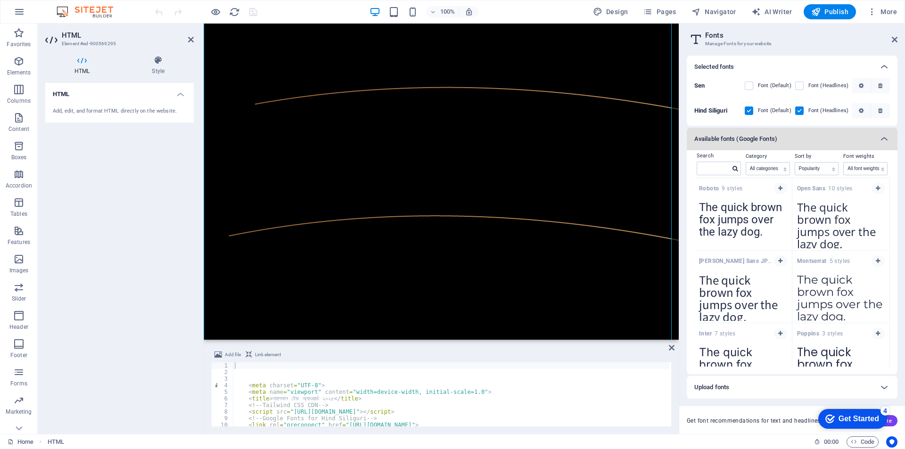
click at [864, 136] on div "Available fonts (Google Fonts)" at bounding box center [783, 138] width 179 height 11
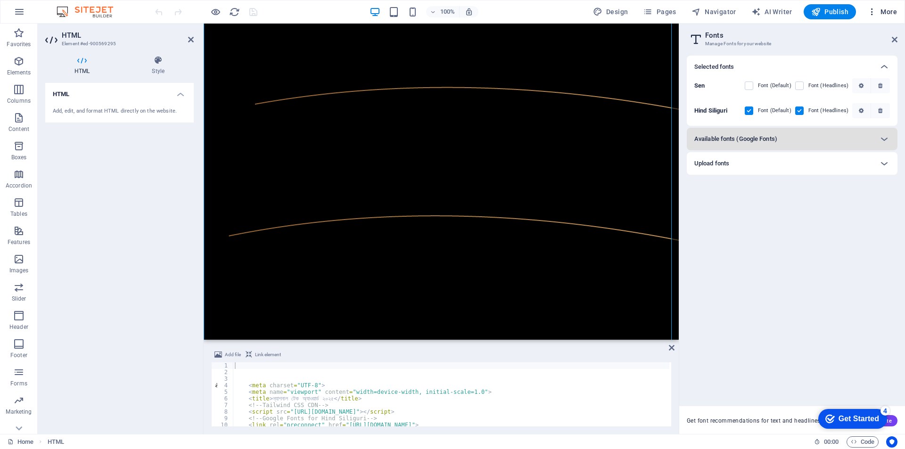
click at [887, 11] on span "More" at bounding box center [882, 11] width 30 height 9
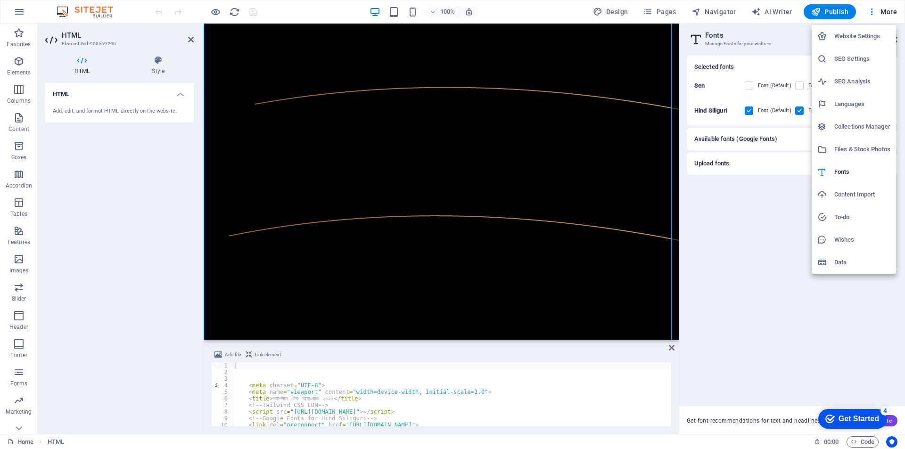
click at [26, 10] on div at bounding box center [452, 224] width 905 height 449
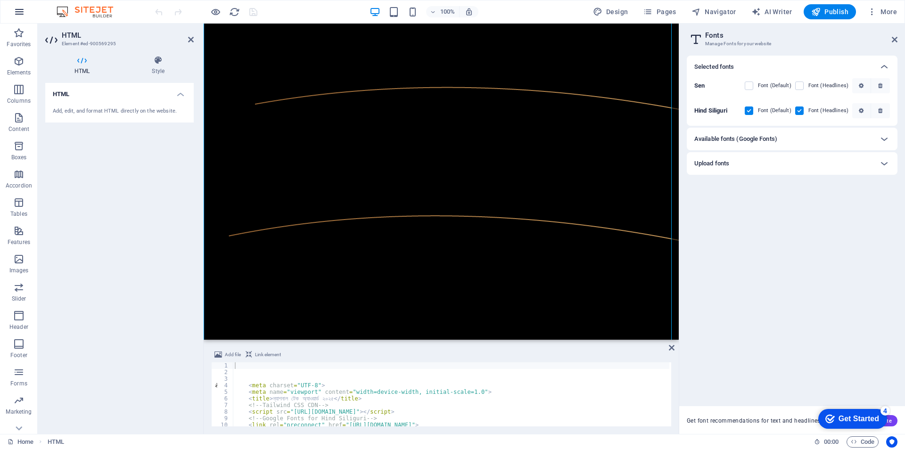
click at [26, 10] on button "button" at bounding box center [19, 11] width 23 height 23
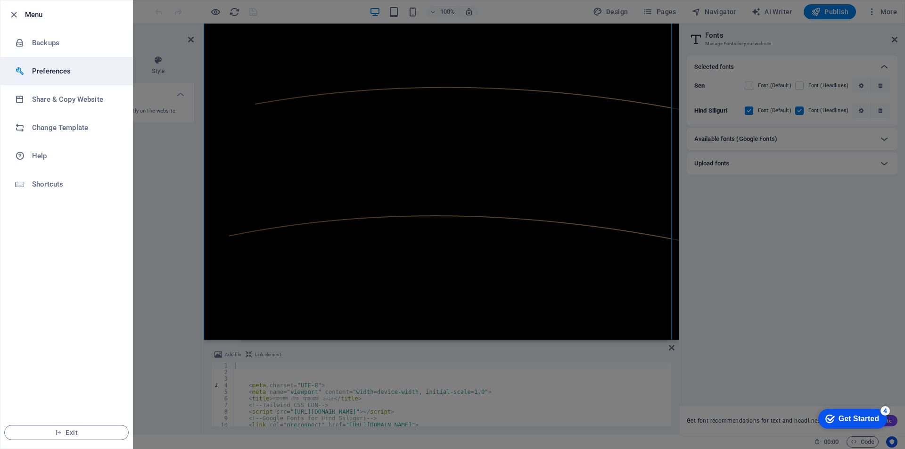
click at [49, 75] on h6 "Preferences" at bounding box center [75, 70] width 87 height 11
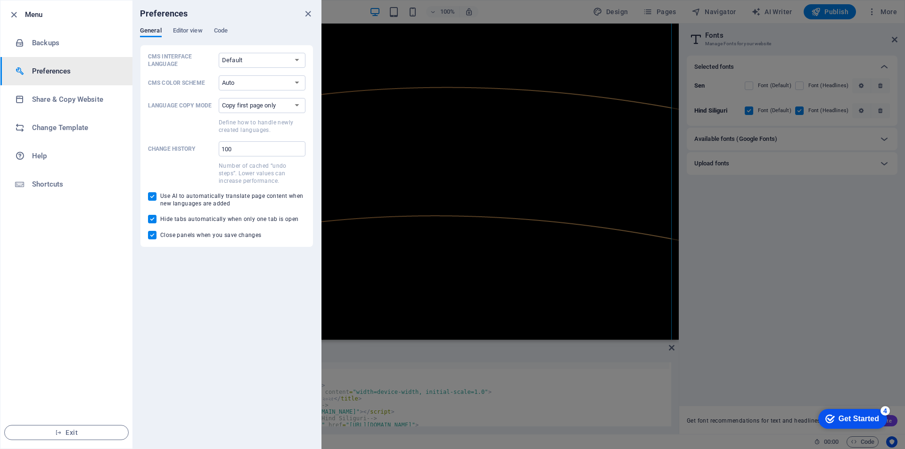
click at [830, 12] on div at bounding box center [452, 224] width 905 height 449
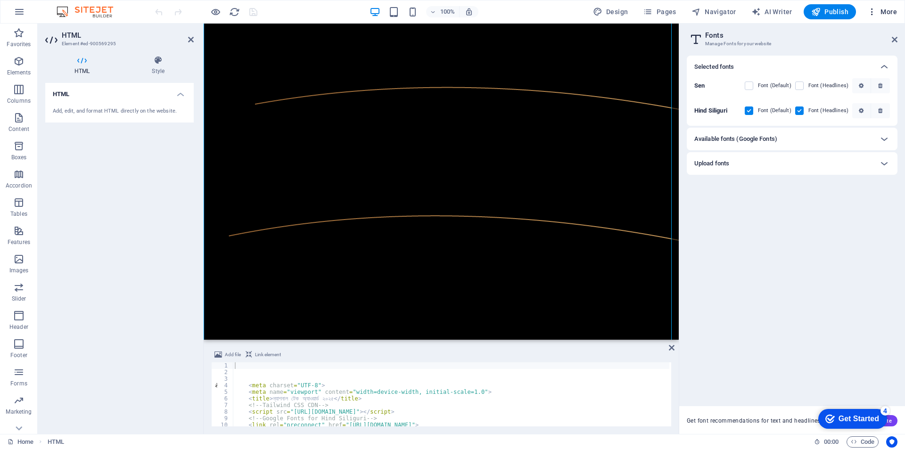
click at [889, 9] on span "More" at bounding box center [882, 11] width 30 height 9
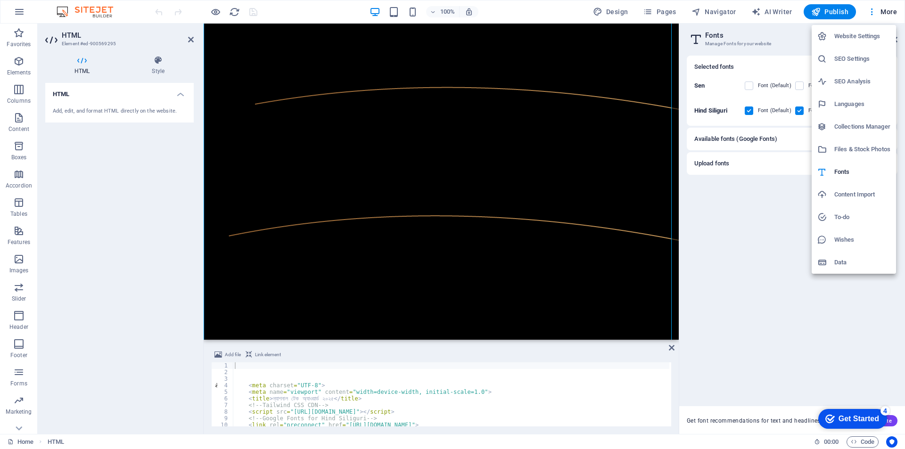
click at [712, 11] on div at bounding box center [452, 224] width 905 height 449
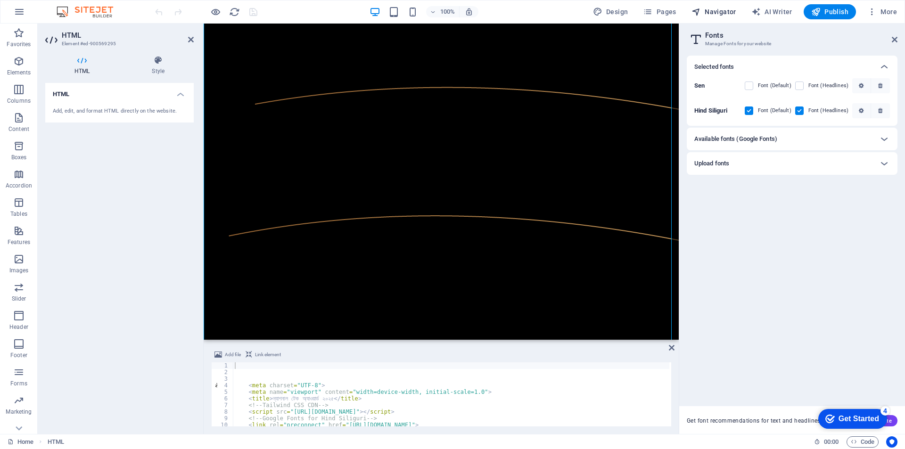
click at [708, 12] on span "Navigator" at bounding box center [713, 11] width 45 height 9
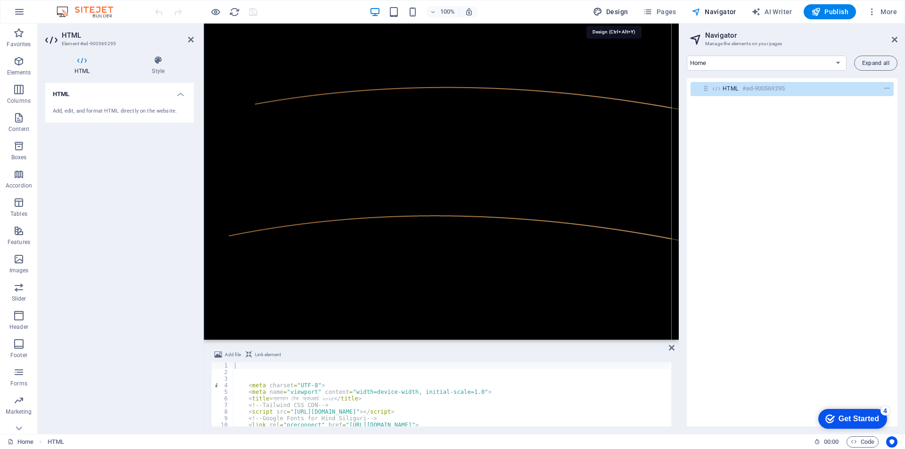
click at [614, 10] on span "Design" at bounding box center [610, 11] width 35 height 9
select select "px"
select select "400"
select select "px"
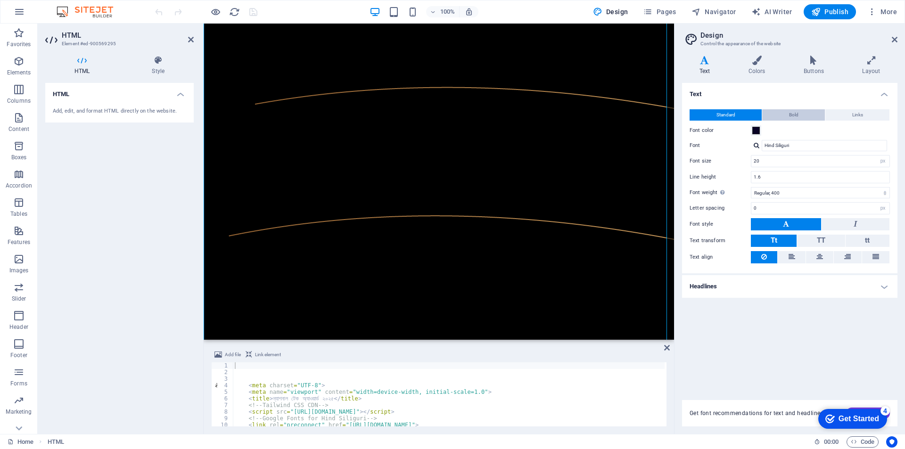
click at [793, 118] on span "Bold" at bounding box center [793, 114] width 9 height 11
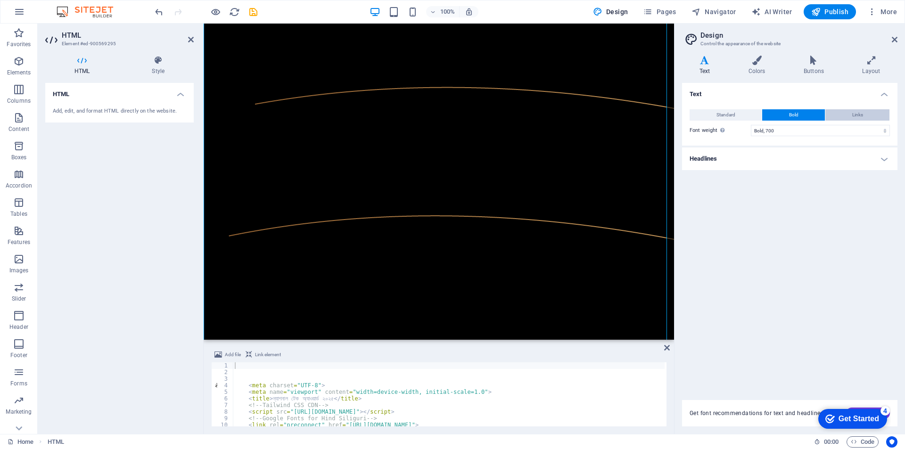
click at [837, 114] on button "Links" at bounding box center [857, 114] width 64 height 11
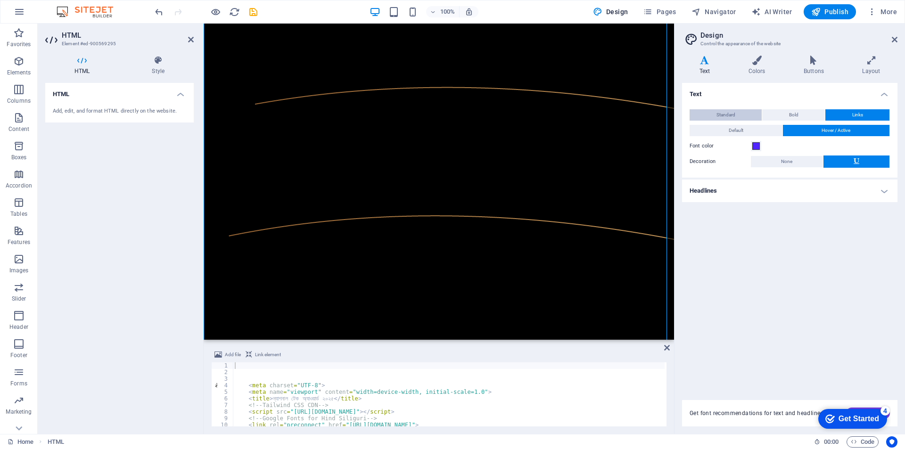
click at [733, 120] on span "Standard" at bounding box center [725, 114] width 19 height 11
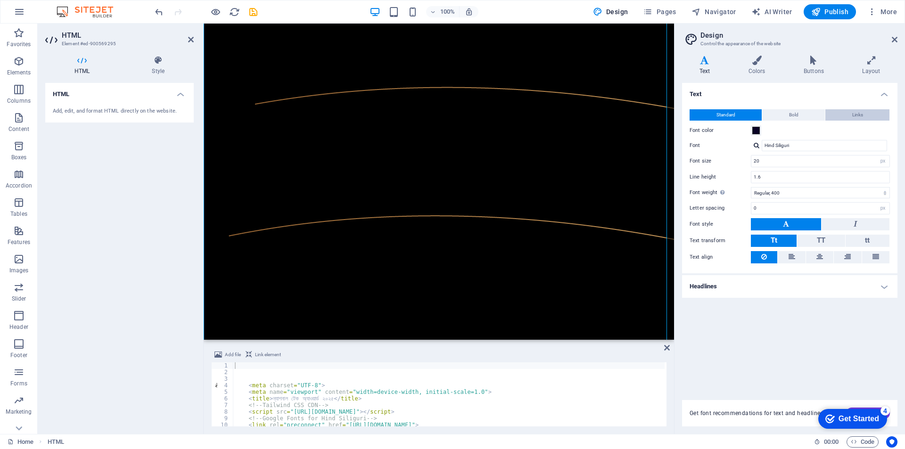
click at [851, 113] on button "Links" at bounding box center [857, 114] width 64 height 11
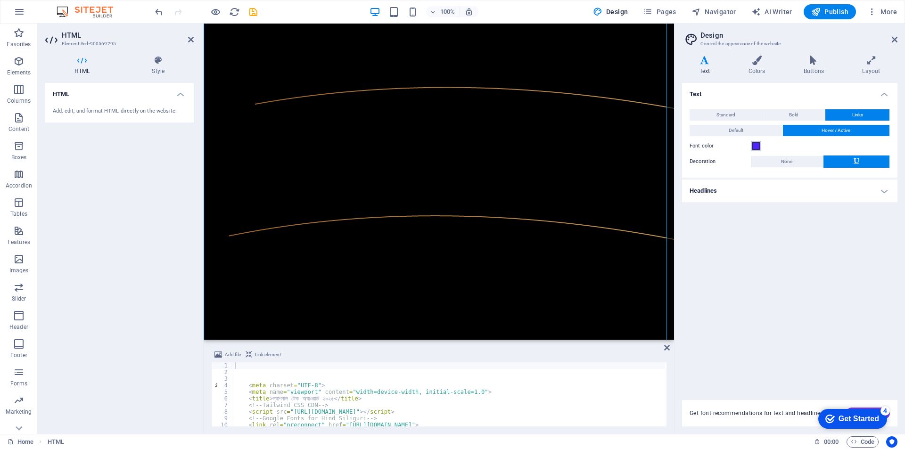
click at [754, 143] on span at bounding box center [756, 146] width 8 height 8
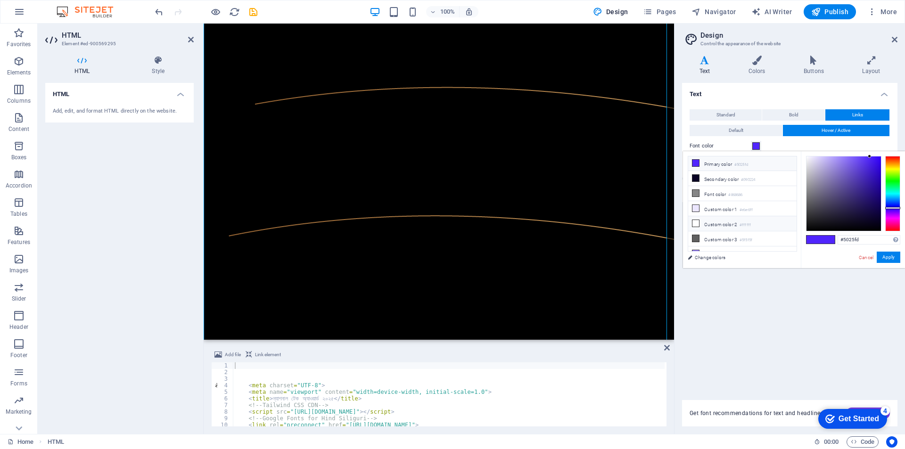
scroll to position [22, 0]
click at [728, 214] on li "Custom color 2 #ffffff" at bounding box center [742, 217] width 108 height 15
type input "#ffffff"
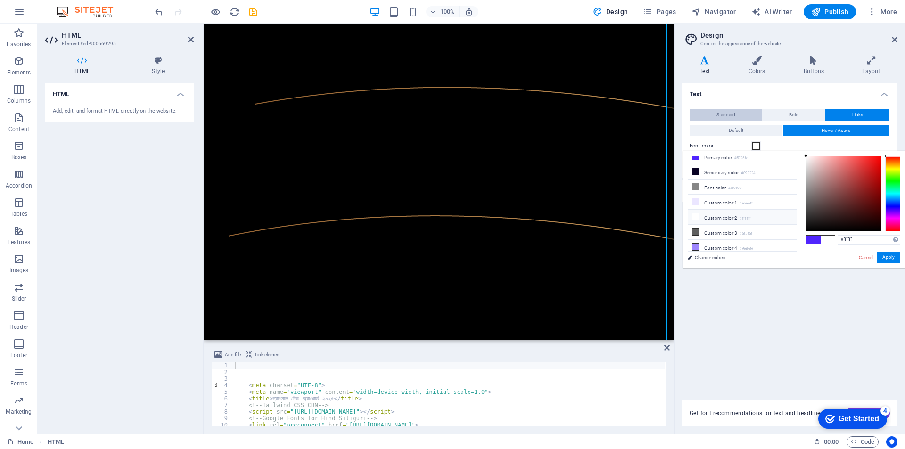
click at [724, 115] on span "Standard" at bounding box center [725, 114] width 19 height 11
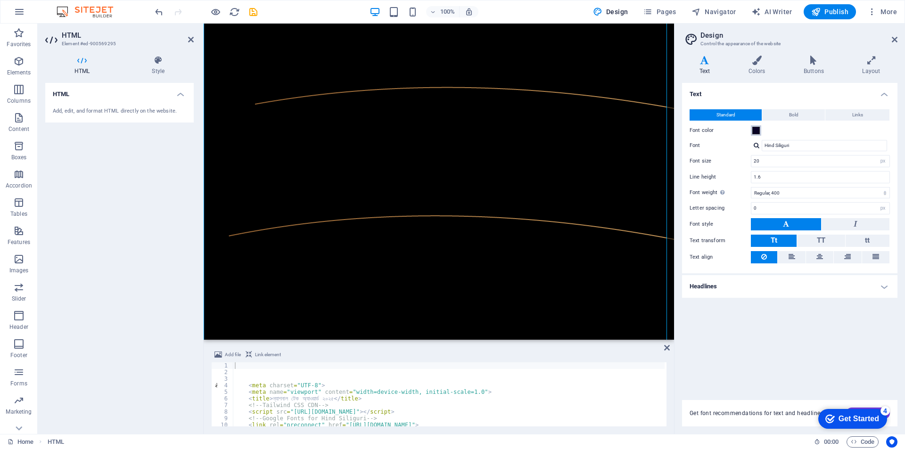
click at [756, 129] on span at bounding box center [756, 131] width 8 height 8
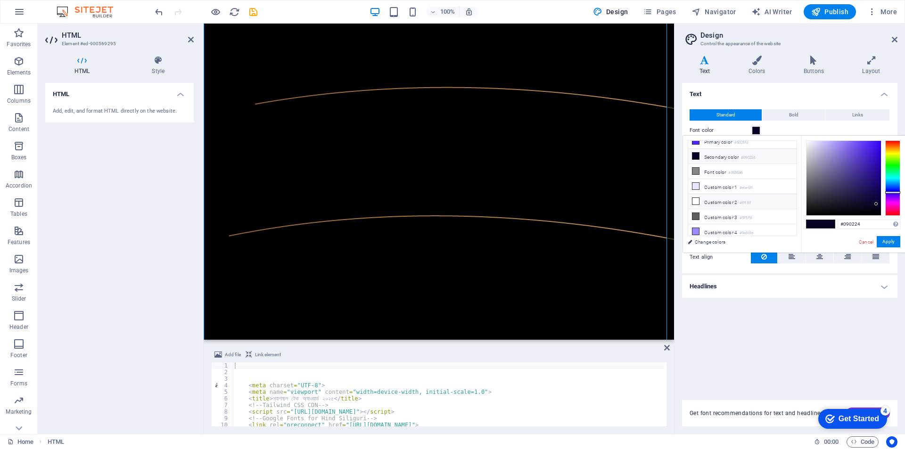
click at [727, 198] on li "Custom color 2 #ffffff" at bounding box center [742, 201] width 108 height 15
type input "#ffffff"
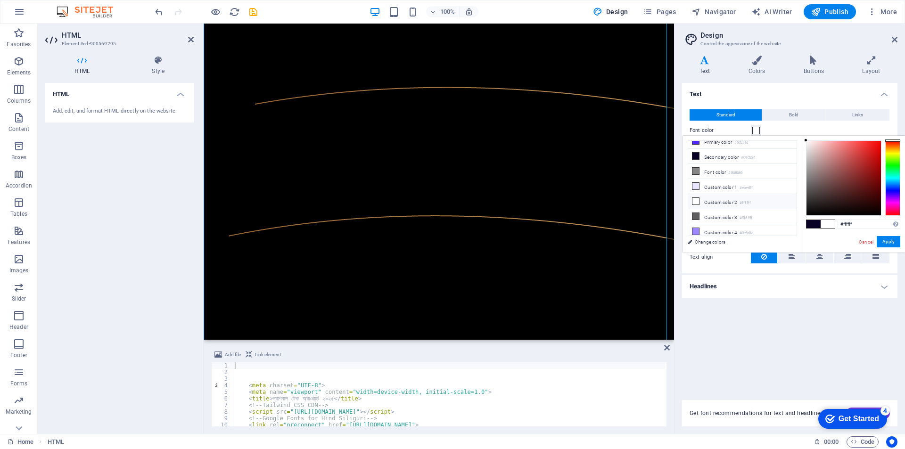
click at [785, 314] on div "Text Standard Bold Links Font color Font Hind Siliguri Font size 20 rem px Line…" at bounding box center [789, 236] width 215 height 306
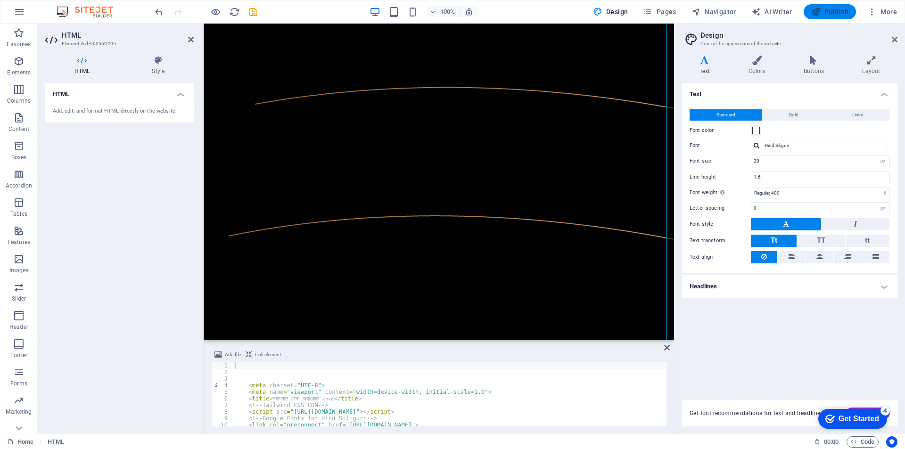
click at [846, 14] on span "Publish" at bounding box center [829, 11] width 37 height 9
